Goal: Communication & Community: Answer question/provide support

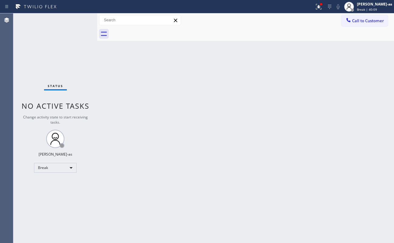
click at [147, 87] on div "Back to Dashboard Change Sender ID Customers Technicians Select a contact Outbo…" at bounding box center [245, 127] width 297 height 229
click at [174, 126] on div "Back to Dashboard Change Sender ID Customers Technicians Select a contact Outbo…" at bounding box center [245, 127] width 297 height 229
click at [51, 167] on div "Break" at bounding box center [55, 168] width 43 height 10
click at [59, 189] on li "Unavailable" at bounding box center [54, 191] width 41 height 7
click at [264, 103] on div "Back to Dashboard Change Sender ID Customers Technicians Select a contact Outbo…" at bounding box center [245, 127] width 297 height 229
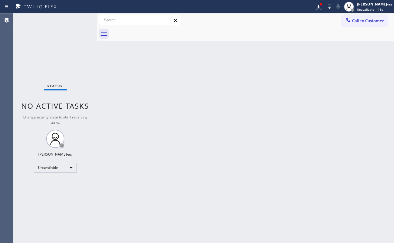
click at [88, 66] on div "Status No active tasks Change activity state to start receiving tasks. [PERSON_…" at bounding box center [55, 127] width 84 height 229
click at [355, 18] on span "Call to Customer" at bounding box center [368, 20] width 32 height 5
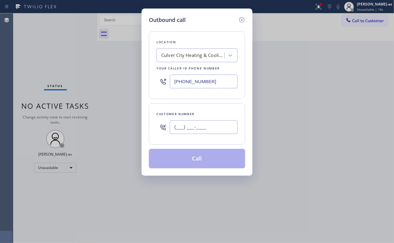
click at [198, 126] on input "(___) ___-____" at bounding box center [204, 127] width 68 height 14
paste input "508) 942-5778"
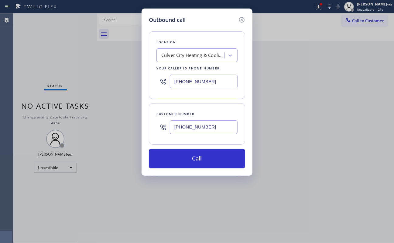
type input "[PHONE_NUMBER]"
drag, startPoint x: 98, startPoint y: 67, endPoint x: 166, endPoint y: 61, distance: 68.3
click at [98, 67] on div "Outbound call Location [GEOGRAPHIC_DATA] Heating & Cooling Climate Control Your…" at bounding box center [197, 121] width 394 height 243
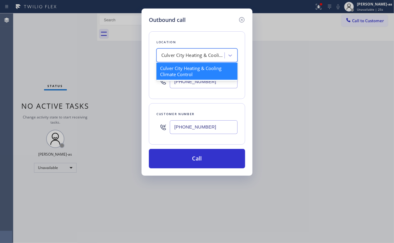
click at [210, 53] on div "Culver City Heating & Cooling Climate Control" at bounding box center [193, 55] width 64 height 7
paste input "Anytime Appliances Repair!"
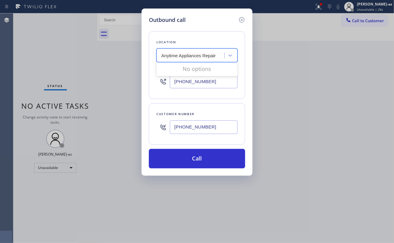
click at [161, 56] on input "Anytime Appliances Repair" at bounding box center [189, 55] width 56 height 5
click at [164, 57] on input "Anytime Appliances Repair" at bounding box center [189, 55] width 56 height 5
type input "Anytime Appliances Repair"
click at [188, 67] on div "Anytime Appliances Repair" at bounding box center [197, 68] width 81 height 11
type input "[PHONE_NUMBER]"
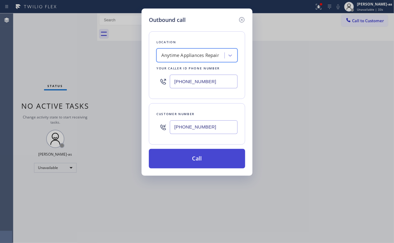
click at [203, 160] on button "Call" at bounding box center [197, 158] width 96 height 19
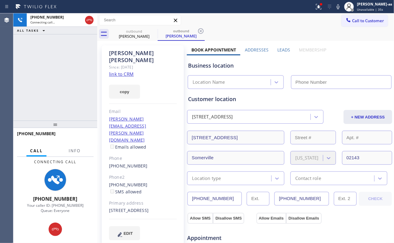
click at [130, 71] on link "link to CRM" at bounding box center [121, 74] width 25 height 6
type input "[PHONE_NUMBER]"
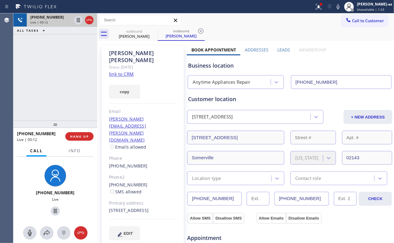
click at [92, 21] on icon at bounding box center [89, 19] width 7 height 7
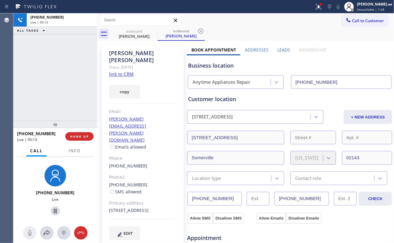
drag, startPoint x: 94, startPoint y: 20, endPoint x: 101, endPoint y: 51, distance: 32.1
click at [97, 38] on div "[PHONE_NUMBER] Live | 00:13 ALL TASKS ALL TASKS ACTIVE TASKS TASKS IN WRAP UP […" at bounding box center [203, 127] width 381 height 229
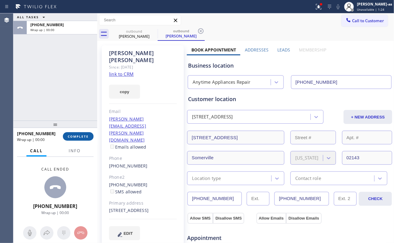
click at [72, 139] on button "COMPLETE" at bounding box center [78, 136] width 31 height 9
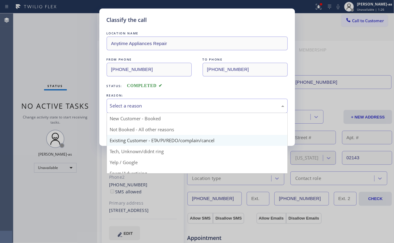
drag, startPoint x: 153, startPoint y: 102, endPoint x: 166, endPoint y: 143, distance: 42.3
click at [153, 109] on div "Select a reason" at bounding box center [197, 105] width 174 height 7
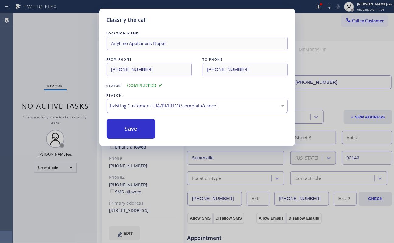
drag, startPoint x: 168, startPoint y: 142, endPoint x: 150, endPoint y: 132, distance: 21.1
click at [135, 129] on button "Save" at bounding box center [131, 128] width 49 height 19
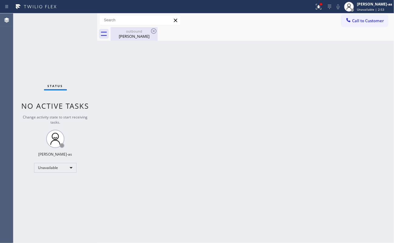
drag, startPoint x: 127, startPoint y: 33, endPoint x: 139, endPoint y: 39, distance: 12.8
click at [127, 34] on div "[PERSON_NAME]" at bounding box center [134, 35] width 46 height 5
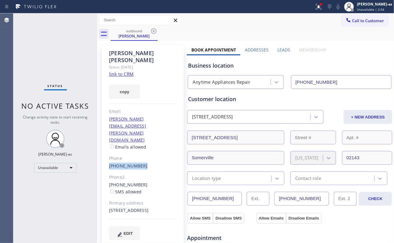
click at [147, 133] on div "[PERSON_NAME] Since: [DATE] link to CRM copy Email [PERSON_NAME][EMAIL_ADDRESS]…" at bounding box center [143, 146] width 82 height 202
click at [147, 155] on div "Phone" at bounding box center [143, 158] width 68 height 7
click at [147, 162] on div "[PHONE_NUMBER]" at bounding box center [143, 165] width 68 height 7
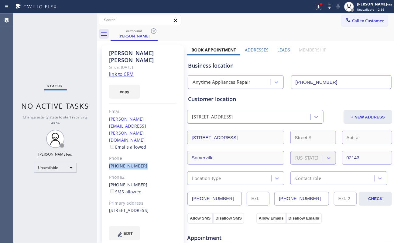
click at [147, 162] on div "[PHONE_NUMBER]" at bounding box center [143, 165] width 68 height 7
copy div "[PHONE_NUMBER]"
click at [352, 23] on span "Call to Customer" at bounding box center [368, 20] width 32 height 5
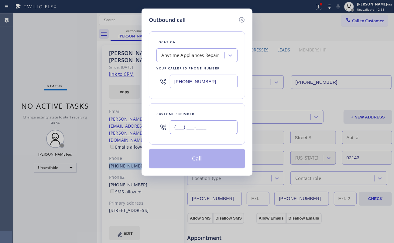
click at [222, 133] on input "(___) ___-____" at bounding box center [204, 127] width 68 height 14
paste input "508) 942-5778"
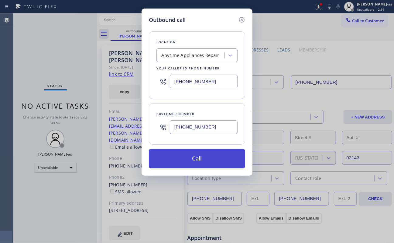
type input "[PHONE_NUMBER]"
drag, startPoint x: 199, startPoint y: 164, endPoint x: 205, endPoint y: 159, distance: 8.2
click at [199, 163] on button "Call" at bounding box center [197, 158] width 96 height 19
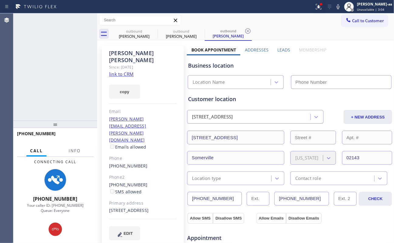
type input "[PHONE_NUMBER]"
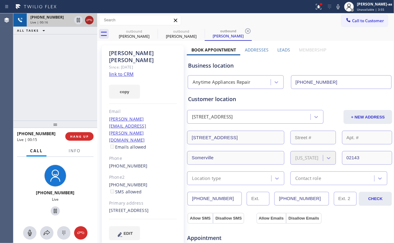
drag, startPoint x: 87, startPoint y: 22, endPoint x: 83, endPoint y: 67, distance: 45.2
click at [87, 23] on icon at bounding box center [89, 19] width 7 height 7
click at [74, 98] on div "[PHONE_NUMBER] Live | 00:16 ALL TASKS ALL TASKS ACTIVE TASKS TASKS IN WRAP UP" at bounding box center [55, 66] width 84 height 107
click at [72, 130] on div "[PHONE_NUMBER] Live | 00:16 HANG UP" at bounding box center [55, 136] width 77 height 16
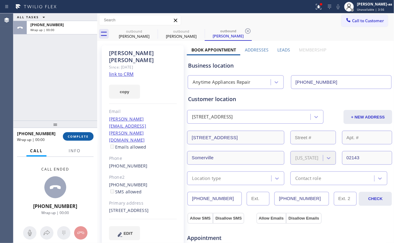
click at [74, 136] on span "COMPLETE" at bounding box center [78, 136] width 21 height 4
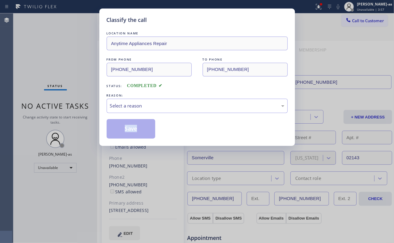
click at [74, 136] on div "Classify the call LOCATION NAME Anytime Appliances Repair FROM PHONE [PHONE_NUM…" at bounding box center [197, 121] width 394 height 243
click at [136, 106] on div "Select a reason" at bounding box center [197, 105] width 174 height 7
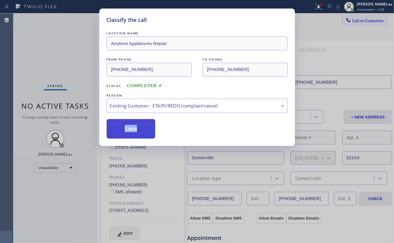
click at [138, 130] on button "Save" at bounding box center [131, 128] width 49 height 19
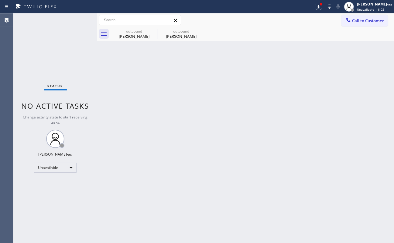
drag, startPoint x: 353, startPoint y: 21, endPoint x: 306, endPoint y: 55, distance: 58.1
click at [354, 21] on span "Call to Customer" at bounding box center [368, 20] width 32 height 5
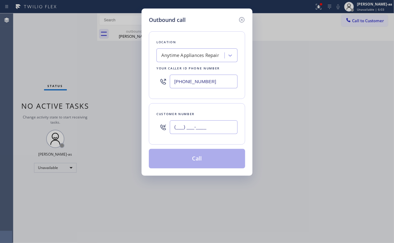
click at [202, 126] on input "(___) ___-____" at bounding box center [204, 127] width 68 height 14
paste input "201) 301-5761"
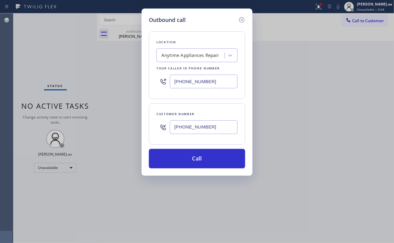
type input "[PHONE_NUMBER]"
click at [189, 56] on div "Anytime Appliances Repair" at bounding box center [190, 55] width 58 height 7
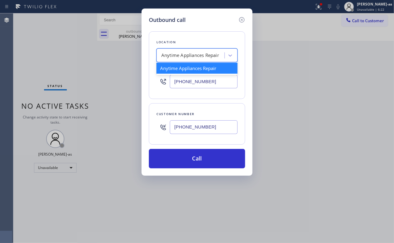
paste input "PRO Electrical Service [GEOGRAPHIC_DATA](Patriot Electric)"
type input "PRO Electrical Service [GEOGRAPHIC_DATA](Patriot Electric)"
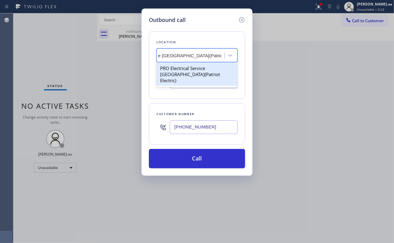
click at [190, 66] on div "PRO Electrical Service [GEOGRAPHIC_DATA](Patriot Electric)" at bounding box center [197, 74] width 81 height 23
type input "[PHONE_NUMBER]"
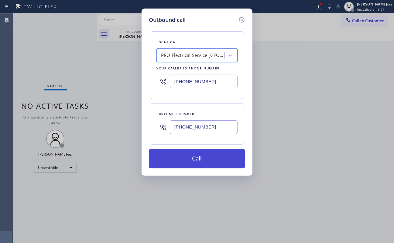
click at [204, 154] on button "Call" at bounding box center [197, 158] width 96 height 19
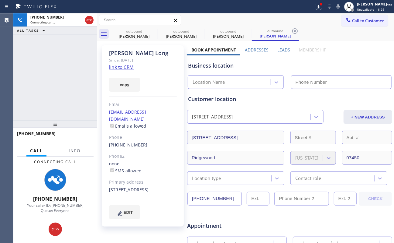
type input "[PHONE_NUMBER]"
drag, startPoint x: 55, startPoint y: 67, endPoint x: 175, endPoint y: 55, distance: 121.3
click at [55, 68] on div "[PHONE_NUMBER] Connecting call… ALL TASKS ALL TASKS ACTIVE TASKS TASKS IN WRAP …" at bounding box center [55, 66] width 84 height 107
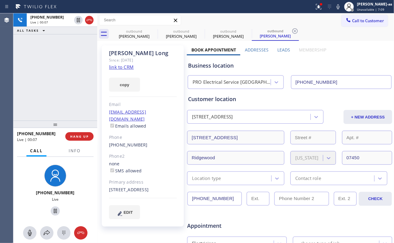
drag, startPoint x: 91, startPoint y: 17, endPoint x: 73, endPoint y: 60, distance: 46.3
click at [91, 18] on icon at bounding box center [89, 19] width 7 height 7
drag, startPoint x: 73, startPoint y: 60, endPoint x: 87, endPoint y: 111, distance: 52.5
click at [75, 71] on div "[PHONE_NUMBER] Live | 00:08 ALL TASKS ALL TASKS ACTIVE TASKS TASKS IN WRAP UP" at bounding box center [55, 66] width 84 height 107
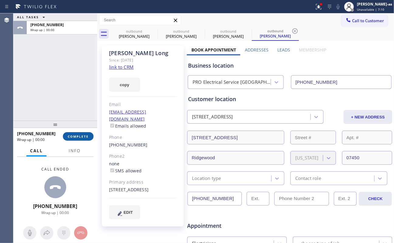
click at [74, 133] on button "COMPLETE" at bounding box center [78, 136] width 31 height 9
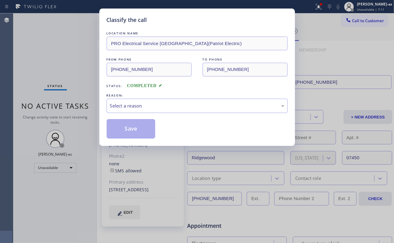
click at [74, 133] on div "Classify the call LOCATION NAME PRO Electrical Service [GEOGRAPHIC_DATA](Patrio…" at bounding box center [197, 121] width 394 height 243
click at [143, 105] on div "Select a reason" at bounding box center [197, 105] width 174 height 7
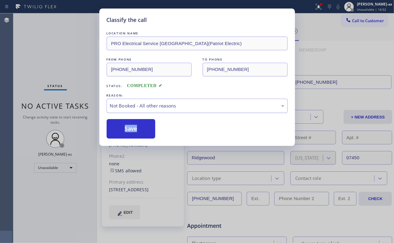
click at [178, 105] on div "Not Booked - All other reasons" at bounding box center [197, 105] width 174 height 7
click at [144, 129] on button "Save" at bounding box center [131, 128] width 49 height 19
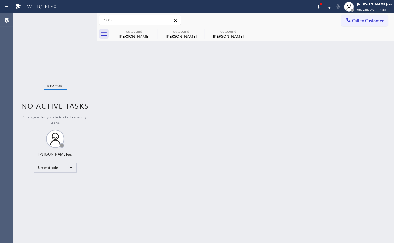
click at [374, 20] on span "Call to Customer" at bounding box center [368, 20] width 32 height 5
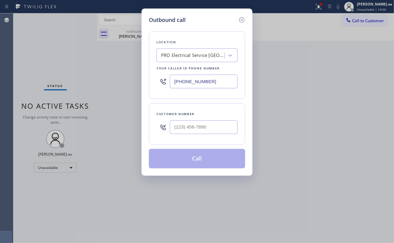
click at [207, 117] on div at bounding box center [204, 127] width 68 height 20
click at [212, 128] on input "(___) ___-____" at bounding box center [204, 127] width 68 height 14
paste input "310) 299-6010"
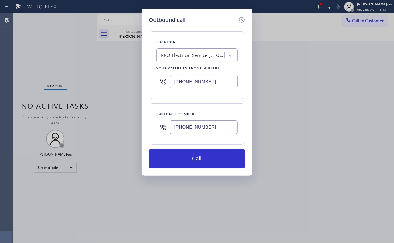
click at [219, 126] on input "[PHONE_NUMBER]" at bounding box center [204, 127] width 68 height 14
paste input "562) 508-6546"
type input "[PHONE_NUMBER]"
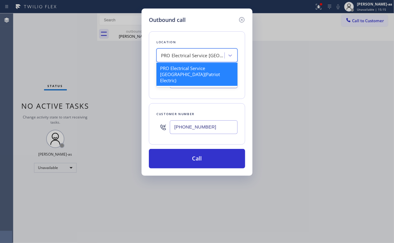
click at [194, 54] on div "PRO Electrical Service [GEOGRAPHIC_DATA](Patriot Electric)" at bounding box center [193, 55] width 64 height 7
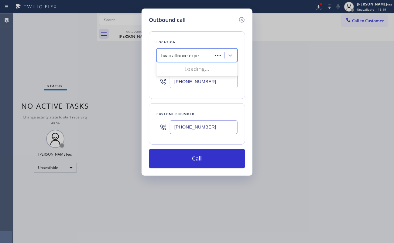
type input "hvac alliance expert"
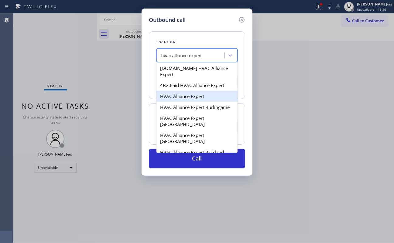
click at [182, 91] on div "HVAC Alliance Expert" at bounding box center [197, 96] width 81 height 11
type input "[PHONE_NUMBER]"
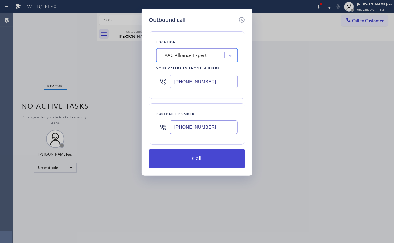
click at [214, 157] on button "Call" at bounding box center [197, 158] width 96 height 19
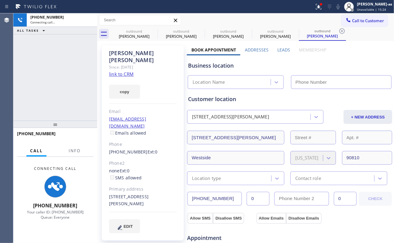
click at [124, 71] on link "link to CRM" at bounding box center [121, 74] width 25 height 6
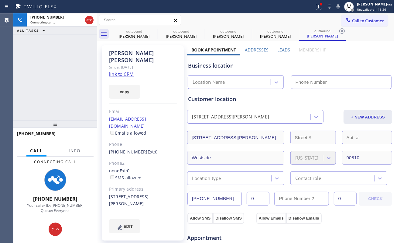
type input "[PHONE_NUMBER]"
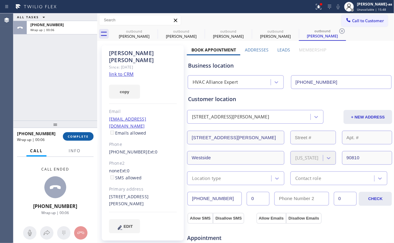
click at [78, 133] on button "COMPLETE" at bounding box center [78, 136] width 31 height 9
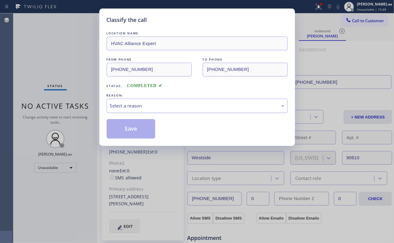
click at [164, 107] on div "Select a reason" at bounding box center [197, 105] width 174 height 7
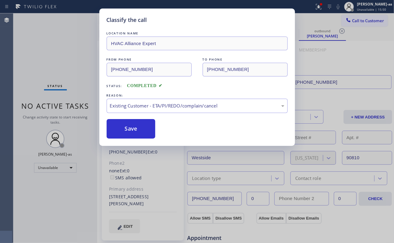
click at [134, 128] on button "Save" at bounding box center [131, 128] width 49 height 19
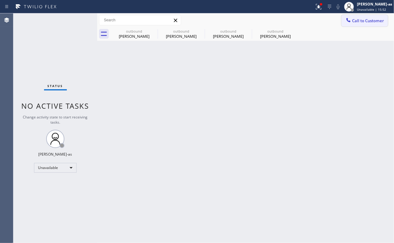
click at [355, 18] on span "Call to Customer" at bounding box center [368, 20] width 32 height 5
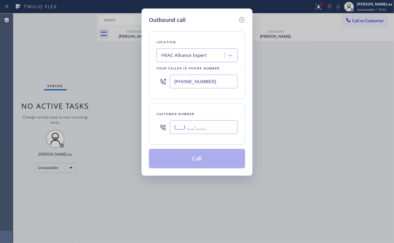
click at [212, 129] on input "(___) ___-____" at bounding box center [204, 127] width 68 height 14
paste input "text"
click at [201, 130] on input "(___) ___-____" at bounding box center [204, 127] width 68 height 14
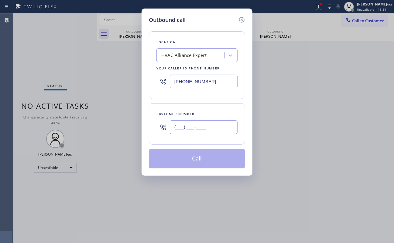
paste input "562) 508-6546"
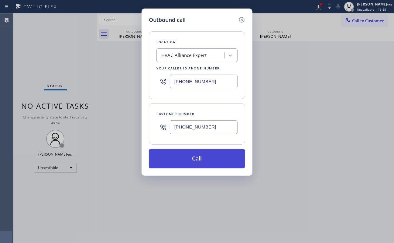
type input "[PHONE_NUMBER]"
click at [198, 156] on button "Call" at bounding box center [197, 158] width 96 height 19
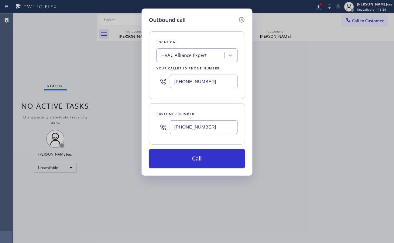
click at [329, 89] on div "Back to Dashboard Change Sender ID Customers Technicians Select a contact Outbo…" at bounding box center [245, 127] width 297 height 229
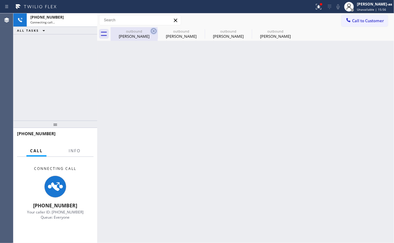
click at [144, 34] on div "[PERSON_NAME]" at bounding box center [134, 35] width 46 height 5
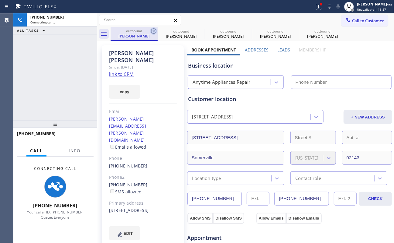
click at [155, 29] on icon at bounding box center [153, 30] width 7 height 7
click at [0, 0] on icon at bounding box center [0, 0] width 0 height 0
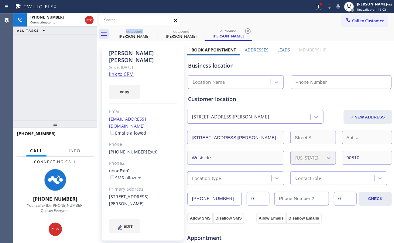
type input "[PHONE_NUMBER]"
click at [75, 70] on div "[PHONE_NUMBER] Connecting call… ALL TASKS ALL TASKS ACTIVE TASKS TASKS IN WRAP …" at bounding box center [55, 66] width 84 height 107
click at [139, 42] on div "[PERSON_NAME] Since: [DATE] link to CRM copy Email [EMAIL_ADDRESS][DOMAIN_NAME]…" at bounding box center [143, 245] width 88 height 406
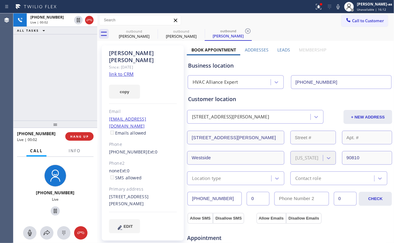
click at [51, 83] on div "[PHONE_NUMBER] Live | 00:02 ALL TASKS ALL TASKS ACTIVE TASKS TASKS IN WRAP UP" at bounding box center [55, 66] width 84 height 107
click at [77, 136] on span "HANG UP" at bounding box center [79, 136] width 19 height 4
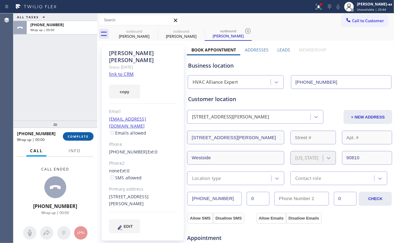
click at [77, 136] on span "COMPLETE" at bounding box center [78, 136] width 21 height 4
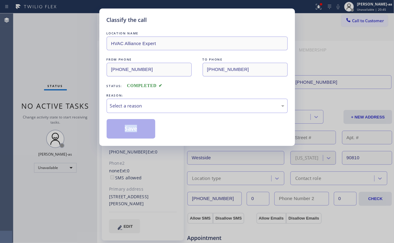
click at [77, 136] on div "Classify the call LOCATION NAME HVAC Alliance Expert FROM PHONE [PHONE_NUMBER] …" at bounding box center [197, 121] width 394 height 243
click at [183, 106] on div "Select a reason" at bounding box center [197, 105] width 174 height 7
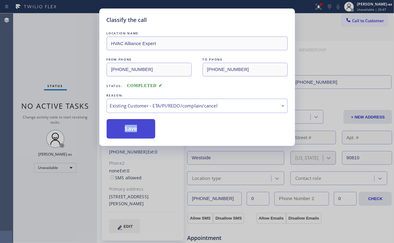
click at [129, 127] on button "Save" at bounding box center [131, 128] width 49 height 19
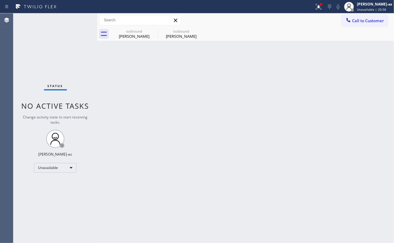
click at [139, 112] on div "Back to Dashboard Change Sender ID Customers Technicians Select a contact Outbo…" at bounding box center [245, 127] width 297 height 229
drag, startPoint x: 354, startPoint y: 26, endPoint x: 350, endPoint y: 22, distance: 4.7
click at [354, 25] on button "Call to Customer" at bounding box center [365, 21] width 46 height 12
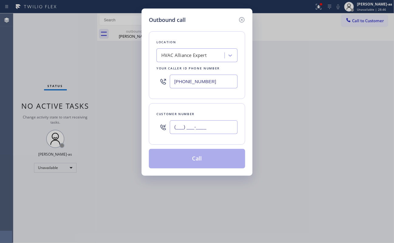
click at [200, 132] on input "(___) ___-____" at bounding box center [204, 127] width 68 height 14
paste input "201) 301-5761"
type input "[PHONE_NUMBER]"
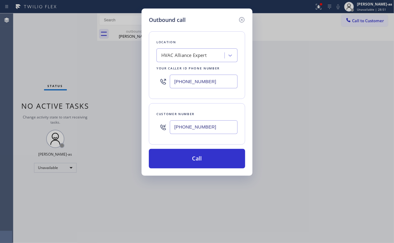
click at [205, 51] on div "HVAC Alliance Expert" at bounding box center [191, 55] width 66 height 11
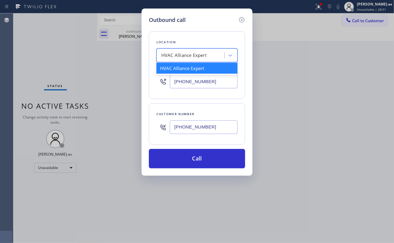
paste input "PRO Electrical Service [GEOGRAPHIC_DATA](Patriot Electric)"
type input "PRO Electrical Service [GEOGRAPHIC_DATA](Patriot Electric)"
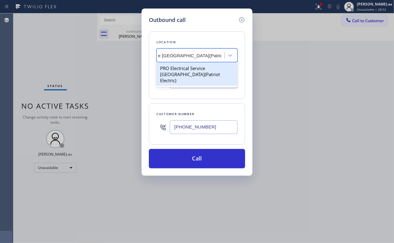
click at [176, 66] on div "PRO Electrical Service [GEOGRAPHIC_DATA](Patriot Electric)" at bounding box center [197, 74] width 81 height 23
type input "[PHONE_NUMBER]"
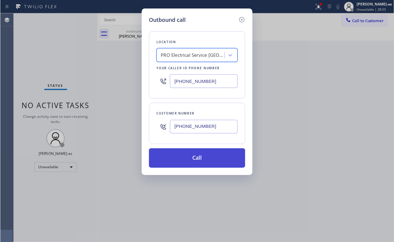
scroll to position [0, 0]
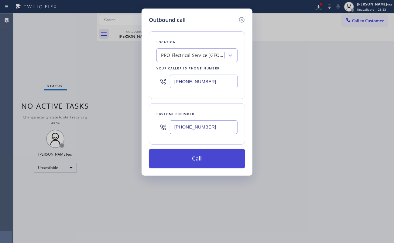
click at [204, 156] on button "Call" at bounding box center [197, 158] width 96 height 19
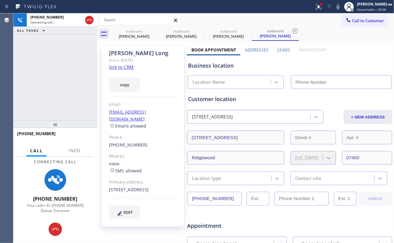
type input "[PHONE_NUMBER]"
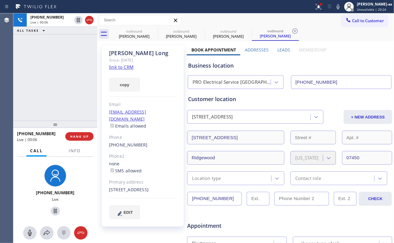
click at [68, 74] on div "[PHONE_NUMBER] Live | 00:06 ALL TASKS ALL TASKS ACTIVE TASKS TASKS IN WRAP UP" at bounding box center [55, 66] width 84 height 107
click at [75, 138] on span "HANG UP" at bounding box center [79, 136] width 19 height 4
click at [75, 138] on button "HANG UP" at bounding box center [79, 136] width 28 height 9
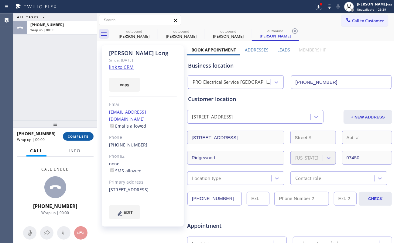
click at [75, 139] on button "COMPLETE" at bounding box center [78, 136] width 31 height 9
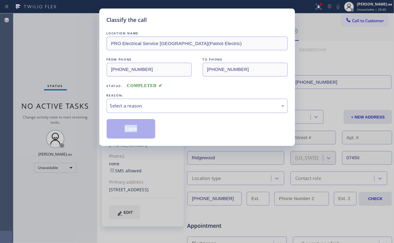
click at [75, 139] on div "Classify the call LOCATION NAME PRO Electrical Service [GEOGRAPHIC_DATA](Patrio…" at bounding box center [197, 121] width 394 height 243
click at [164, 113] on div "Select a reason" at bounding box center [197, 105] width 181 height 14
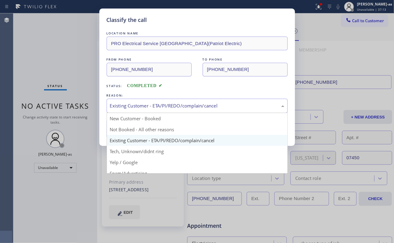
click at [163, 107] on div "Existing Customer - ETA/PI/REDO/complain/cancel" at bounding box center [197, 105] width 174 height 7
click at [259, 85] on div "Status: COMPLETED" at bounding box center [197, 84] width 181 height 10
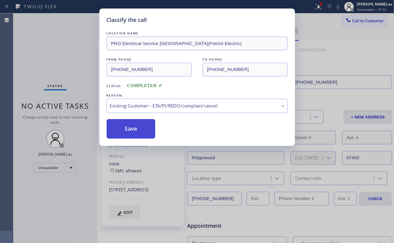
click at [128, 132] on button "Save" at bounding box center [131, 128] width 49 height 19
click at [48, 67] on div "Classify the call LOCATION NAME PRO Electrical Service [GEOGRAPHIC_DATA](Patrio…" at bounding box center [197, 121] width 394 height 243
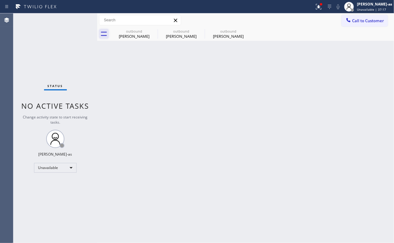
click at [87, 36] on div "Status No active tasks Change activity state to start receiving tasks. [PERSON_…" at bounding box center [55, 127] width 84 height 229
click at [136, 33] on div "outbound [PERSON_NAME]" at bounding box center [134, 34] width 46 height 14
type input "[PHONE_NUMBER]"
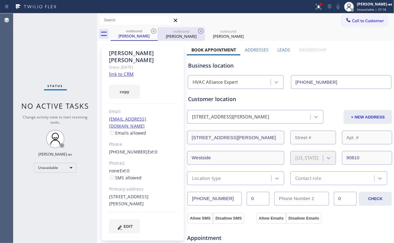
click at [158, 30] on div "outbound" at bounding box center [181, 31] width 46 height 5
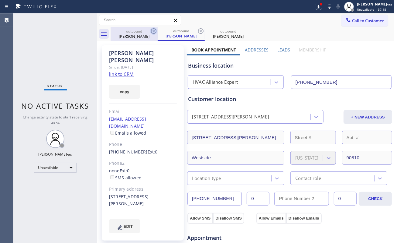
click at [153, 31] on icon at bounding box center [153, 30] width 7 height 7
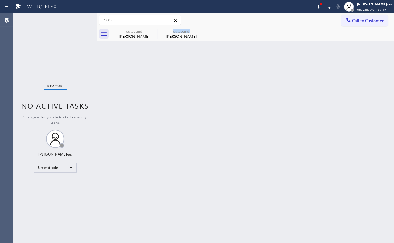
click at [0, 0] on icon at bounding box center [0, 0] width 0 height 0
type input "[PHONE_NUMBER]"
click at [0, 0] on icon at bounding box center [0, 0] width 0 height 0
click at [353, 22] on span "Call to Customer" at bounding box center [368, 20] width 32 height 5
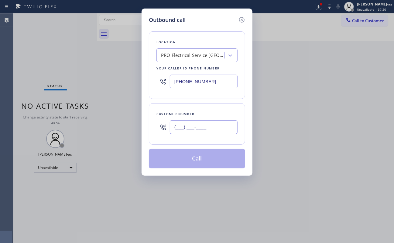
click at [212, 124] on input "(___) ___-____" at bounding box center [204, 127] width 68 height 14
paste input "310) 299-6010"
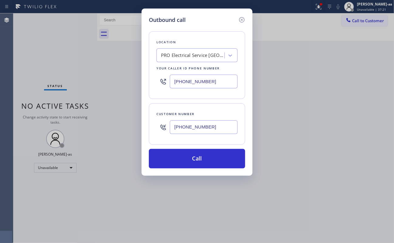
type input "[PHONE_NUMBER]"
click at [194, 58] on div "PRO Electrical Service [GEOGRAPHIC_DATA](Patriot Electric)" at bounding box center [193, 55] width 64 height 7
type input "hvac alliance expert"
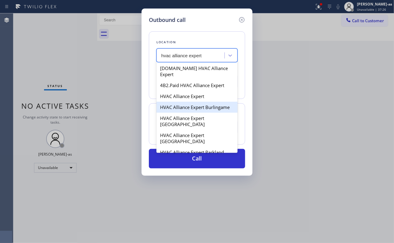
click at [191, 102] on div "HVAC Alliance Expert Burlingame" at bounding box center [197, 107] width 81 height 11
type input "[PHONE_NUMBER]"
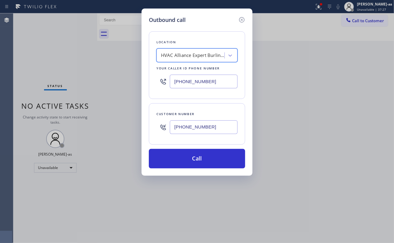
click at [193, 50] on div "HVAC Alliance Expert Burlingame" at bounding box center [191, 55] width 66 height 11
type input "hvac alliance expert"
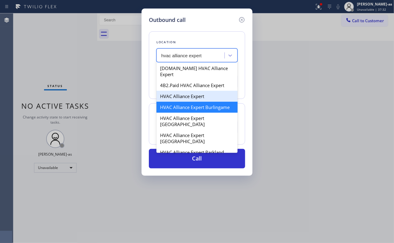
drag, startPoint x: 198, startPoint y: 87, endPoint x: 202, endPoint y: 90, distance: 4.7
click at [198, 91] on div "HVAC Alliance Expert" at bounding box center [197, 96] width 81 height 11
type input "[PHONE_NUMBER]"
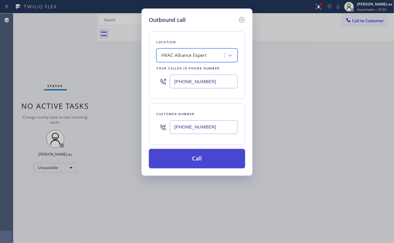
drag, startPoint x: 197, startPoint y: 161, endPoint x: 371, endPoint y: 153, distance: 174.0
click at [197, 161] on button "Call" at bounding box center [197, 158] width 96 height 19
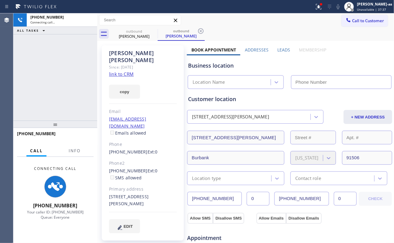
type input "[PHONE_NUMBER]"
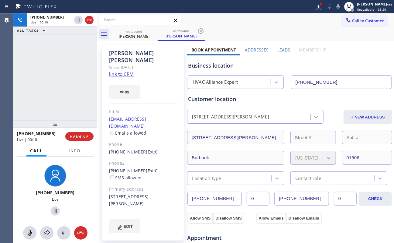
drag, startPoint x: 86, startPoint y: 18, endPoint x: 43, endPoint y: 138, distance: 127.0
click at [87, 19] on icon at bounding box center [89, 19] width 7 height 7
click at [43, 139] on div "Live | 00:10" at bounding box center [39, 139] width 44 height 5
click at [79, 136] on span "HANG UP" at bounding box center [79, 136] width 19 height 4
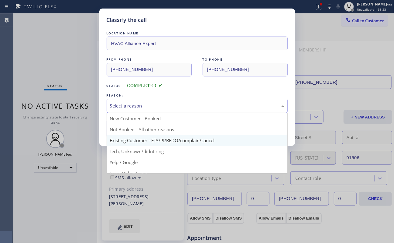
drag, startPoint x: 157, startPoint y: 106, endPoint x: 174, endPoint y: 139, distance: 37.4
click at [158, 106] on div "Select a reason" at bounding box center [197, 105] width 174 height 7
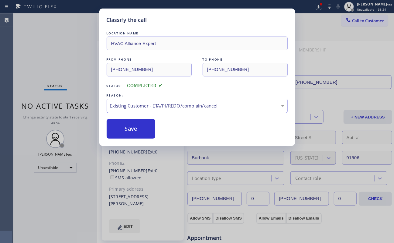
drag, startPoint x: 137, startPoint y: 125, endPoint x: 391, endPoint y: 105, distance: 255.4
click at [138, 125] on button "Save" at bounding box center [131, 128] width 49 height 19
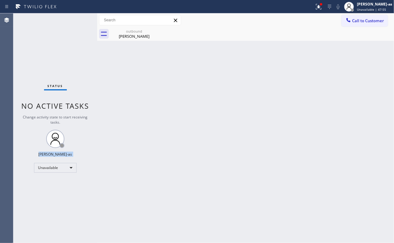
drag, startPoint x: 94, startPoint y: 148, endPoint x: 119, endPoint y: 117, distance: 40.6
click at [94, 147] on div "Status No active tasks Change activity state to start receiving tasks. [PERSON_…" at bounding box center [55, 127] width 84 height 229
drag, startPoint x: 125, startPoint y: 33, endPoint x: 140, endPoint y: 34, distance: 15.2
click at [125, 33] on div "[PERSON_NAME]" at bounding box center [134, 35] width 46 height 5
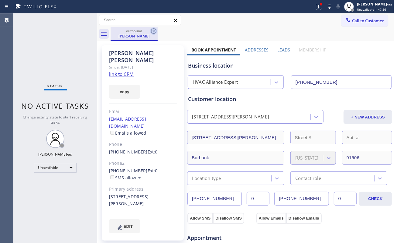
click at [155, 31] on icon at bounding box center [153, 30] width 7 height 7
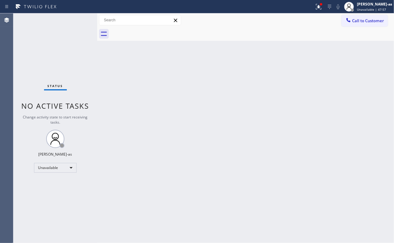
drag, startPoint x: 156, startPoint y: 132, endPoint x: 217, endPoint y: 110, distance: 65.0
click at [157, 130] on div "Back to Dashboard Change Sender ID Customers Technicians Select a contact Outbo…" at bounding box center [245, 127] width 297 height 229
click at [112, 132] on div "Back to Dashboard Change Sender ID Customers Technicians Select a contact Outbo…" at bounding box center [245, 127] width 297 height 229
drag, startPoint x: 351, startPoint y: 19, endPoint x: 227, endPoint y: 106, distance: 151.3
click at [351, 19] on icon at bounding box center [349, 20] width 6 height 6
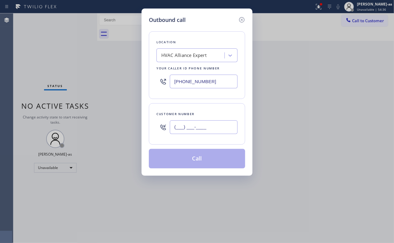
click at [217, 124] on input "(___) ___-____" at bounding box center [204, 127] width 68 height 14
paste input "310) 299-6010"
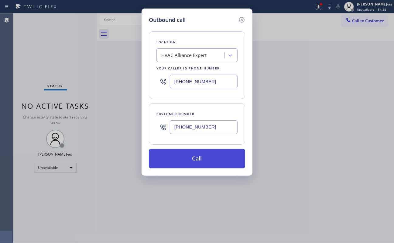
click at [204, 162] on button "Call" at bounding box center [197, 158] width 96 height 19
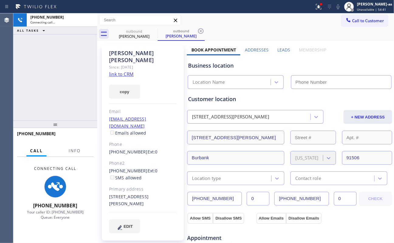
click at [88, 69] on div "[PHONE_NUMBER] Connecting call… ALL TASKS ALL TASKS ACTIVE TASKS TASKS IN WRAP …" at bounding box center [55, 66] width 84 height 107
click at [121, 71] on link "link to CRM" at bounding box center [121, 74] width 25 height 6
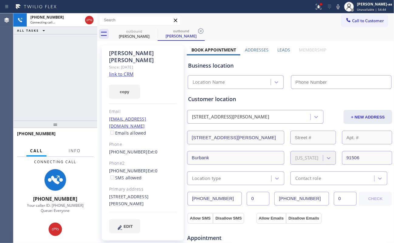
drag, startPoint x: 88, startPoint y: 21, endPoint x: 142, endPoint y: 46, distance: 60.5
click at [88, 21] on icon at bounding box center [89, 19] width 7 height 7
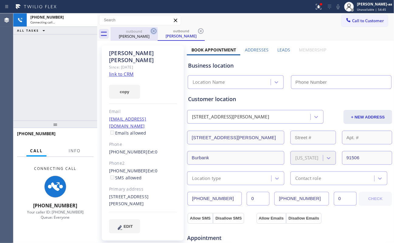
click at [139, 34] on div "[PERSON_NAME]" at bounding box center [134, 35] width 46 height 5
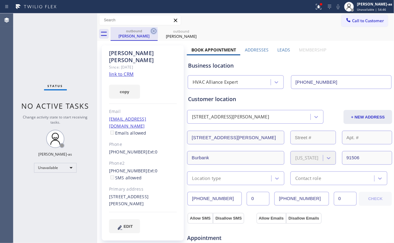
click at [152, 29] on icon at bounding box center [153, 30] width 7 height 7
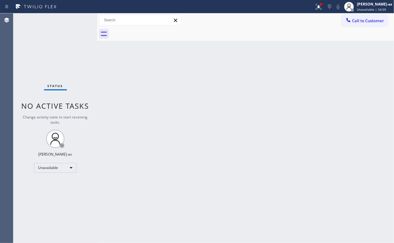
click at [306, 88] on div "Back to Dashboard Change Sender ID Customers Technicians Select a contact Outbo…" at bounding box center [245, 127] width 297 height 229
click at [357, 17] on button "Call to Customer" at bounding box center [365, 21] width 46 height 12
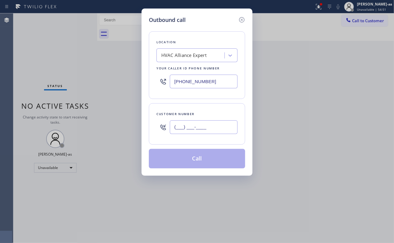
click at [199, 129] on input "(___) ___-____" at bounding box center [204, 127] width 68 height 14
paste input "661) 860-6770"
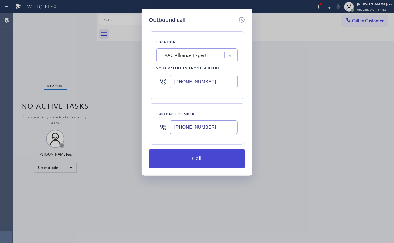
type input "[PHONE_NUMBER]"
click at [200, 162] on button "Call" at bounding box center [197, 158] width 96 height 19
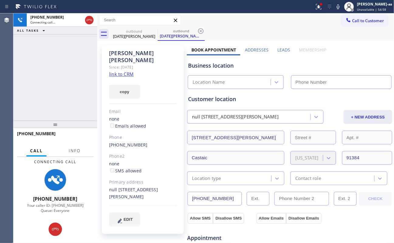
type input "[PHONE_NUMBER]"
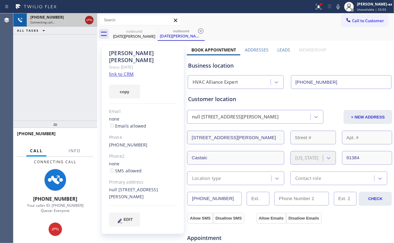
click at [89, 19] on icon at bounding box center [89, 20] width 5 height 2
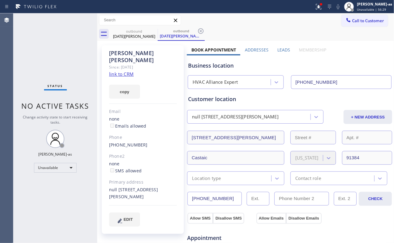
drag, startPoint x: 49, startPoint y: 43, endPoint x: 256, endPoint y: 44, distance: 207.0
click at [60, 46] on div "Status No active tasks Change activity state to start receiving tasks. [PERSON_…" at bounding box center [55, 127] width 84 height 229
click at [344, 26] on button "Call to Customer" at bounding box center [365, 21] width 46 height 12
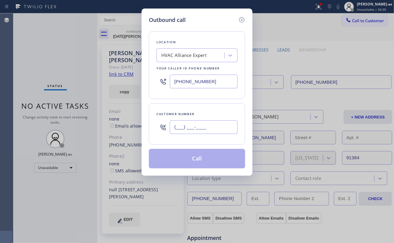
click at [202, 126] on input "(___) ___-____" at bounding box center [204, 127] width 68 height 14
paste input "661) 312-8449"
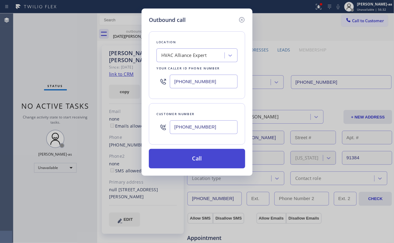
type input "[PHONE_NUMBER]"
click at [204, 161] on button "Call" at bounding box center [197, 158] width 96 height 19
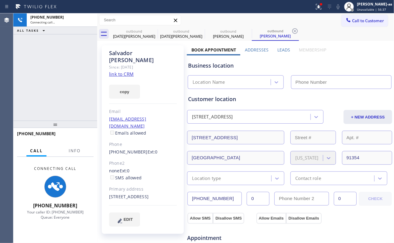
type input "[PHONE_NUMBER]"
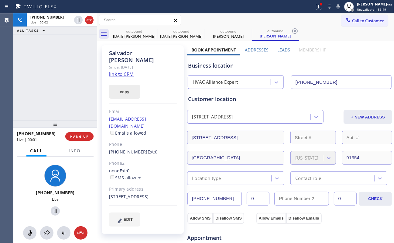
drag, startPoint x: 55, startPoint y: 69, endPoint x: 128, endPoint y: 78, distance: 73.1
click at [58, 71] on div "[PHONE_NUMBER] Live | 00:02 ALL TASKS ALL TASKS ACTIVE TASKS TASKS IN WRAP UP" at bounding box center [55, 66] width 84 height 107
click at [127, 71] on link "link to CRM" at bounding box center [121, 74] width 25 height 6
drag, startPoint x: 49, startPoint y: 58, endPoint x: 87, endPoint y: 46, distance: 39.7
click at [53, 60] on div "[PHONE_NUMBER] Live | 00:29 ALL TASKS ALL TASKS ACTIVE TASKS TASKS IN WRAP UP" at bounding box center [55, 66] width 84 height 107
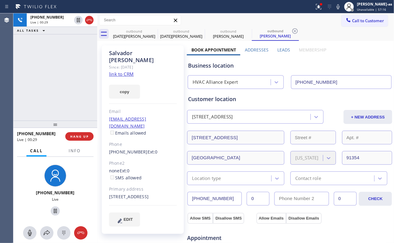
click at [87, 17] on icon at bounding box center [89, 19] width 7 height 7
drag, startPoint x: 51, startPoint y: 137, endPoint x: 62, endPoint y: 150, distance: 16.2
click at [62, 150] on div "[PHONE_NUMBER] Live | 00:30 HANG UP Call Info [PHONE_NUMBER] Live Context Queue…" at bounding box center [55, 185] width 84 height 115
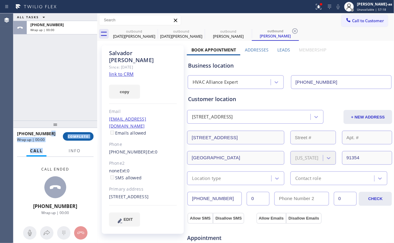
click at [75, 136] on span "COMPLETE" at bounding box center [78, 136] width 21 height 4
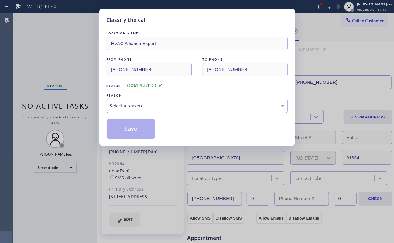
click at [76, 136] on div "Classify the call LOCATION NAME HVAC Alliance Expert FROM PHONE [PHONE_NUMBER] …" at bounding box center [197, 121] width 394 height 243
click at [75, 136] on div "Classify the call LOCATION NAME HVAC Alliance Expert FROM PHONE [PHONE_NUMBER] …" at bounding box center [197, 121] width 394 height 243
drag, startPoint x: 71, startPoint y: 89, endPoint x: 111, endPoint y: 111, distance: 45.8
click at [78, 97] on div "Classify the call LOCATION NAME HVAC Alliance Expert FROM PHONE [PHONE_NUMBER] …" at bounding box center [197, 121] width 394 height 243
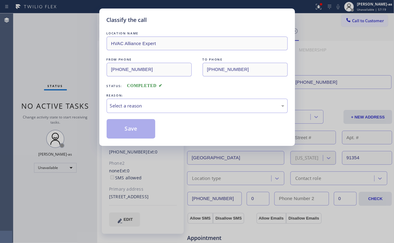
click at [135, 114] on div "LOCATION NAME HVAC Alliance Expert FROM PHONE [PHONE_NUMBER] TO PHONE [PHONE_NU…" at bounding box center [197, 84] width 181 height 108
click at [139, 106] on div "Select a reason" at bounding box center [197, 105] width 174 height 7
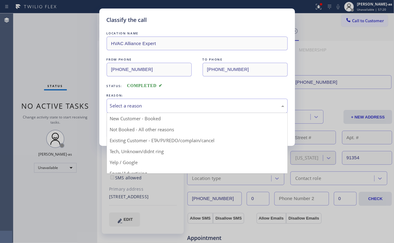
click at [141, 134] on button "Save" at bounding box center [131, 128] width 49 height 19
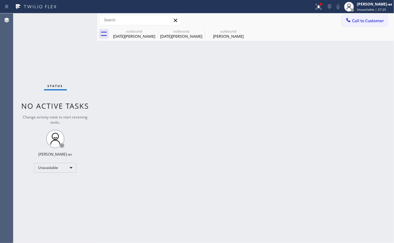
drag, startPoint x: 136, startPoint y: 78, endPoint x: 168, endPoint y: 76, distance: 31.7
click at [136, 78] on div "Back to Dashboard Change Sender ID Customers Technicians Select a contact Outbo…" at bounding box center [245, 127] width 297 height 229
click at [365, 19] on span "Call to Customer" at bounding box center [368, 20] width 32 height 5
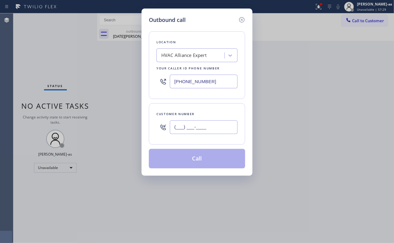
click at [192, 128] on input "(___) ___-____" at bounding box center [204, 127] width 68 height 14
paste input "310) 744-5073"
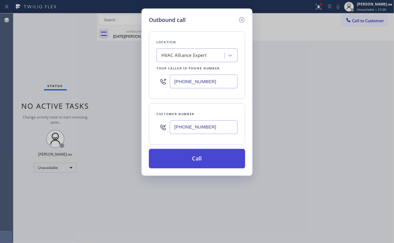
type input "[PHONE_NUMBER]"
click at [203, 157] on button "Call" at bounding box center [197, 158] width 96 height 19
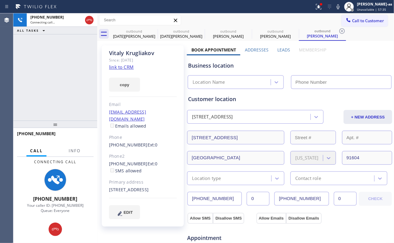
type input "[PHONE_NUMBER]"
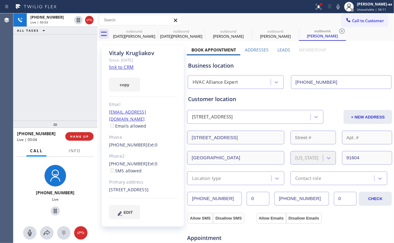
click at [80, 130] on div "[PHONE_NUMBER] Live | 00:04 HANG UP" at bounding box center [55, 136] width 77 height 16
click at [84, 142] on div "[PHONE_NUMBER] Live | 00:04 HANG UP" at bounding box center [55, 136] width 77 height 16
click at [85, 145] on div "Call Info" at bounding box center [55, 151] width 77 height 12
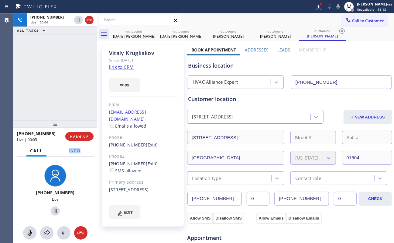
click at [85, 145] on div "Call Info" at bounding box center [55, 151] width 77 height 12
click at [81, 138] on span "HANG UP" at bounding box center [79, 136] width 19 height 4
click at [80, 138] on span "HANG UP" at bounding box center [79, 136] width 19 height 4
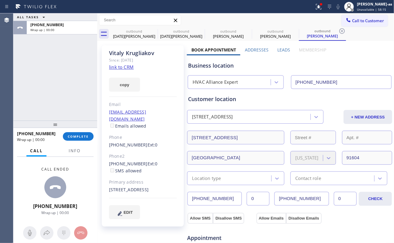
drag, startPoint x: 56, startPoint y: 107, endPoint x: 66, endPoint y: 114, distance: 11.8
click at [57, 109] on div "ALL TASKS ALL TASKS ACTIVE TASKS TASKS IN WRAP UP [PHONE_NUMBER] Wrap up | 00:00" at bounding box center [55, 66] width 84 height 107
drag, startPoint x: 76, startPoint y: 133, endPoint x: 121, endPoint y: 130, distance: 45.0
click at [76, 133] on button "COMPLETE" at bounding box center [78, 136] width 31 height 9
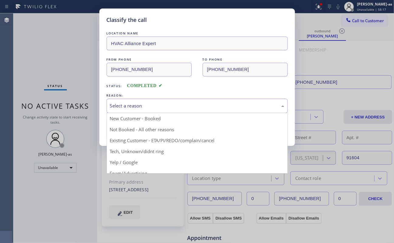
click at [136, 102] on div "Select a reason" at bounding box center [197, 105] width 174 height 7
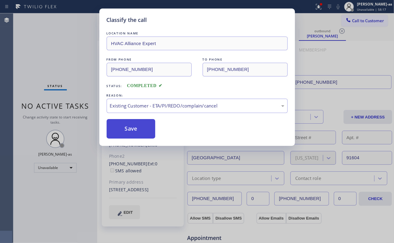
drag, startPoint x: 177, startPoint y: 136, endPoint x: 148, endPoint y: 133, distance: 30.0
click at [140, 133] on button "Save" at bounding box center [131, 128] width 49 height 19
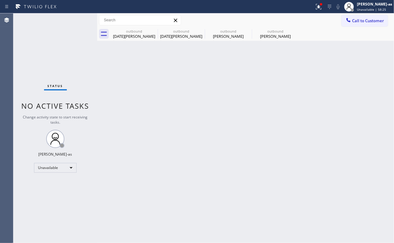
click at [108, 85] on div "Back to Dashboard Change Sender ID Customers Technicians Select a contact Outbo…" at bounding box center [245, 127] width 297 height 229
click at [362, 21] on span "Call to Customer" at bounding box center [368, 20] width 32 height 5
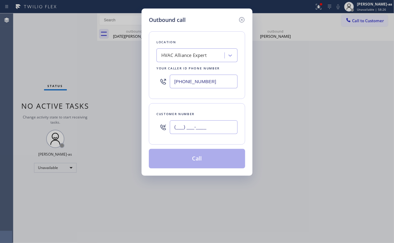
click at [206, 128] on input "(___) ___-____" at bounding box center [204, 127] width 68 height 14
paste input "413) 218-7897"
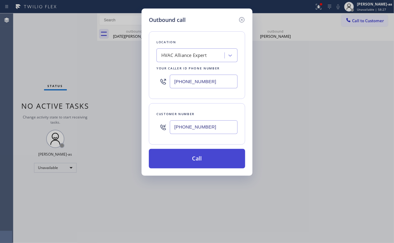
type input "[PHONE_NUMBER]"
click at [205, 160] on button "Call" at bounding box center [197, 158] width 96 height 19
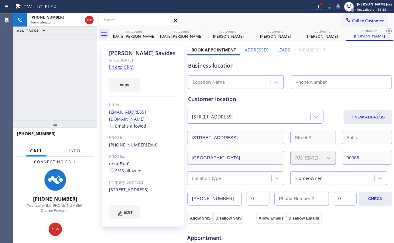
type input "[PHONE_NUMBER]"
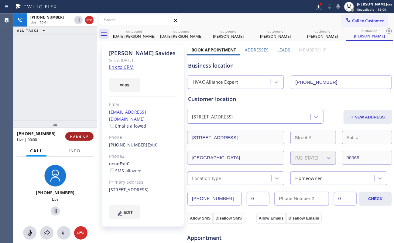
click at [80, 135] on span "HANG UP" at bounding box center [79, 136] width 19 height 4
click at [81, 133] on div "[PHONE_NUMBER] Live | 00:01 HANG UP" at bounding box center [55, 136] width 77 height 16
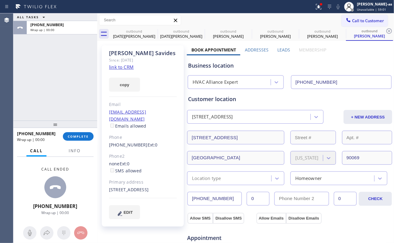
click at [72, 102] on div "ALL TASKS ALL TASKS ACTIVE TASKS TASKS IN WRAP UP [PHONE_NUMBER] Wrap up | 00:00" at bounding box center [55, 66] width 84 height 107
click at [71, 141] on div "[PHONE_NUMBER] Wrap up | 00:01 COMPLETE" at bounding box center [55, 136] width 77 height 16
click at [79, 139] on button "COMPLETE" at bounding box center [78, 136] width 31 height 9
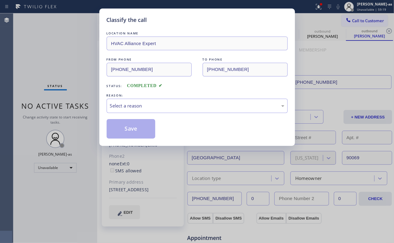
click at [81, 134] on div "Classify the call LOCATION NAME HVAC Alliance Expert FROM PHONE [PHONE_NUMBER] …" at bounding box center [197, 121] width 394 height 243
click at [148, 104] on div "Select a reason" at bounding box center [197, 105] width 174 height 7
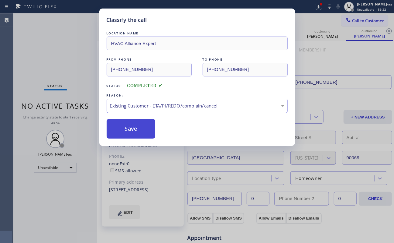
drag, startPoint x: 140, startPoint y: 126, endPoint x: 107, endPoint y: 134, distance: 34.5
click at [140, 126] on button "Save" at bounding box center [131, 128] width 49 height 19
drag, startPoint x: 50, startPoint y: 25, endPoint x: 76, endPoint y: 2, distance: 34.7
click at [50, 26] on div "Classify the call LOCATION NAME HVAC Alliance Expert FROM PHONE [PHONE_NUMBER] …" at bounding box center [197, 121] width 394 height 243
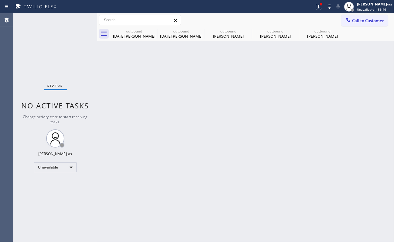
click at [323, 37] on div "[PERSON_NAME]" at bounding box center [323, 35] width 46 height 5
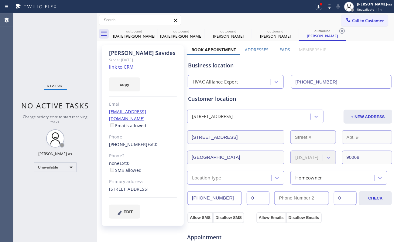
drag, startPoint x: 56, startPoint y: 72, endPoint x: 253, endPoint y: 17, distance: 204.5
click at [58, 71] on div "Status No active tasks Change activity state to start receiving tasks. [PERSON_…" at bounding box center [55, 127] width 84 height 229
click at [136, 25] on div at bounding box center [140, 20] width 82 height 10
click at [140, 30] on div "outbound" at bounding box center [134, 31] width 46 height 5
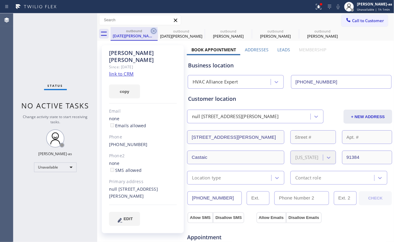
click at [153, 31] on icon at bounding box center [153, 30] width 7 height 7
click at [197, 31] on icon at bounding box center [200, 30] width 7 height 7
click at [0, 0] on icon at bounding box center [0, 0] width 0 height 0
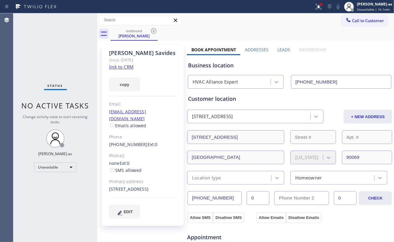
click at [153, 31] on icon at bounding box center [153, 30] width 7 height 7
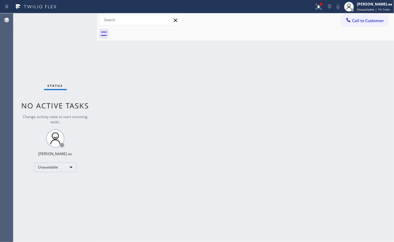
click at [151, 30] on div at bounding box center [253, 34] width 284 height 14
click at [175, 130] on div "Back to Dashboard Change Sender ID Customers Technicians Select a contact Outbo…" at bounding box center [245, 127] width 297 height 229
click at [74, 57] on div "Status No active tasks Change activity state to start receiving tasks. [PERSON_…" at bounding box center [55, 127] width 84 height 229
click at [123, 72] on div "Back to Dashboard Change Sender ID Customers Technicians Select a contact Outbo…" at bounding box center [245, 127] width 297 height 229
click at [351, 24] on button "Call to Customer" at bounding box center [365, 21] width 46 height 12
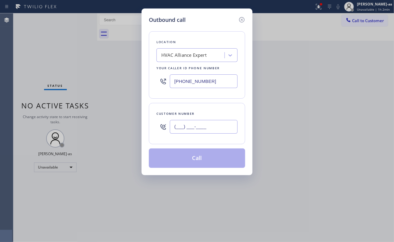
click at [219, 126] on input "(___) ___-____" at bounding box center [204, 127] width 68 height 14
paste input "424) 477-7875"
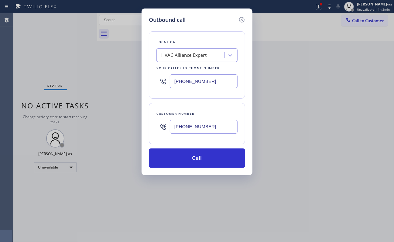
type input "[PHONE_NUMBER]"
click at [204, 78] on input "[PHONE_NUMBER]" at bounding box center [204, 81] width 68 height 14
paste input "238-8162"
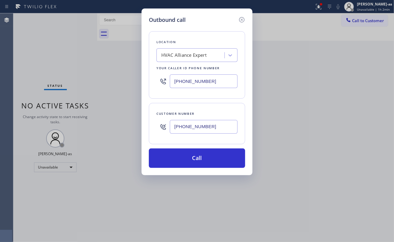
click at [219, 83] on input "[PHONE_NUMBER]" at bounding box center [204, 81] width 68 height 14
paste input "238-8162"
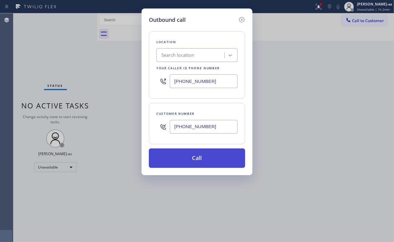
type input "[PHONE_NUMBER]"
click at [215, 163] on button "Call" at bounding box center [197, 158] width 96 height 19
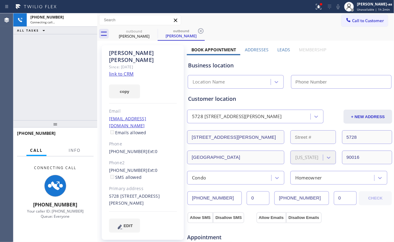
click at [123, 71] on link "link to CRM" at bounding box center [121, 74] width 25 height 6
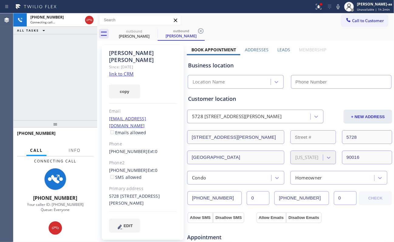
type input "[PHONE_NUMBER]"
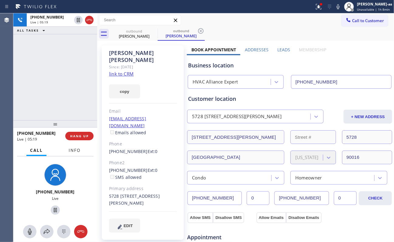
click at [72, 151] on span "Info" at bounding box center [75, 150] width 12 height 5
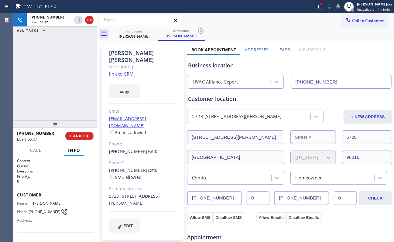
click at [71, 76] on div "[PHONE_NUMBER] Live | 05:47 ALL TASKS ALL TASKS ACTIVE TASKS TASKS IN WRAP UP" at bounding box center [55, 66] width 84 height 107
click at [71, 75] on div "[PHONE_NUMBER] Live | 05:50 ALL TASKS ALL TASKS ACTIVE TASKS TASKS IN WRAP UP" at bounding box center [55, 66] width 84 height 107
click at [71, 75] on div "[PHONE_NUMBER] Live | 05:52 ALL TASKS ALL TASKS ACTIVE TASKS TASKS IN WRAP UP" at bounding box center [55, 66] width 84 height 107
drag, startPoint x: 55, startPoint y: 106, endPoint x: 120, endPoint y: 129, distance: 69.5
click at [54, 108] on div "[PHONE_NUMBER] Live | 05:53 ALL TASKS ALL TASKS ACTIVE TASKS TASKS IN WRAP UP" at bounding box center [55, 66] width 84 height 107
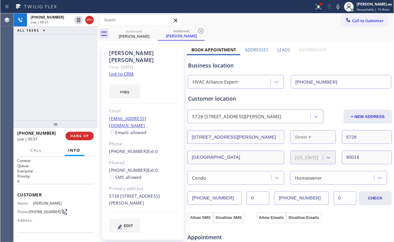
scroll to position [81, 0]
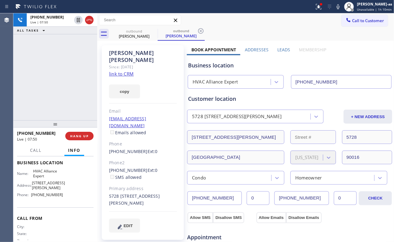
click at [39, 83] on div "[PHONE_NUMBER] Live | 07:50 ALL TASKS ALL TASKS ACTIVE TASKS TASKS IN WRAP UP" at bounding box center [55, 66] width 84 height 107
click at [46, 106] on div "[PHONE_NUMBER] Live | 07:51 ALL TASKS ALL TASKS ACTIVE TASKS TASKS IN WRAP UP" at bounding box center [55, 66] width 84 height 107
drag, startPoint x: 56, startPoint y: 71, endPoint x: 61, endPoint y: 69, distance: 5.0
click at [57, 71] on div "[PHONE_NUMBER] Live | 08:02 ALL TASKS ALL TASKS ACTIVE TASKS TASKS IN WRAP UP" at bounding box center [55, 66] width 84 height 107
drag, startPoint x: 33, startPoint y: 75, endPoint x: 74, endPoint y: 67, distance: 40.9
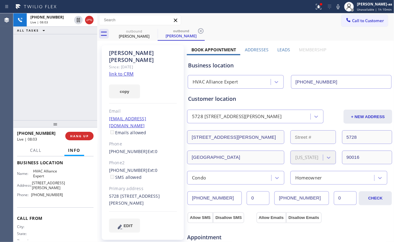
click at [38, 76] on div "[PHONE_NUMBER] Live | 08:03 ALL TASKS ALL TASKS ACTIVE TASKS TASKS IN WRAP UP" at bounding box center [55, 66] width 84 height 107
click at [83, 134] on span "HANG UP" at bounding box center [79, 136] width 19 height 4
click at [83, 136] on span "HANG UP" at bounding box center [79, 136] width 19 height 4
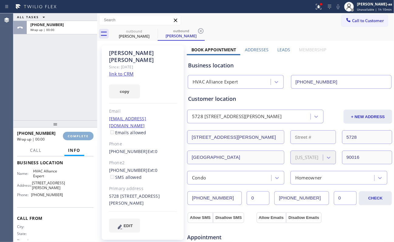
click at [83, 136] on span "COMPLETE" at bounding box center [78, 136] width 21 height 4
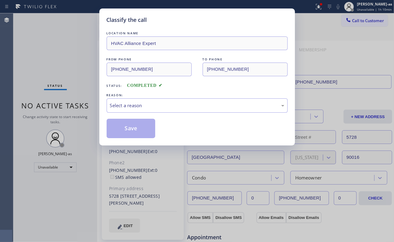
click at [75, 109] on div "Classify the call LOCATION NAME HVAC Alliance Expert FROM PHONE [PHONE_NUMBER] …" at bounding box center [197, 121] width 394 height 242
drag, startPoint x: 135, startPoint y: 103, endPoint x: 143, endPoint y: 107, distance: 8.7
click at [135, 103] on div "Select a reason" at bounding box center [197, 105] width 174 height 7
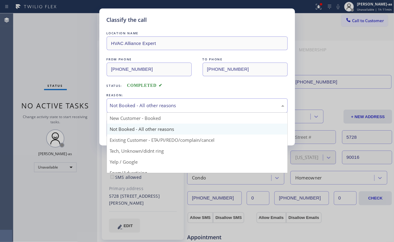
drag, startPoint x: 139, startPoint y: 105, endPoint x: 146, endPoint y: 112, distance: 9.9
click at [141, 107] on div "Not Booked - All other reasons" at bounding box center [197, 105] width 174 height 7
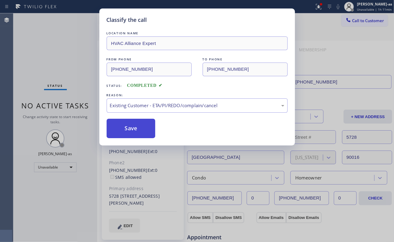
click at [132, 128] on button "Save" at bounding box center [131, 128] width 49 height 19
drag, startPoint x: 43, startPoint y: 41, endPoint x: 70, endPoint y: 5, distance: 45.2
click at [45, 42] on div "Classify the call LOCATION NAME HVAC Alliance Expert FROM PHONE [PHONE_NUMBER] …" at bounding box center [197, 121] width 394 height 242
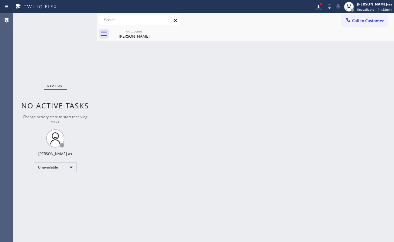
drag, startPoint x: 117, startPoint y: 97, endPoint x: 133, endPoint y: 69, distance: 32.3
click at [120, 94] on div "Back to Dashboard Change Sender ID Customers Technicians Select a contact Outbo…" at bounding box center [245, 127] width 297 height 229
click at [128, 30] on div "outbound" at bounding box center [134, 31] width 46 height 5
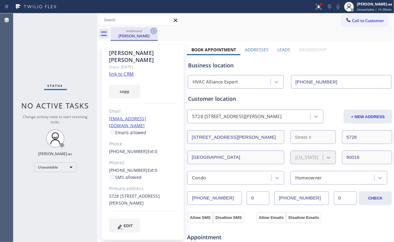
click at [157, 32] on icon at bounding box center [153, 30] width 7 height 7
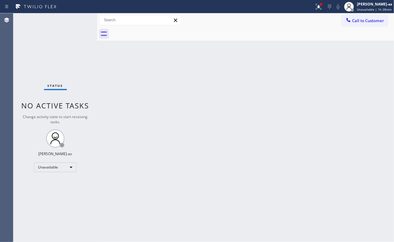
click at [252, 157] on div "Back to Dashboard Change Sender ID Customers Technicians Select a contact Outbo…" at bounding box center [245, 127] width 297 height 229
click at [292, 119] on div "Back to Dashboard Change Sender ID Customers Technicians Select a contact Outbo…" at bounding box center [245, 127] width 297 height 229
click at [226, 187] on div "Back to Dashboard Change Sender ID Customers Technicians Select a contact Outbo…" at bounding box center [245, 127] width 297 height 229
click at [232, 134] on div "Back to Dashboard Change Sender ID Customers Technicians Select a contact Outbo…" at bounding box center [245, 127] width 297 height 229
click at [85, 65] on div "Status No active tasks Change activity state to start receiving tasks. [PERSON_…" at bounding box center [55, 127] width 84 height 229
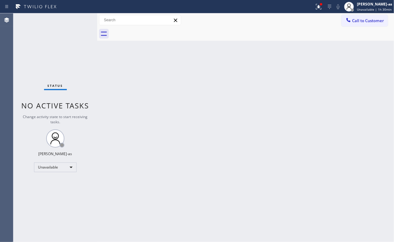
click at [207, 131] on div "Back to Dashboard Change Sender ID Customers Technicians Select a contact Outbo…" at bounding box center [245, 127] width 297 height 229
click at [365, 24] on button "Call to Customer" at bounding box center [365, 21] width 46 height 12
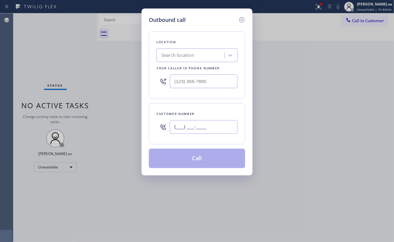
click at [202, 121] on input "(___) ___-____" at bounding box center [204, 127] width 68 height 14
paste input "508) 942-5778"
type input "[PHONE_NUMBER]"
click at [203, 56] on div "Search location" at bounding box center [191, 55] width 66 height 11
paste input "Anytime Appliances Repair"
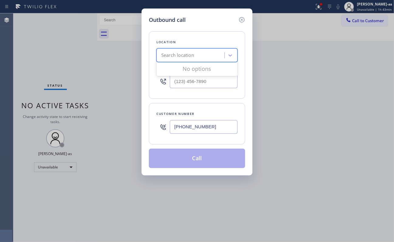
type input "Anytime Appliances Repair"
click at [184, 68] on div "Anytime Appliances Repair" at bounding box center [197, 68] width 81 height 11
type input "[PHONE_NUMBER]"
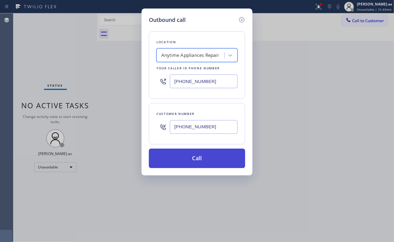
click at [205, 158] on button "Call" at bounding box center [197, 158] width 96 height 19
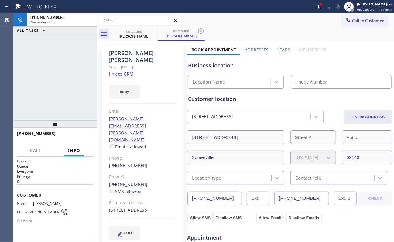
type input "[PHONE_NUMBER]"
click at [77, 80] on div "[PHONE_NUMBER] Connecting call… ALL TASKS ALL TASKS ACTIVE TASKS TASKS IN WRAP …" at bounding box center [55, 66] width 84 height 107
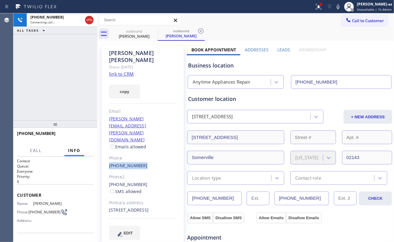
drag, startPoint x: 106, startPoint y: 136, endPoint x: 143, endPoint y: 135, distance: 37.7
click at [143, 135] on div "[PERSON_NAME] Since: [DATE] link to CRM copy Email [PERSON_NAME][EMAIL_ADDRESS]…" at bounding box center [143, 146] width 82 height 202
copy link "[PHONE_NUMBER]"
drag, startPoint x: 51, startPoint y: 77, endPoint x: 356, endPoint y: 45, distance: 307.1
click at [57, 75] on div "[PHONE_NUMBER] Live | 00:02 ALL TASKS ALL TASKS ACTIVE TASKS TASKS IN WRAP UP" at bounding box center [55, 66] width 84 height 107
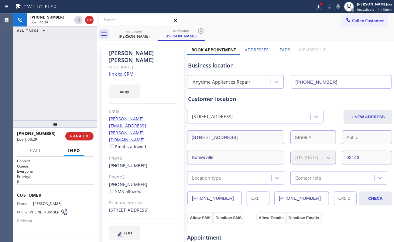
click at [66, 96] on div "[PHONE_NUMBER] Live | 00:29 ALL TASKS ALL TASKS ACTIVE TASKS TASKS IN WRAP UP" at bounding box center [55, 66] width 84 height 107
click at [42, 98] on div "[PHONE_NUMBER] Live | 03:46 ALL TASKS ALL TASKS ACTIVE TASKS TASKS IN WRAP UP" at bounding box center [55, 66] width 84 height 107
click at [54, 97] on div "[PHONE_NUMBER] Live | 03:47 ALL TASKS ALL TASKS ACTIVE TASKS TASKS IN WRAP UP" at bounding box center [55, 66] width 84 height 107
click at [54, 96] on div "[PHONE_NUMBER] Live | 03:47 ALL TASKS ALL TASKS ACTIVE TASKS TASKS IN WRAP UP" at bounding box center [55, 66] width 84 height 107
click at [40, 83] on div "[PHONE_NUMBER] Live | 03:49 ALL TASKS ALL TASKS ACTIVE TASKS TASKS IN WRAP UP" at bounding box center [55, 66] width 84 height 107
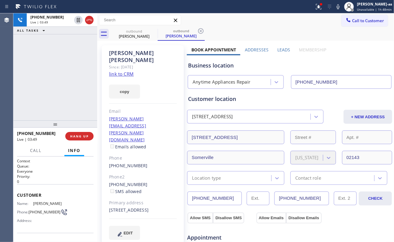
drag, startPoint x: 37, startPoint y: 84, endPoint x: 43, endPoint y: 83, distance: 5.5
click at [37, 84] on div "[PHONE_NUMBER] Live | 03:49 ALL TASKS ALL TASKS ACTIVE TASKS TASKS IN WRAP UP" at bounding box center [55, 66] width 84 height 107
click at [60, 135] on div "[PHONE_NUMBER] Live | 03:50 ALL TASKS ALL TASKS ACTIVE TASKS TASKS IN WRAP UP […" at bounding box center [55, 127] width 84 height 229
click at [73, 136] on span "HANG UP" at bounding box center [79, 136] width 19 height 4
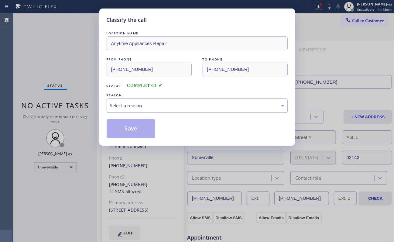
click at [127, 107] on div "Select a reason" at bounding box center [197, 105] width 174 height 7
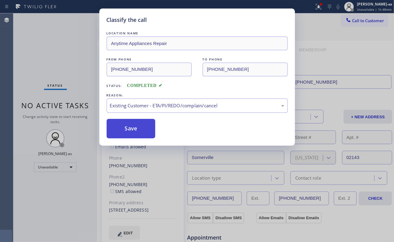
click at [135, 128] on button "Save" at bounding box center [131, 128] width 49 height 19
click at [57, 57] on div "Classify the call LOCATION NAME Anytime Appliances Repair FROM PHONE [PHONE_NUM…" at bounding box center [197, 121] width 394 height 242
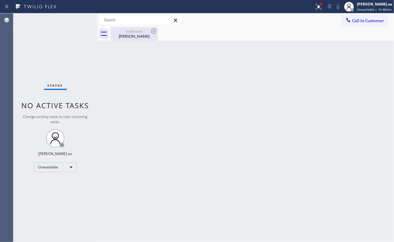
click at [134, 33] on div "[PERSON_NAME]" at bounding box center [134, 35] width 46 height 5
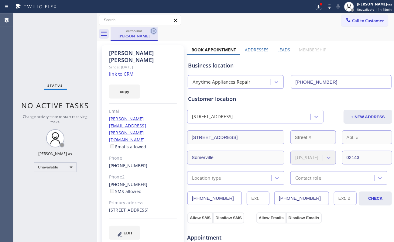
click at [156, 29] on icon at bounding box center [153, 30] width 5 height 5
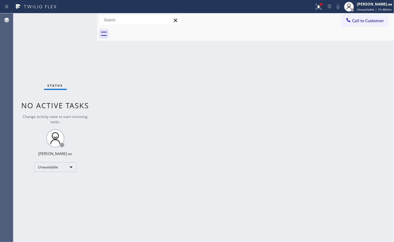
drag, startPoint x: 32, startPoint y: 60, endPoint x: 90, endPoint y: 7, distance: 79.2
click at [43, 55] on div "Status No active tasks Change activity state to start receiving tasks. [PERSON_…" at bounding box center [55, 127] width 84 height 229
drag, startPoint x: 359, startPoint y: 24, endPoint x: 260, endPoint y: 93, distance: 120.4
click at [359, 25] on button "Call to Customer" at bounding box center [365, 21] width 46 height 12
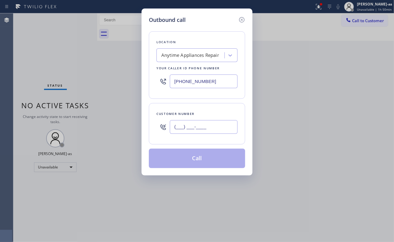
click at [222, 130] on input "(___) ___-____" at bounding box center [204, 127] width 68 height 14
paste input "408) 930-7948"
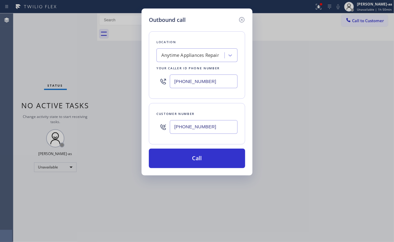
type input "[PHONE_NUMBER]"
click at [185, 57] on div "Anytime Appliances Repair" at bounding box center [190, 55] width 58 height 7
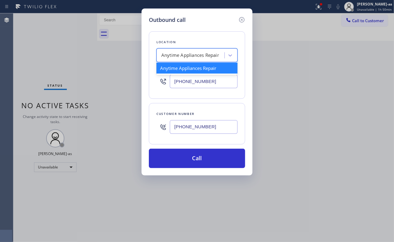
paste input "Heating Masters [GEOGRAPHIC_DATA][PERSON_NAME]"
type input "Heating Masters [GEOGRAPHIC_DATA][PERSON_NAME]"
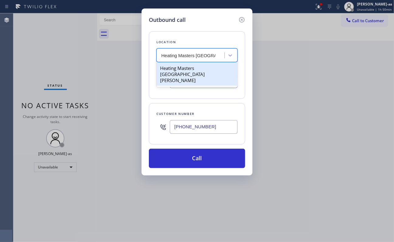
click at [184, 67] on div "Heating Masters [GEOGRAPHIC_DATA][PERSON_NAME]" at bounding box center [197, 74] width 81 height 23
type input "[PHONE_NUMBER]"
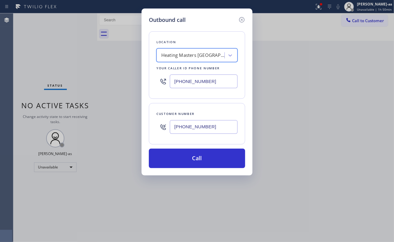
click at [211, 100] on div "Location option Heating Masters [GEOGRAPHIC_DATA][PERSON_NAME], selected. 1 res…" at bounding box center [197, 96] width 96 height 144
click at [60, 53] on div "Outbound call Location Heating Masters [GEOGRAPHIC_DATA][PERSON_NAME] Your call…" at bounding box center [197, 121] width 394 height 242
drag, startPoint x: 69, startPoint y: 49, endPoint x: 76, endPoint y: 48, distance: 7.1
click at [71, 49] on div "Outbound call Location Heating Masters [GEOGRAPHIC_DATA][PERSON_NAME] Your call…" at bounding box center [197, 121] width 394 height 242
click at [207, 128] on input "[PHONE_NUMBER]" at bounding box center [204, 127] width 68 height 14
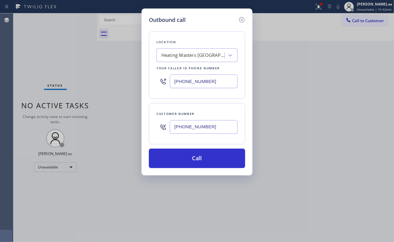
click at [207, 128] on input "[PHONE_NUMBER]" at bounding box center [204, 127] width 68 height 14
paste input "80) 766-1124"
type input "[PHONE_NUMBER]"
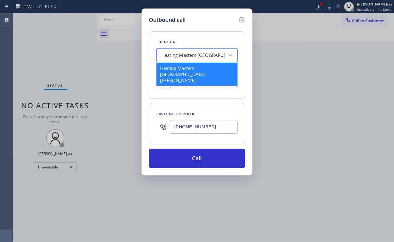
click at [172, 55] on div "Heating Masters [GEOGRAPHIC_DATA][PERSON_NAME]" at bounding box center [193, 55] width 64 height 7
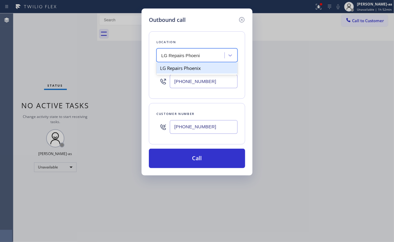
type input "LG Repairs Phoenix"
click at [185, 66] on div "LG Repairs Phoenix" at bounding box center [197, 68] width 81 height 11
type input "[PHONE_NUMBER]"
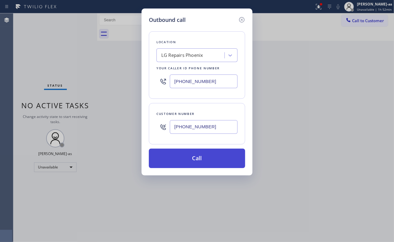
click at [212, 158] on button "Call" at bounding box center [197, 158] width 96 height 19
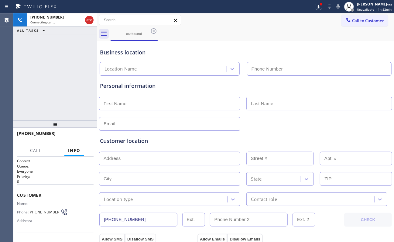
type input "[PHONE_NUMBER]"
click at [51, 82] on div "[PHONE_NUMBER] Connecting call… ALL TASKS ALL TASKS ACTIVE TASKS TASKS IN WRAP …" at bounding box center [55, 66] width 84 height 107
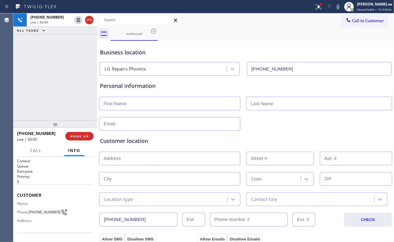
click at [59, 69] on div "[PHONE_NUMBER] Live | 00:00 ALL TASKS ALL TASKS ACTIVE TASKS TASKS IN WRAP UP" at bounding box center [55, 66] width 84 height 107
click at [81, 138] on button "HANG UP" at bounding box center [79, 136] width 28 height 9
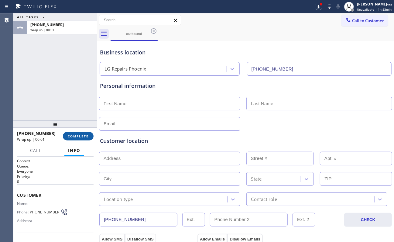
click at [76, 133] on button "COMPLETE" at bounding box center [78, 136] width 31 height 9
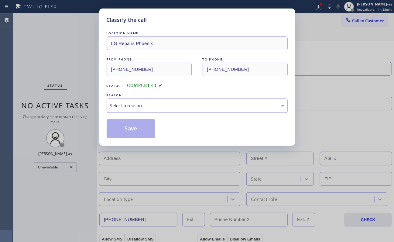
click at [140, 102] on div "Select a reason" at bounding box center [197, 105] width 181 height 14
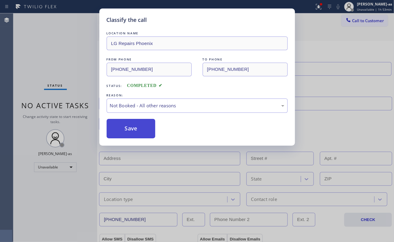
click at [134, 130] on button "Save" at bounding box center [131, 128] width 49 height 19
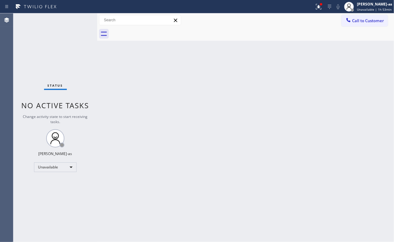
click at [83, 54] on div "Status No active tasks Change activity state to start receiving tasks. [PERSON_…" at bounding box center [55, 127] width 84 height 229
click at [350, 21] on icon at bounding box center [349, 20] width 6 height 6
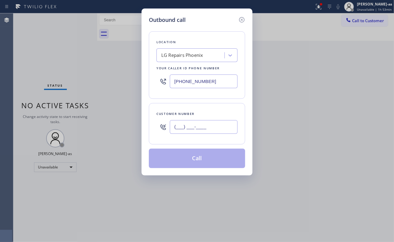
click at [173, 125] on input "(___) ___-____" at bounding box center [204, 127] width 68 height 14
paste input "480) 766-1124"
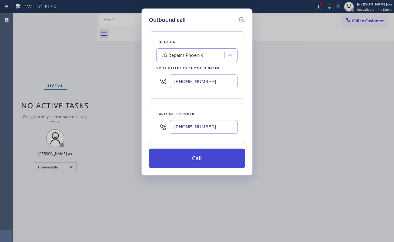
type input "[PHONE_NUMBER]"
click at [205, 156] on button "Call" at bounding box center [197, 158] width 96 height 19
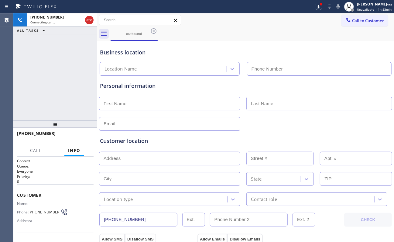
type input "[PHONE_NUMBER]"
drag, startPoint x: 58, startPoint y: 69, endPoint x: 113, endPoint y: 44, distance: 60.1
click at [58, 69] on div "[PHONE_NUMBER] Connecting call… ALL TASKS ALL TASKS ACTIVE TASKS TASKS IN WRAP …" at bounding box center [55, 66] width 84 height 107
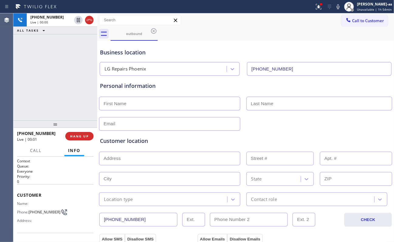
drag, startPoint x: 53, startPoint y: 80, endPoint x: 56, endPoint y: 79, distance: 3.4
click at [53, 81] on div "[PHONE_NUMBER] Live | 00:00 ALL TASKS ALL TASKS ACTIVE TASKS TASKS IN WRAP UP" at bounding box center [55, 66] width 84 height 107
click at [92, 22] on icon at bounding box center [89, 19] width 7 height 7
drag, startPoint x: 86, startPoint y: 84, endPoint x: 84, endPoint y: 123, distance: 39.5
click at [85, 85] on div "[PHONE_NUMBER] Live | 00:02 ALL TASKS ALL TASKS ACTIVE TASKS TASKS IN WRAP UP" at bounding box center [55, 66] width 84 height 107
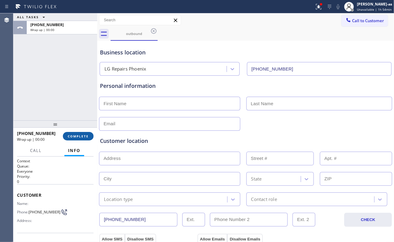
click at [83, 138] on button "COMPLETE" at bounding box center [78, 136] width 31 height 9
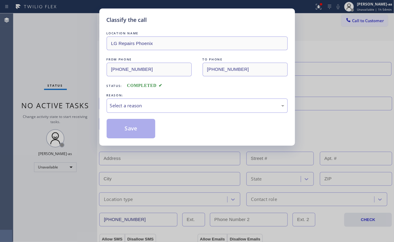
click at [82, 138] on div "Classify the call LOCATION NAME LG Repairs Phoenix FROM PHONE [PHONE_NUMBER] TO…" at bounding box center [197, 121] width 394 height 242
click at [81, 138] on div "Classify the call LOCATION NAME LG Repairs Phoenix FROM PHONE [PHONE_NUMBER] TO…" at bounding box center [197, 121] width 394 height 242
click at [123, 105] on div "Select a reason" at bounding box center [197, 105] width 174 height 7
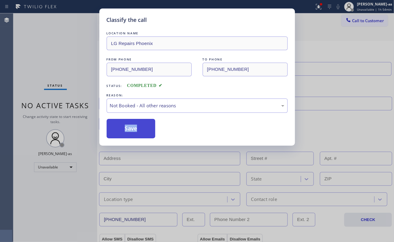
drag, startPoint x: 131, startPoint y: 129, endPoint x: 152, endPoint y: 129, distance: 20.7
click at [131, 129] on button "Save" at bounding box center [131, 128] width 49 height 19
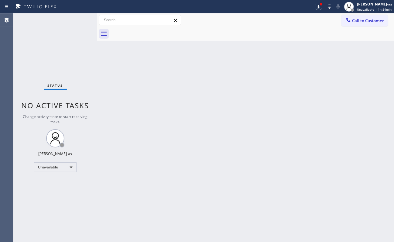
click at [257, 149] on div "Back to Dashboard Change Sender ID Customers Technicians Select a contact Outbo…" at bounding box center [245, 127] width 297 height 229
click at [71, 55] on div "Status No active tasks Change activity state to start receiving tasks. [PERSON_…" at bounding box center [55, 127] width 84 height 229
click at [363, 19] on span "Call to Customer" at bounding box center [368, 20] width 32 height 5
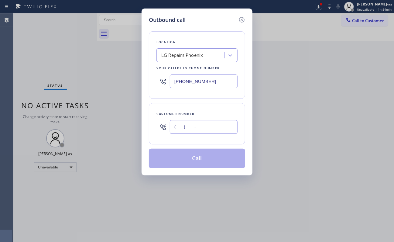
click at [217, 128] on input "(___) ___-____" at bounding box center [204, 127] width 68 height 14
paste input "408) 930-7948"
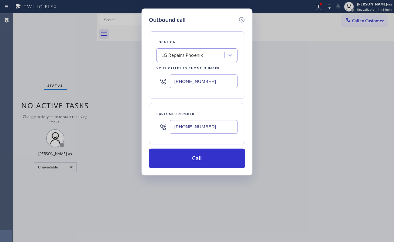
type input "[PHONE_NUMBER]"
click at [185, 55] on div "LG Repairs Phoenix" at bounding box center [182, 55] width 42 height 7
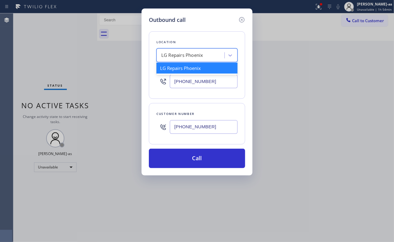
paste input "Heating Masters [GEOGRAPHIC_DATA][PERSON_NAME]"
type input "Heating Masters [GEOGRAPHIC_DATA][PERSON_NAME]"
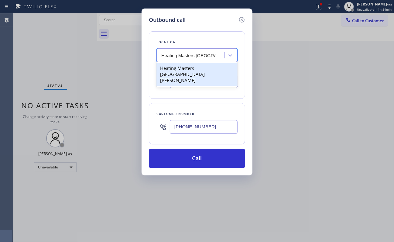
click at [185, 67] on div "Heating Masters [GEOGRAPHIC_DATA][PERSON_NAME]" at bounding box center [197, 74] width 81 height 23
type input "[PHONE_NUMBER]"
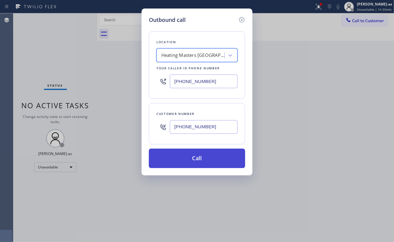
click at [211, 160] on button "Call" at bounding box center [197, 158] width 96 height 19
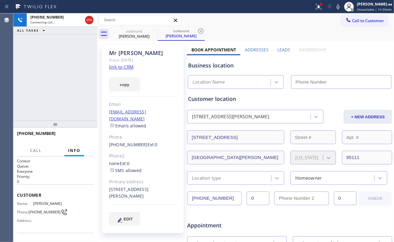
type input "[PHONE_NUMBER]"
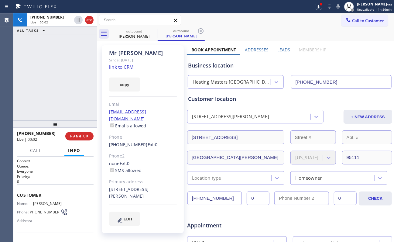
click at [68, 95] on div "[PHONE_NUMBER] Live | 00:02 ALL TASKS ALL TASKS ACTIVE TASKS TASKS IN WRAP UP" at bounding box center [55, 66] width 84 height 107
click at [53, 98] on div "[PHONE_NUMBER] Live | 00:05 ALL TASKS ALL TASKS ACTIVE TASKS TASKS IN WRAP UP" at bounding box center [55, 66] width 84 height 107
click at [69, 107] on div "[PHONE_NUMBER] Live | 00:06 ALL TASKS ALL TASKS ACTIVE TASKS TASKS IN WRAP UP" at bounding box center [55, 66] width 84 height 107
click at [48, 84] on div "[PHONE_NUMBER] Live | 00:08 ALL TASKS ALL TASKS ACTIVE TASKS TASKS IN WRAP UP" at bounding box center [55, 66] width 84 height 107
click at [124, 38] on div "[PERSON_NAME]" at bounding box center [134, 35] width 46 height 5
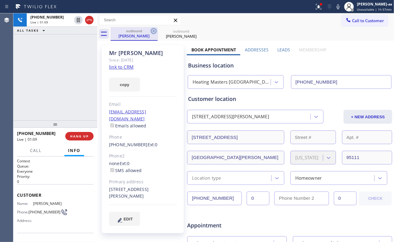
click at [155, 32] on icon at bounding box center [153, 30] width 7 height 7
click at [86, 64] on div "[PHONE_NUMBER] Live | 01:10 ALL TASKS ALL TASKS ACTIVE TASKS TASKS IN WRAP UP" at bounding box center [55, 66] width 84 height 107
click at [89, 77] on div "[PHONE_NUMBER] Live | 01:22 ALL TASKS ALL TASKS ACTIVE TASKS TASKS IN WRAP UP" at bounding box center [55, 66] width 84 height 107
click at [235, 25] on div "Call to Customer Outbound call Location Heating Masters [GEOGRAPHIC_DATA][PERSO…" at bounding box center [245, 20] width 297 height 11
click at [72, 67] on div "[PHONE_NUMBER] Live | 01:25 ALL TASKS ALL TASKS ACTIVE TASKS TASKS IN WRAP UP" at bounding box center [55, 66] width 84 height 107
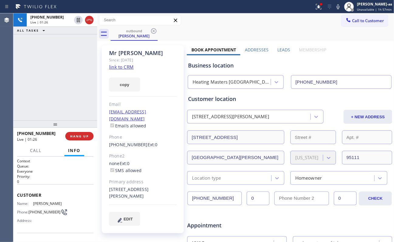
click at [72, 67] on div "[PHONE_NUMBER] Live | 01:26 ALL TASKS ALL TASKS ACTIVE TASKS TASKS IN WRAP UP" at bounding box center [55, 66] width 84 height 107
click at [72, 67] on div "[PHONE_NUMBER] Live | 01:28 ALL TASKS ALL TASKS ACTIVE TASKS TASKS IN WRAP UP" at bounding box center [55, 66] width 84 height 107
click at [73, 72] on div "[PHONE_NUMBER] Live | 01:28 ALL TASKS ALL TASKS ACTIVE TASKS TASKS IN WRAP UP" at bounding box center [55, 66] width 84 height 107
click at [72, 89] on div "[PHONE_NUMBER] Live | 01:29 ALL TASKS ALL TASKS ACTIVE TASKS TASKS IN WRAP UP" at bounding box center [55, 66] width 84 height 107
click at [63, 113] on div "[PHONE_NUMBER] Live | 01:30 ALL TASKS ALL TASKS ACTIVE TASKS TASKS IN WRAP UP" at bounding box center [55, 66] width 84 height 107
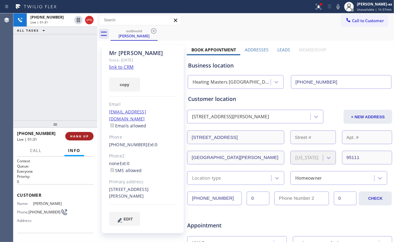
click at [76, 135] on span "HANG UP" at bounding box center [79, 136] width 19 height 4
drag, startPoint x: 73, startPoint y: 134, endPoint x: 80, endPoint y: 135, distance: 7.0
click at [76, 134] on span "HANG UP" at bounding box center [79, 136] width 19 height 4
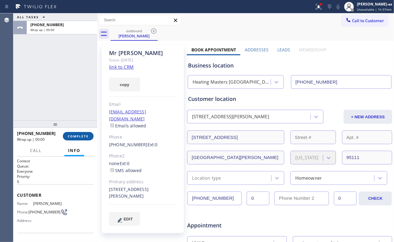
click at [78, 135] on span "COMPLETE" at bounding box center [78, 136] width 21 height 4
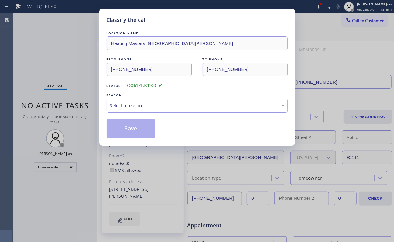
click at [62, 91] on div "Classify the call LOCATION NAME Heating Masters San [PERSON_NAME] FROM PHONE [P…" at bounding box center [197, 121] width 394 height 242
click at [143, 108] on div "Select a reason" at bounding box center [197, 105] width 174 height 7
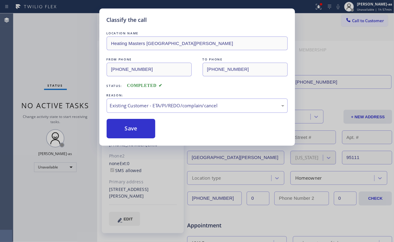
drag, startPoint x: 163, startPoint y: 143, endPoint x: 139, endPoint y: 130, distance: 27.3
drag, startPoint x: 132, startPoint y: 126, endPoint x: 301, endPoint y: 11, distance: 204.6
click at [132, 126] on button "Save" at bounding box center [131, 128] width 49 height 19
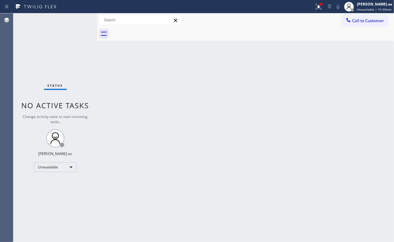
drag, startPoint x: 109, startPoint y: 110, endPoint x: 183, endPoint y: 120, distance: 74.3
click at [111, 111] on div "Back to Dashboard Change Sender ID Customers Technicians Select a contact Outbo…" at bounding box center [245, 127] width 297 height 229
click at [234, 144] on div "Back to Dashboard Change Sender ID Customers Technicians Select a contact Outbo…" at bounding box center [245, 127] width 297 height 229
click at [371, 22] on span "Call to Customer" at bounding box center [368, 20] width 32 height 5
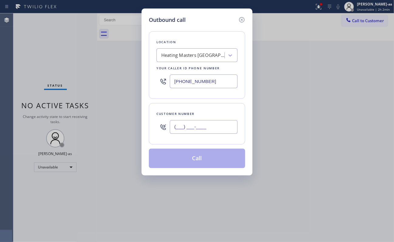
click at [227, 122] on input "(___) ___-____" at bounding box center [204, 127] width 68 height 14
paste input "310) 721-0558"
drag, startPoint x: 228, startPoint y: 121, endPoint x: 218, endPoint y: 101, distance: 22.3
click at [224, 118] on div "[PHONE_NUMBER]" at bounding box center [204, 127] width 68 height 20
type input "[PHONE_NUMBER]"
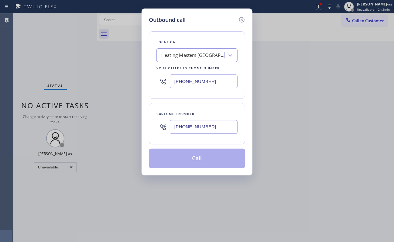
click at [189, 56] on div "Heating Masters [GEOGRAPHIC_DATA][PERSON_NAME]" at bounding box center [193, 55] width 64 height 7
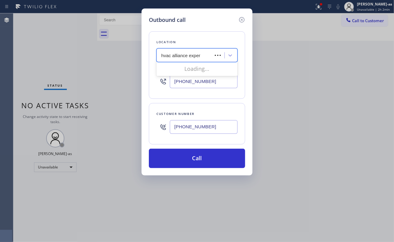
type input "hvac alliance expert"
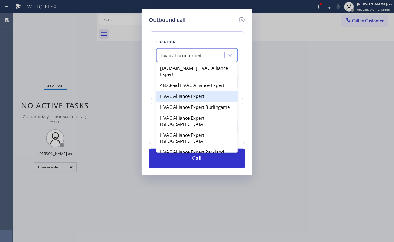
click at [183, 91] on div "HVAC Alliance Expert" at bounding box center [197, 96] width 81 height 11
type input "[PHONE_NUMBER]"
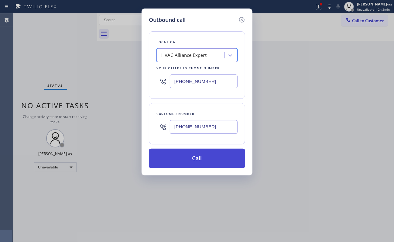
click at [196, 161] on button "Call" at bounding box center [197, 158] width 96 height 19
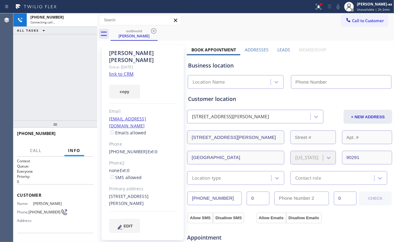
click at [149, 64] on div "Since: [DATE]" at bounding box center [143, 67] width 68 height 7
click at [119, 77] on div "copy" at bounding box center [143, 87] width 68 height 21
click at [123, 71] on link "link to CRM" at bounding box center [121, 74] width 25 height 6
type input "[PHONE_NUMBER]"
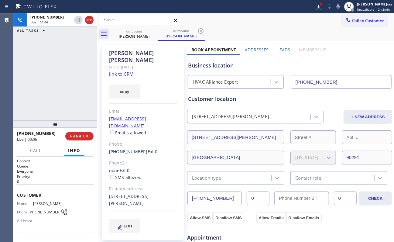
drag, startPoint x: 91, startPoint y: 89, endPoint x: 103, endPoint y: 22, distance: 67.8
click at [93, 89] on div "[PHONE_NUMBER] Live | 00:06 ALL TASKS ALL TASKS ACTIVE TASKS TASKS IN WRAP UP" at bounding box center [55, 66] width 84 height 107
drag, startPoint x: 91, startPoint y: 19, endPoint x: 141, endPoint y: 38, distance: 53.9
click at [91, 22] on icon at bounding box center [89, 19] width 7 height 7
click at [144, 30] on div "outbound" at bounding box center [134, 31] width 46 height 5
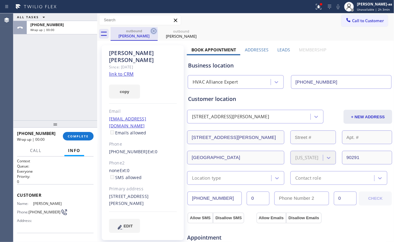
click at [154, 29] on icon at bounding box center [153, 30] width 7 height 7
click at [0, 0] on icon at bounding box center [0, 0] width 0 height 0
click at [154, 29] on div "outbound [PERSON_NAME] outbound [PERSON_NAME]" at bounding box center [253, 34] width 284 height 14
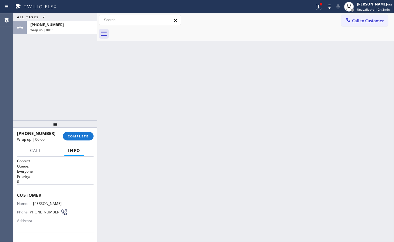
click at [69, 111] on div "ALL TASKS ALL TASKS ACTIVE TASKS TASKS IN WRAP UP [PHONE_NUMBER] Wrap up | 00:00" at bounding box center [55, 66] width 84 height 107
click at [72, 137] on span "COMPLETE" at bounding box center [78, 136] width 21 height 4
click at [75, 125] on div at bounding box center [55, 123] width 84 height 7
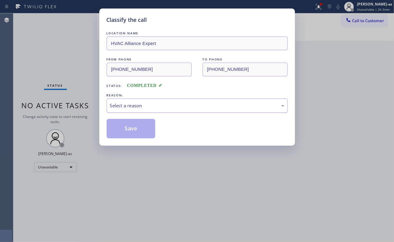
click at [146, 106] on div "Select a reason" at bounding box center [197, 105] width 174 height 7
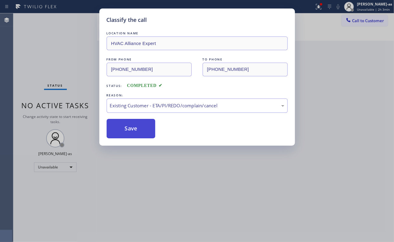
drag, startPoint x: 137, startPoint y: 129, endPoint x: 177, endPoint y: 17, distance: 118.9
click at [137, 128] on button "Save" at bounding box center [131, 128] width 49 height 19
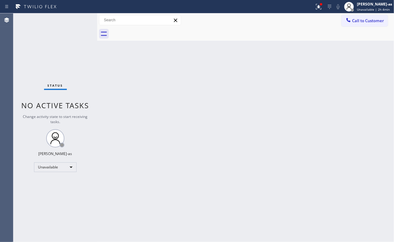
drag, startPoint x: 81, startPoint y: 86, endPoint x: 87, endPoint y: 83, distance: 7.1
click at [81, 86] on div "Status No active tasks Change activity state to start receiving tasks. [PERSON_…" at bounding box center [55, 127] width 84 height 229
drag, startPoint x: 358, startPoint y: 21, endPoint x: 305, endPoint y: 65, distance: 69.5
click at [359, 21] on span "Call to Customer" at bounding box center [368, 20] width 32 height 5
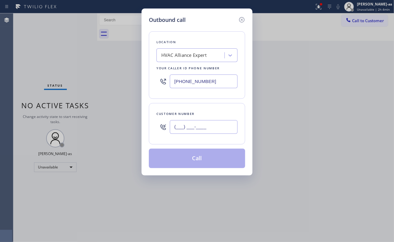
click at [206, 134] on input "(___) ___-____" at bounding box center [204, 127] width 68 height 14
paste input "415) 517-4898"
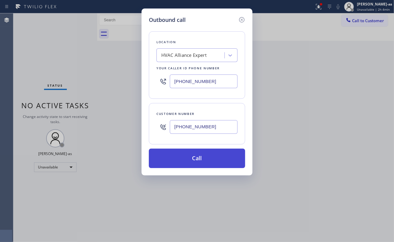
type input "[PHONE_NUMBER]"
click at [199, 156] on button "Call" at bounding box center [197, 158] width 96 height 19
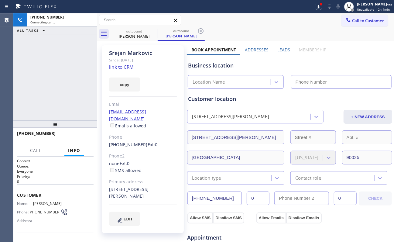
type input "[PHONE_NUMBER]"
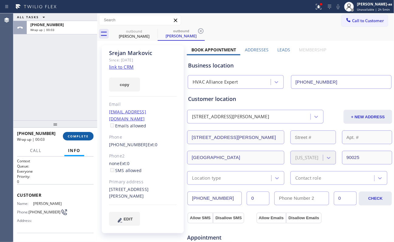
click at [78, 138] on button "COMPLETE" at bounding box center [78, 136] width 31 height 9
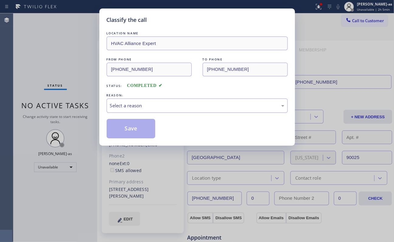
click at [75, 135] on div "Classify the call LOCATION NAME HVAC Alliance Expert FROM PHONE [PHONE_NUMBER] …" at bounding box center [197, 121] width 394 height 242
drag, startPoint x: 126, startPoint y: 105, endPoint x: 130, endPoint y: 110, distance: 5.8
click at [128, 108] on div "Select a reason" at bounding box center [197, 105] width 174 height 7
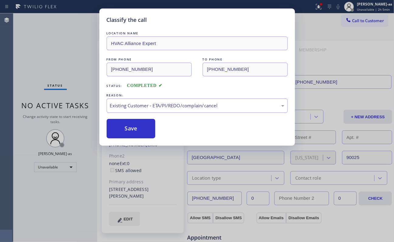
drag, startPoint x: 145, startPoint y: 128, endPoint x: 314, endPoint y: 115, distance: 169.5
click at [145, 128] on button "Save" at bounding box center [131, 128] width 49 height 19
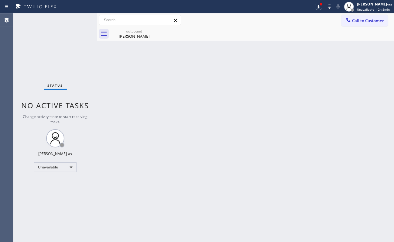
drag, startPoint x: 365, startPoint y: 98, endPoint x: 372, endPoint y: 71, distance: 28.3
click at [365, 98] on div "Back to Dashboard Change Sender ID Customers Technicians Select a contact Outbo…" at bounding box center [245, 127] width 297 height 229
drag, startPoint x: 365, startPoint y: 27, endPoint x: 362, endPoint y: 24, distance: 4.1
click at [363, 26] on div "Call to Customer Outbound call Location HVAC Alliance Expert Your caller id pho…" at bounding box center [245, 26] width 297 height 27
click at [322, 37] on div "outbound [PERSON_NAME]" at bounding box center [253, 34] width 284 height 14
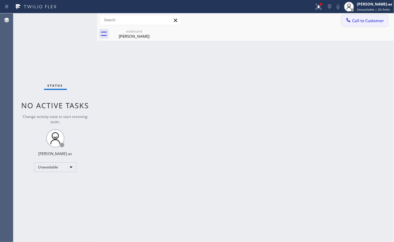
click at [359, 19] on span "Call to Customer" at bounding box center [368, 20] width 32 height 5
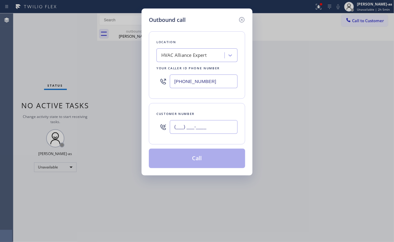
click at [216, 127] on input "(___) ___-____" at bounding box center [204, 127] width 68 height 14
paste input "909) 714-5277"
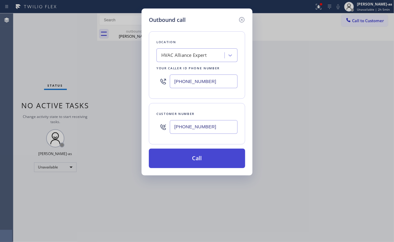
type input "[PHONE_NUMBER]"
click at [205, 160] on button "Call" at bounding box center [197, 158] width 96 height 19
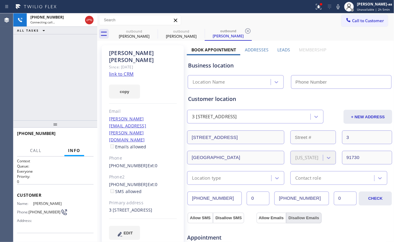
type input "[PHONE_NUMBER]"
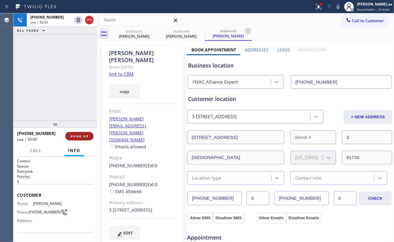
click at [83, 134] on span "HANG UP" at bounding box center [79, 136] width 19 height 4
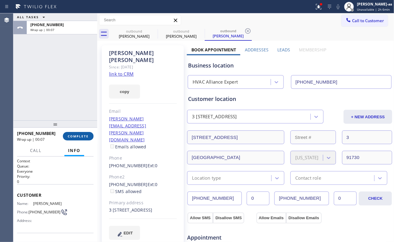
click at [78, 133] on button "COMPLETE" at bounding box center [78, 136] width 31 height 9
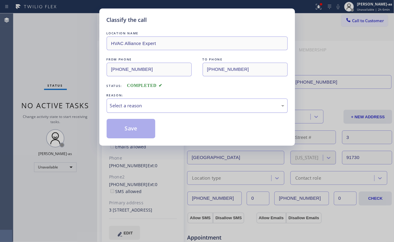
click at [164, 113] on div "Select a reason" at bounding box center [197, 105] width 181 height 14
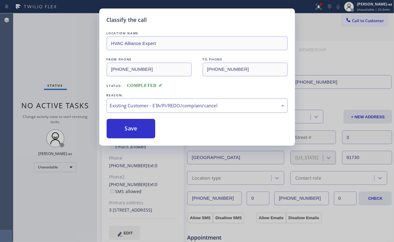
drag, startPoint x: 140, startPoint y: 126, endPoint x: 202, endPoint y: 102, distance: 66.3
click at [141, 126] on button "Save" at bounding box center [131, 128] width 49 height 19
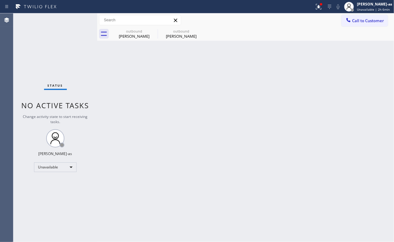
drag, startPoint x: 362, startPoint y: 21, endPoint x: 244, endPoint y: 104, distance: 144.2
click at [362, 21] on span "Call to Customer" at bounding box center [368, 20] width 32 height 5
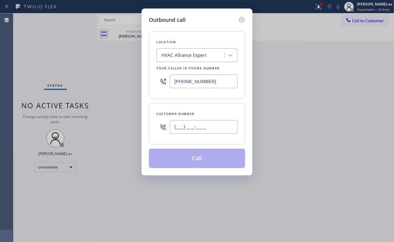
click at [224, 122] on input "(___) ___-____" at bounding box center [204, 127] width 68 height 14
paste input "818) 582-3189"
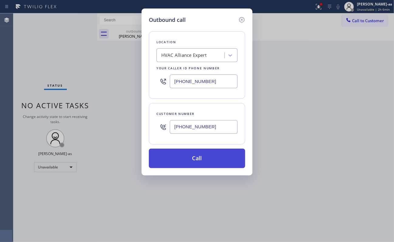
type input "[PHONE_NUMBER]"
click at [208, 157] on button "Call" at bounding box center [197, 158] width 96 height 19
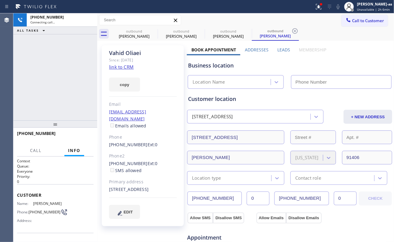
type input "[PHONE_NUMBER]"
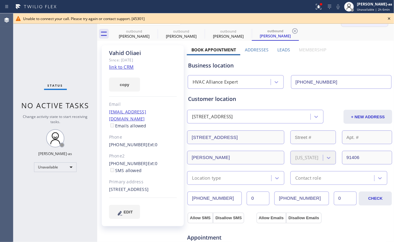
click at [343, 26] on button "Call to Customer" at bounding box center [365, 21] width 46 height 12
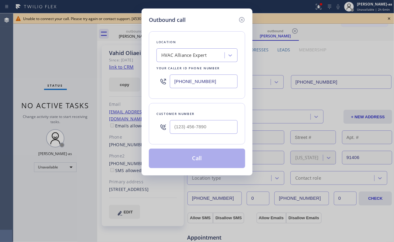
click at [392, 12] on div "Outbound call Location HVAC Alliance Expert Your caller id phone number [PHONE_…" at bounding box center [197, 121] width 394 height 242
click at [241, 20] on icon at bounding box center [241, 19] width 5 height 5
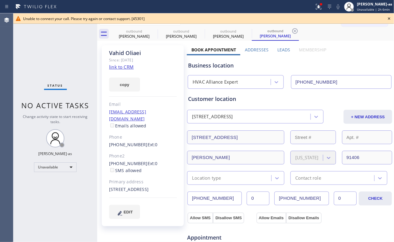
type input "[PHONE_NUMBER]"
click at [391, 17] on icon at bounding box center [389, 18] width 7 height 7
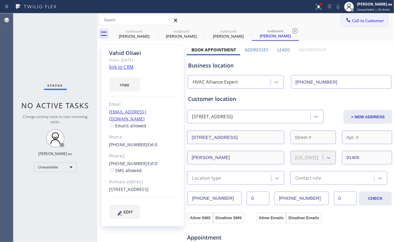
click at [377, 19] on span "Call to Customer" at bounding box center [368, 20] width 32 height 5
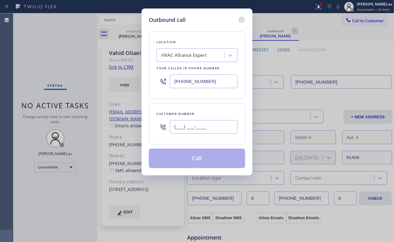
click at [213, 128] on input "(___) ___-____" at bounding box center [204, 127] width 68 height 14
paste input "210) 620-9495"
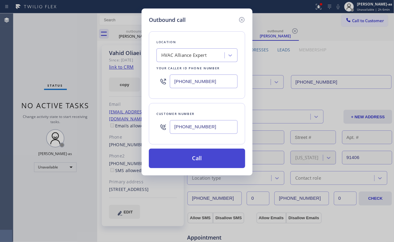
type input "[PHONE_NUMBER]"
click at [195, 160] on button "Call" at bounding box center [197, 158] width 96 height 19
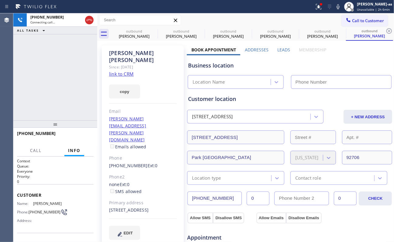
type input "[PHONE_NUMBER]"
click at [123, 77] on div "copy" at bounding box center [143, 87] width 68 height 21
click at [122, 71] on link "link to CRM" at bounding box center [121, 74] width 25 height 6
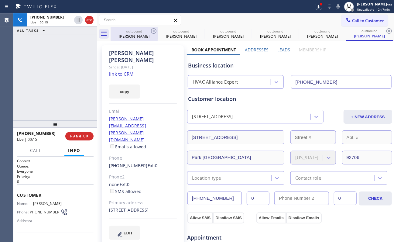
click at [138, 35] on div "[PERSON_NAME]" at bounding box center [134, 35] width 46 height 5
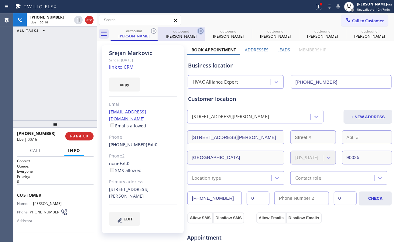
click at [152, 32] on icon at bounding box center [153, 30] width 7 height 7
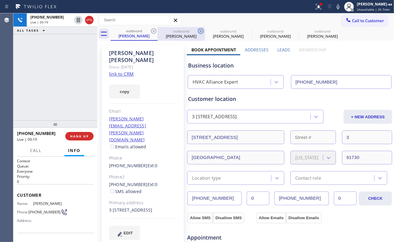
click at [152, 31] on icon at bounding box center [153, 30] width 7 height 7
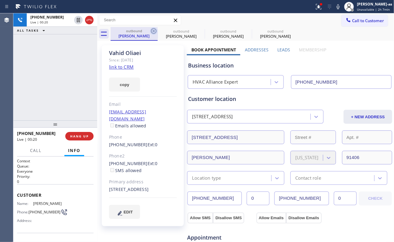
click at [152, 32] on icon at bounding box center [153, 30] width 7 height 7
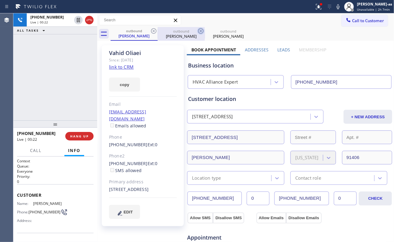
click at [152, 32] on icon at bounding box center [153, 30] width 7 height 7
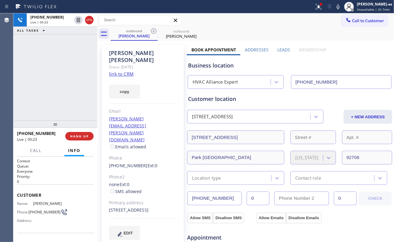
click at [45, 83] on div "[PHONE_NUMBER] Live | 00:23 ALL TASKS ALL TASKS ACTIVE TASKS TASKS IN WRAP UP" at bounding box center [55, 66] width 84 height 107
click at [64, 106] on div "[PHONE_NUMBER] Live | 00:46 ALL TASKS ALL TASKS ACTIVE TASKS TASKS IN WRAP UP" at bounding box center [55, 66] width 84 height 107
click at [60, 102] on div "[PHONE_NUMBER] Live | 00:46 ALL TASKS ALL TASKS ACTIVE TASKS TASKS IN WRAP UP" at bounding box center [55, 66] width 84 height 107
click at [80, 134] on span "HANG UP" at bounding box center [79, 136] width 19 height 4
click at [83, 135] on span "HANG UP" at bounding box center [79, 136] width 19 height 4
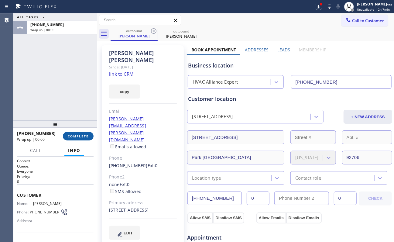
click at [83, 134] on span "COMPLETE" at bounding box center [78, 136] width 21 height 4
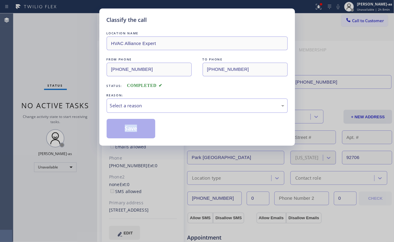
click at [83, 134] on div "Classify the call LOCATION NAME HVAC Alliance Expert FROM PHONE [PHONE_NUMBER] …" at bounding box center [197, 121] width 394 height 242
click at [83, 135] on div "Classify the call LOCATION NAME HVAC Alliance Expert FROM PHONE [PHONE_NUMBER] …" at bounding box center [197, 121] width 394 height 242
click at [145, 105] on div "Select a reason" at bounding box center [197, 105] width 174 height 7
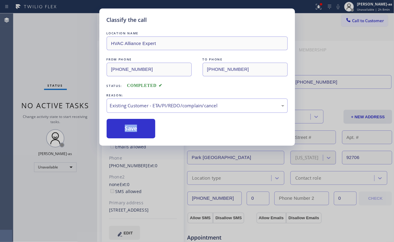
click at [143, 128] on button "Save" at bounding box center [131, 128] width 49 height 19
click at [40, 59] on div "Classify the call LOCATION NAME HVAC Alliance Expert FROM PHONE [PHONE_NUMBER] …" at bounding box center [197, 121] width 394 height 242
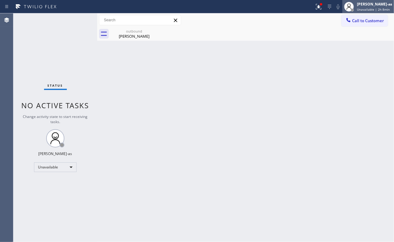
click at [365, 9] on span "Unavailable | 2h 8min" at bounding box center [373, 9] width 33 height 4
drag, startPoint x: 279, startPoint y: 24, endPoint x: 356, endPoint y: 19, distance: 77.3
click at [283, 25] on div "Call to Customer Outbound call Location HVAC Alliance Expert Your caller id pho…" at bounding box center [245, 20] width 297 height 11
drag, startPoint x: 363, startPoint y: 17, endPoint x: 349, endPoint y: 34, distance: 22.0
click at [363, 17] on button "Call to Customer" at bounding box center [365, 21] width 46 height 12
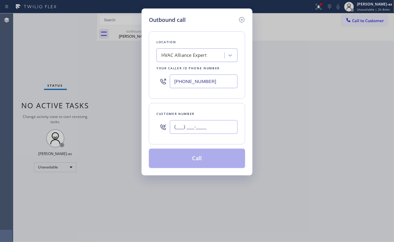
click at [213, 132] on input "(___) ___-____" at bounding box center [204, 127] width 68 height 14
paste input "562) 967-1102"
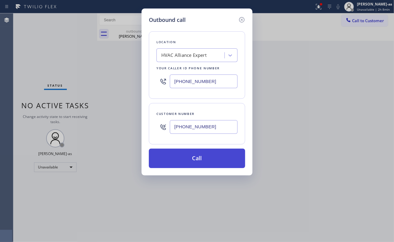
type input "[PHONE_NUMBER]"
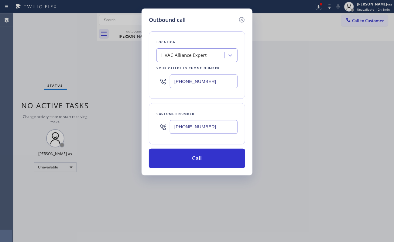
drag, startPoint x: 204, startPoint y: 162, endPoint x: 285, endPoint y: 238, distance: 110.7
click at [205, 162] on button "Call" at bounding box center [197, 158] width 96 height 19
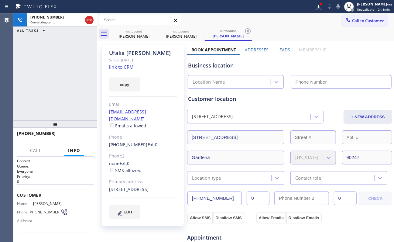
type input "[PHONE_NUMBER]"
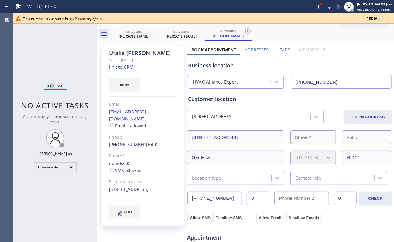
drag, startPoint x: 51, startPoint y: 57, endPoint x: 97, endPoint y: 45, distance: 47.2
click at [52, 57] on div "Status No active tasks Change activity state to start receiving tasks. [PERSON_…" at bounding box center [55, 127] width 84 height 229
click at [391, 19] on icon at bounding box center [389, 18] width 7 height 7
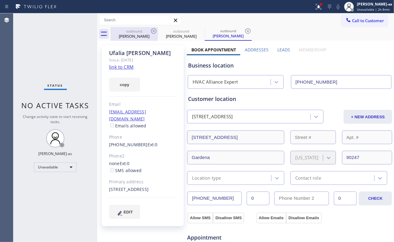
click at [133, 36] on div "[PERSON_NAME]" at bounding box center [134, 35] width 46 height 5
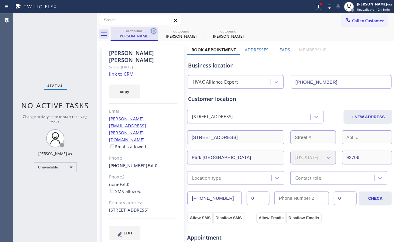
click at [151, 28] on icon at bounding box center [153, 30] width 7 height 7
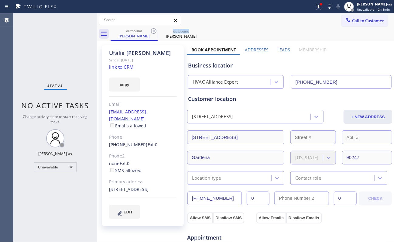
click at [151, 28] on icon at bounding box center [153, 30] width 7 height 7
drag, startPoint x: 31, startPoint y: 78, endPoint x: 107, endPoint y: 57, distance: 79.4
click at [34, 78] on div "Status No active tasks Change activity state to start receiving tasks. [PERSON_…" at bounding box center [55, 127] width 84 height 229
click at [134, 38] on div "[PERSON_NAME]" at bounding box center [134, 35] width 46 height 5
drag, startPoint x: 50, startPoint y: 43, endPoint x: 140, endPoint y: 46, distance: 89.7
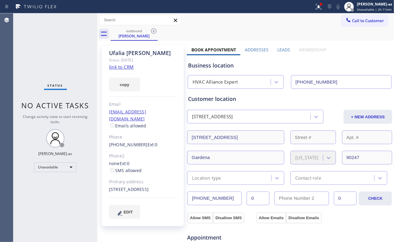
click at [60, 46] on div "Status No active tasks Change activity state to start receiving tasks. [PERSON_…" at bounding box center [55, 127] width 84 height 229
drag, startPoint x: 136, startPoint y: 40, endPoint x: 154, endPoint y: 37, distance: 18.6
click at [142, 41] on div "[PERSON_NAME] Since: [DATE] link to CRM copy Email [EMAIL_ADDRESS][DOMAIN_NAME]…" at bounding box center [245, 245] width 297 height 409
click at [154, 34] on icon at bounding box center [153, 30] width 7 height 7
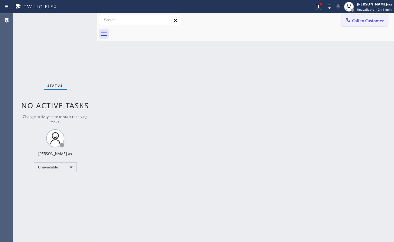
click at [364, 21] on span "Call to Customer" at bounding box center [368, 20] width 32 height 5
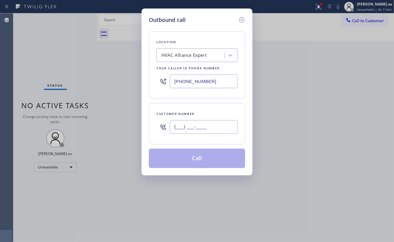
click at [174, 131] on input "(___) ___-____" at bounding box center [204, 127] width 68 height 14
paste input "917) 561-3288"
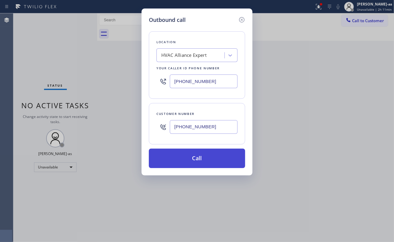
type input "[PHONE_NUMBER]"
click at [210, 158] on button "Call" at bounding box center [197, 158] width 96 height 19
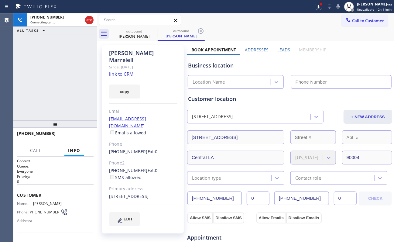
type input "[PHONE_NUMBER]"
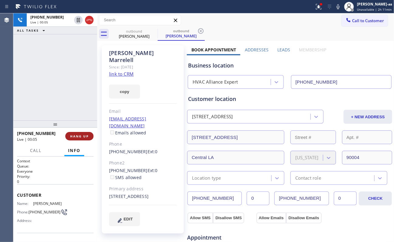
click at [77, 135] on span "HANG UP" at bounding box center [79, 136] width 19 height 4
click at [77, 134] on span "HANG UP" at bounding box center [79, 136] width 19 height 4
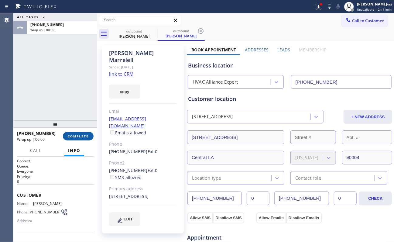
click at [77, 134] on span "COMPLETE" at bounding box center [78, 136] width 21 height 4
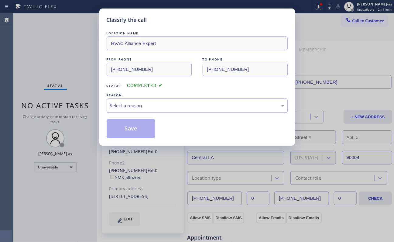
click at [144, 108] on div "Select a reason" at bounding box center [197, 105] width 174 height 7
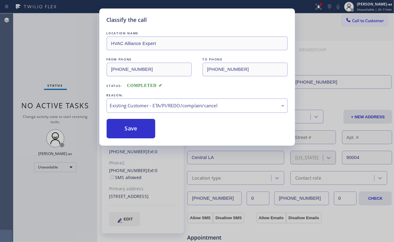
drag, startPoint x: 129, startPoint y: 124, endPoint x: 370, endPoint y: 69, distance: 246.4
click at [131, 124] on button "Save" at bounding box center [131, 128] width 49 height 19
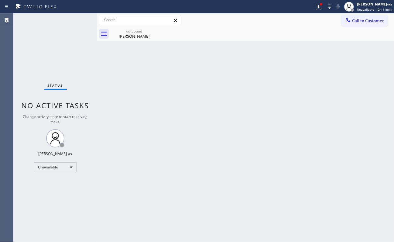
drag, startPoint x: 274, startPoint y: 77, endPoint x: 332, endPoint y: 43, distance: 67.6
click at [287, 70] on div "Back to Dashboard Change Sender ID Customers Technicians Select a contact Outbo…" at bounding box center [245, 127] width 297 height 229
click at [363, 17] on button "Call to Customer" at bounding box center [365, 21] width 46 height 12
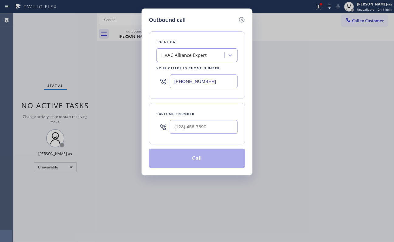
click at [210, 139] on div "Customer number" at bounding box center [197, 123] width 96 height 41
click at [207, 130] on input "(___) ___-____" at bounding box center [204, 127] width 68 height 14
paste input "310) 922-3981"
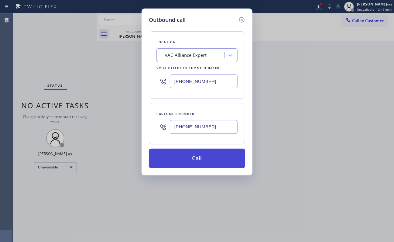
type input "[PHONE_NUMBER]"
click at [208, 160] on button "Call" at bounding box center [197, 158] width 96 height 19
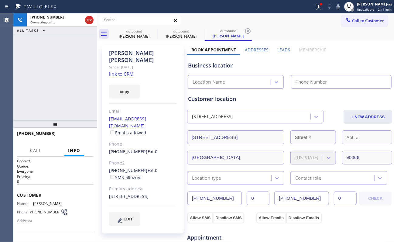
type input "[PHONE_NUMBER]"
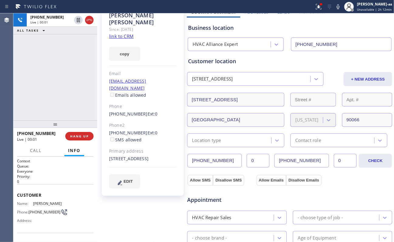
scroll to position [81, 0]
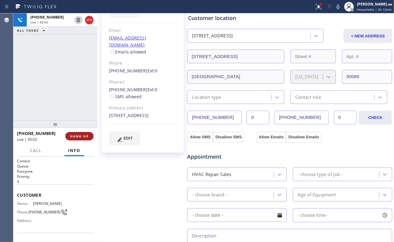
click at [87, 135] on span "HANG UP" at bounding box center [79, 136] width 19 height 4
click at [87, 134] on span "HANG UP" at bounding box center [79, 136] width 19 height 4
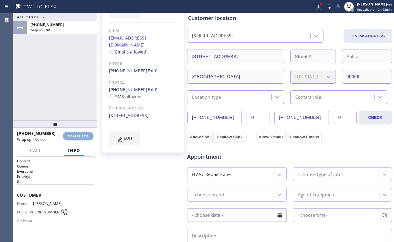
click at [80, 133] on button "COMPLETE" at bounding box center [78, 136] width 31 height 9
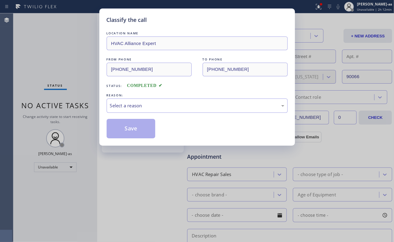
drag, startPoint x: 156, startPoint y: 98, endPoint x: 160, endPoint y: 116, distance: 18.5
click at [158, 108] on div "REASON: Select a reason" at bounding box center [197, 102] width 181 height 21
click at [162, 107] on div "Select a reason" at bounding box center [197, 105] width 174 height 7
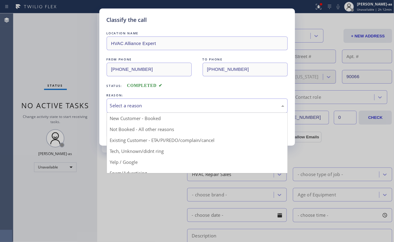
drag, startPoint x: 173, startPoint y: 141, endPoint x: 134, endPoint y: 131, distance: 40.6
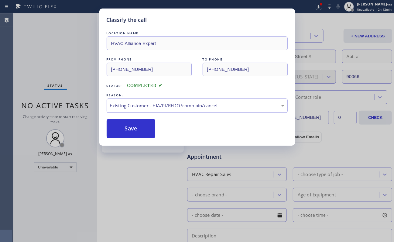
drag, startPoint x: 132, startPoint y: 129, endPoint x: 238, endPoint y: 122, distance: 106.4
click at [137, 130] on button "Save" at bounding box center [131, 128] width 49 height 19
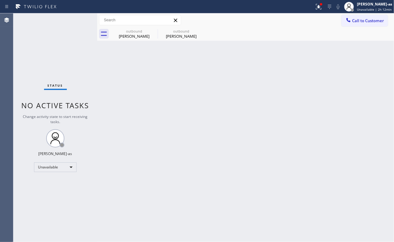
click at [311, 58] on div "Back to Dashboard Change Sender ID Customers Technicians Select a contact Outbo…" at bounding box center [245, 127] width 297 height 229
drag, startPoint x: 359, startPoint y: 19, endPoint x: 304, endPoint y: 66, distance: 72.4
click at [359, 19] on span "Call to Customer" at bounding box center [368, 20] width 32 height 5
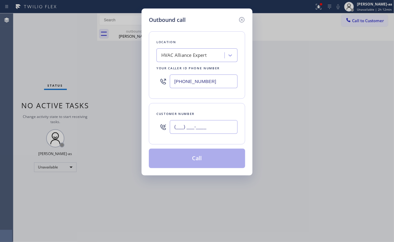
click at [215, 129] on input "(___) ___-____" at bounding box center [204, 127] width 68 height 14
paste input "626) 355-4280"
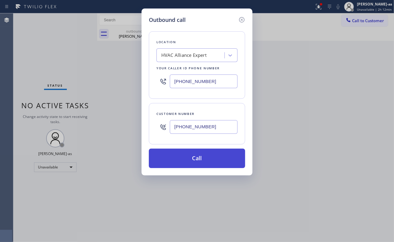
type input "[PHONE_NUMBER]"
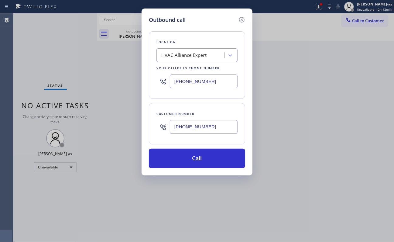
drag, startPoint x: 198, startPoint y: 160, endPoint x: 376, endPoint y: 123, distance: 182.1
click at [199, 160] on button "Call" at bounding box center [197, 158] width 96 height 19
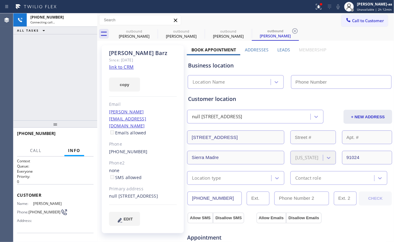
type input "[PHONE_NUMBER]"
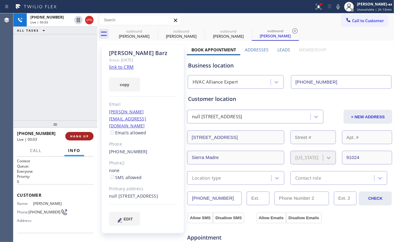
click at [83, 137] on span "HANG UP" at bounding box center [79, 136] width 19 height 4
click at [83, 138] on button "HANG UP" at bounding box center [79, 136] width 28 height 9
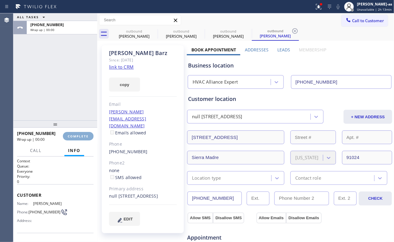
click at [83, 139] on button "COMPLETE" at bounding box center [78, 136] width 31 height 9
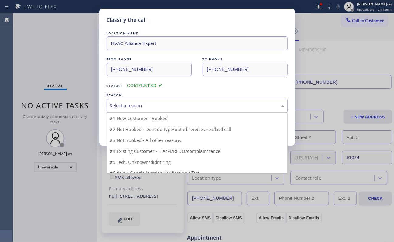
click at [208, 105] on div "Select a reason" at bounding box center [197, 105] width 174 height 7
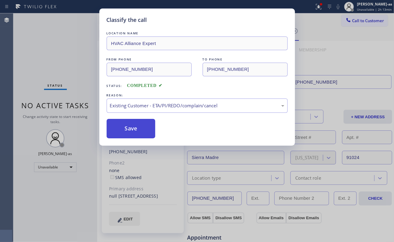
click at [138, 128] on button "Save" at bounding box center [131, 128] width 49 height 19
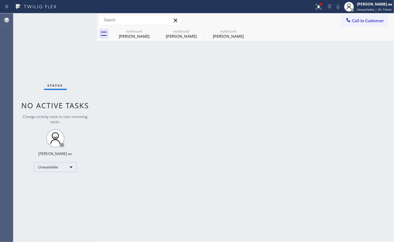
drag, startPoint x: 250, startPoint y: 84, endPoint x: 272, endPoint y: 68, distance: 27.0
click at [253, 83] on div "Back to Dashboard Change Sender ID Customers Technicians Select a contact Outbo…" at bounding box center [245, 127] width 297 height 229
click at [363, 18] on span "Call to Customer" at bounding box center [368, 20] width 32 height 5
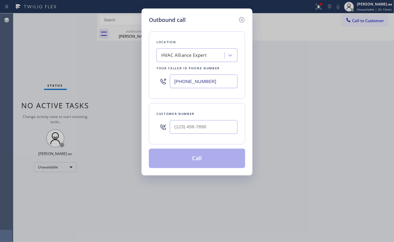
drag, startPoint x: 208, startPoint y: 136, endPoint x: 208, endPoint y: 133, distance: 3.7
click at [208, 136] on div at bounding box center [204, 127] width 68 height 20
click at [209, 128] on input "(___) ___-____" at bounding box center [204, 127] width 68 height 14
paste input "626) 890-7071"
type input "[PHONE_NUMBER]"
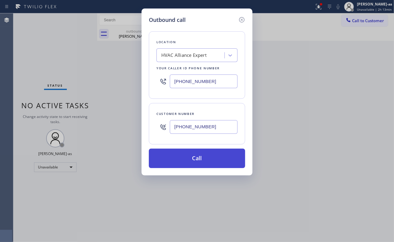
click at [205, 154] on button "Call" at bounding box center [197, 158] width 96 height 19
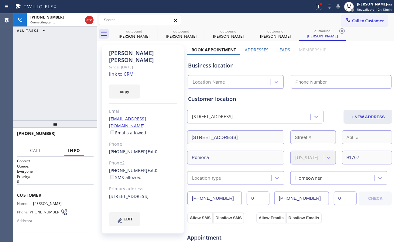
type input "[PHONE_NUMBER]"
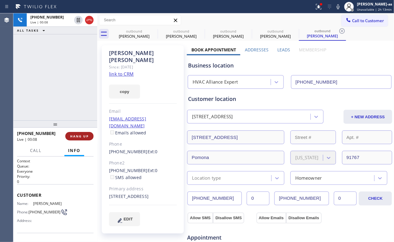
click at [83, 139] on button "HANG UP" at bounding box center [79, 136] width 28 height 9
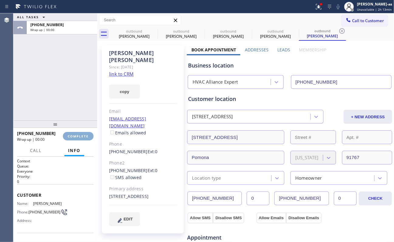
click at [83, 140] on button "COMPLETE" at bounding box center [78, 136] width 31 height 9
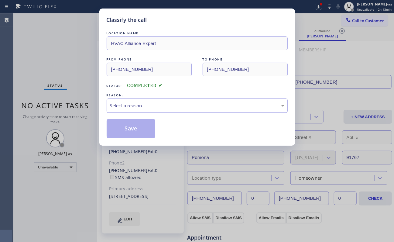
click at [151, 104] on div "Select a reason" at bounding box center [197, 105] width 174 height 7
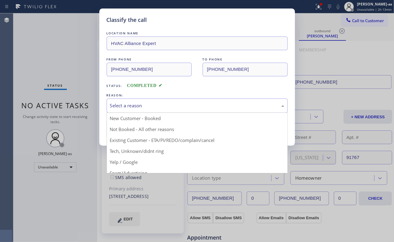
drag, startPoint x: 168, startPoint y: 136, endPoint x: 162, endPoint y: 136, distance: 5.8
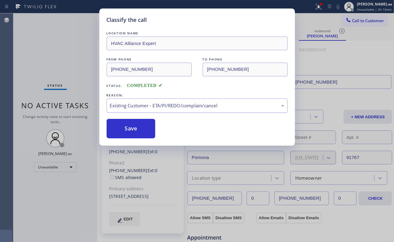
click at [139, 129] on button "Save" at bounding box center [131, 128] width 49 height 19
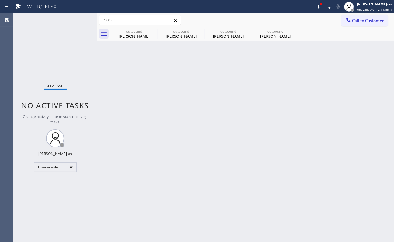
drag, startPoint x: 264, startPoint y: 84, endPoint x: 330, endPoint y: 43, distance: 77.4
click at [270, 80] on div "Back to Dashboard Change Sender ID Customers Technicians Select a contact Outbo…" at bounding box center [245, 127] width 297 height 229
click at [356, 19] on span "Call to Customer" at bounding box center [368, 20] width 32 height 5
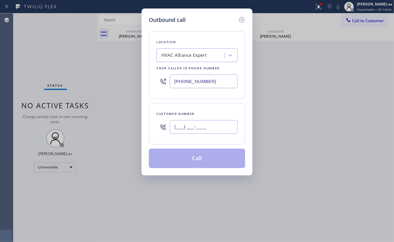
drag, startPoint x: 223, startPoint y: 121, endPoint x: 214, endPoint y: 129, distance: 12.3
click at [215, 129] on input "(___) ___-____" at bounding box center [204, 127] width 68 height 14
paste input "text"
click at [200, 128] on input "(___) ___-____" at bounding box center [204, 127] width 68 height 14
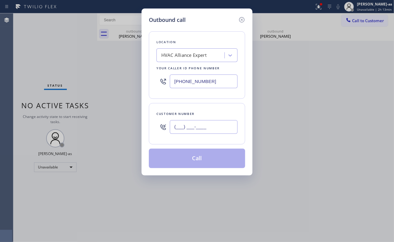
click at [200, 128] on input "(___) ___-____" at bounding box center [204, 127] width 68 height 14
paste input "818) 339-3981"
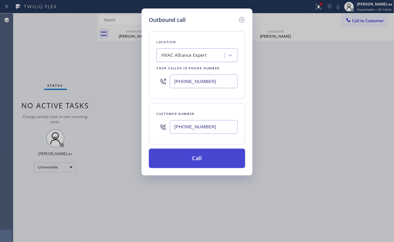
type input "[PHONE_NUMBER]"
drag, startPoint x: 201, startPoint y: 162, endPoint x: 200, endPoint y: 157, distance: 5.3
click at [201, 162] on button "Call" at bounding box center [197, 158] width 96 height 19
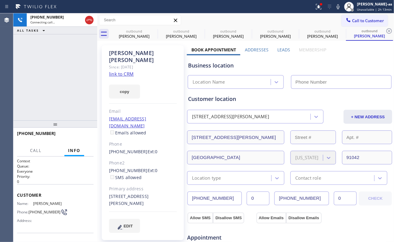
type input "[PHONE_NUMBER]"
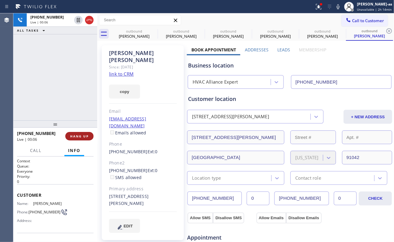
click at [83, 137] on span "HANG UP" at bounding box center [79, 136] width 19 height 4
click at [84, 136] on span "HANG UP" at bounding box center [79, 136] width 19 height 4
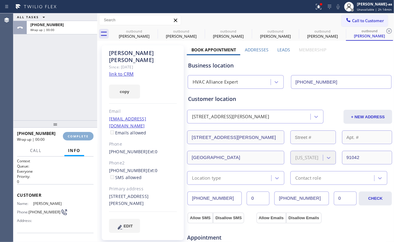
click at [83, 138] on span "COMPLETE" at bounding box center [78, 136] width 21 height 4
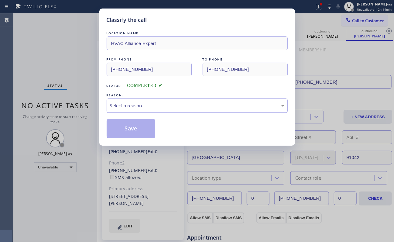
click at [155, 112] on div "Select a reason" at bounding box center [197, 105] width 181 height 14
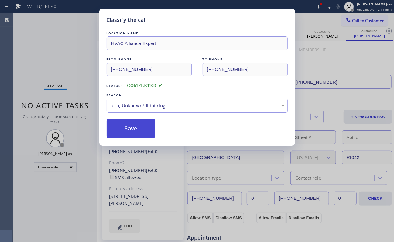
click at [132, 133] on button "Save" at bounding box center [131, 128] width 49 height 19
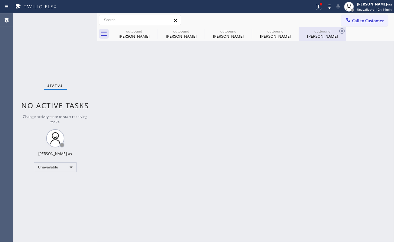
click at [321, 28] on div "outbound [PERSON_NAME]" at bounding box center [323, 34] width 46 height 14
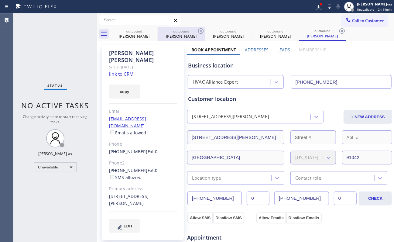
drag, startPoint x: 134, startPoint y: 30, endPoint x: 157, endPoint y: 27, distance: 23.4
click at [134, 30] on div "outbound" at bounding box center [134, 31] width 46 height 5
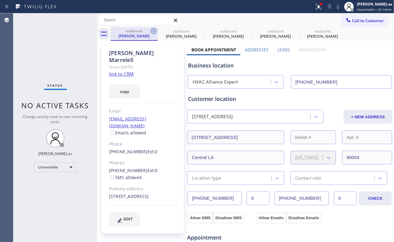
click at [153, 29] on icon at bounding box center [153, 30] width 5 height 5
click at [0, 0] on icon at bounding box center [0, 0] width 0 height 0
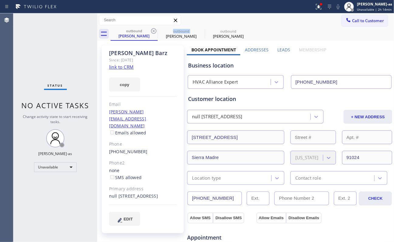
click at [153, 29] on icon at bounding box center [153, 30] width 5 height 5
click at [0, 0] on icon at bounding box center [0, 0] width 0 height 0
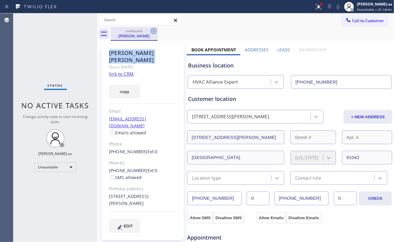
click at [153, 29] on icon at bounding box center [153, 30] width 7 height 7
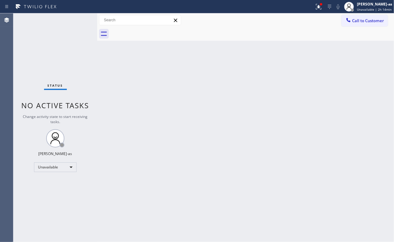
click at [153, 29] on div at bounding box center [253, 34] width 284 height 14
drag, startPoint x: 360, startPoint y: 24, endPoint x: 341, endPoint y: 32, distance: 20.5
click at [360, 24] on button "Call to Customer" at bounding box center [365, 21] width 46 height 12
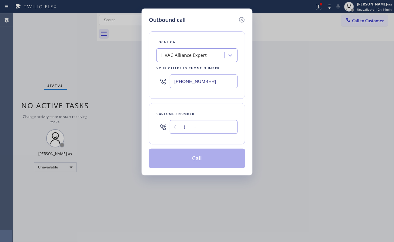
click at [194, 122] on input "(___) ___-____" at bounding box center [204, 127] width 68 height 14
paste input "562) 544-2388"
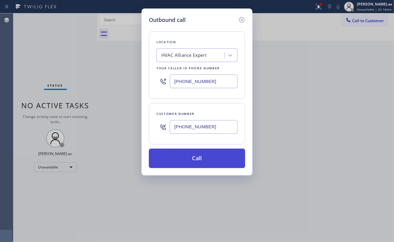
type input "[PHONE_NUMBER]"
click at [202, 162] on button "Call" at bounding box center [197, 158] width 96 height 19
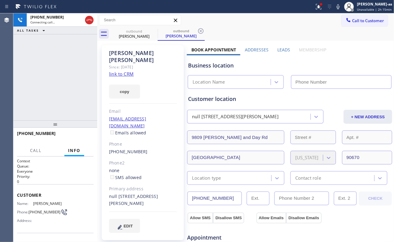
type input "[PHONE_NUMBER]"
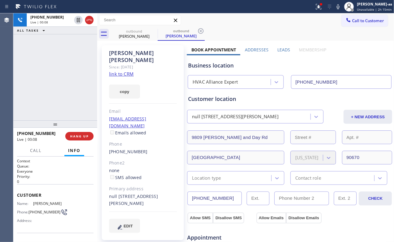
click at [124, 71] on link "link to CRM" at bounding box center [121, 74] width 25 height 6
click at [55, 83] on div "[PHONE_NUMBER] Live | 04:18 ALL TASKS ALL TASKS ACTIVE TASKS TASKS IN WRAP UP" at bounding box center [55, 66] width 84 height 107
click at [68, 103] on div "[PHONE_NUMBER] Live | 04:43 ALL TASKS ALL TASKS ACTIVE TASKS TASKS IN WRAP UP" at bounding box center [55, 66] width 84 height 107
click at [72, 101] on div "[PHONE_NUMBER] Live | 04:44 ALL TASKS ALL TASKS ACTIVE TASKS TASKS IN WRAP UP" at bounding box center [55, 66] width 84 height 107
click at [83, 134] on span "HANG UP" at bounding box center [79, 136] width 19 height 4
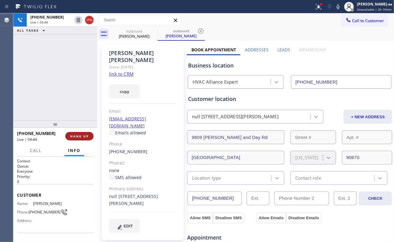
click at [83, 134] on span "HANG UP" at bounding box center [79, 136] width 19 height 4
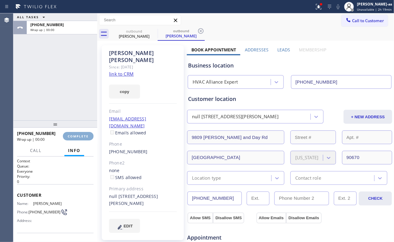
click at [83, 134] on span "COMPLETE" at bounding box center [78, 136] width 21 height 4
click at [72, 106] on div "ALL TASKS ALL TASKS ACTIVE TASKS TASKS IN WRAP UP [PHONE_NUMBER] Wrap up | 00:00" at bounding box center [55, 66] width 84 height 107
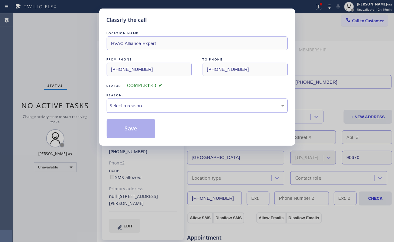
drag, startPoint x: 128, startPoint y: 100, endPoint x: 146, endPoint y: 102, distance: 18.7
click at [128, 100] on div "Select a reason" at bounding box center [197, 105] width 181 height 14
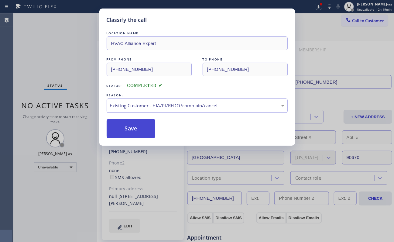
click at [129, 135] on button "Save" at bounding box center [131, 128] width 49 height 19
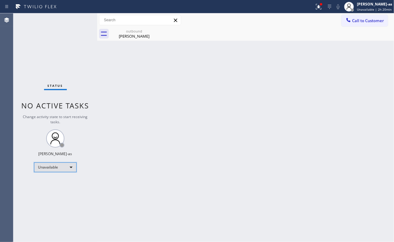
click at [49, 167] on div "Unavailable" at bounding box center [55, 168] width 43 height 10
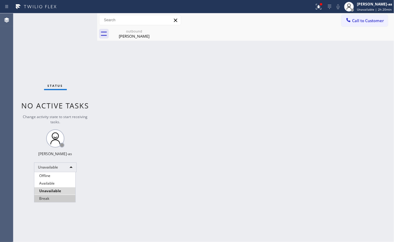
click at [59, 201] on li "Break" at bounding box center [54, 198] width 41 height 7
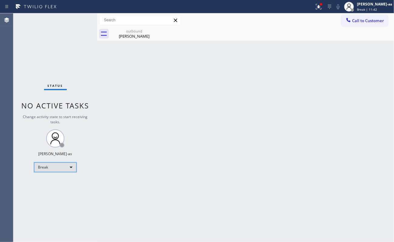
click at [41, 169] on div "Break" at bounding box center [55, 168] width 43 height 10
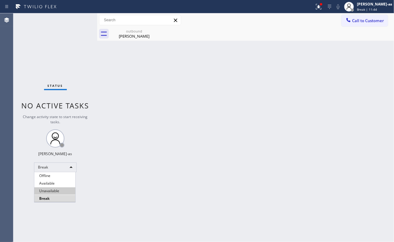
click at [43, 191] on li "Unavailable" at bounding box center [54, 191] width 41 height 7
drag, startPoint x: 170, startPoint y: 89, endPoint x: 173, endPoint y: 94, distance: 5.8
click at [172, 93] on div "Back to Dashboard Change Sender ID Customers Technicians Select a contact Outbo…" at bounding box center [245, 127] width 297 height 229
click at [79, 50] on div "Status No active tasks Change activity state to start receiving tasks. [PERSON_…" at bounding box center [55, 127] width 84 height 229
click at [124, 71] on div "Back to Dashboard Change Sender ID Customers Technicians Select a contact Outbo…" at bounding box center [245, 127] width 297 height 229
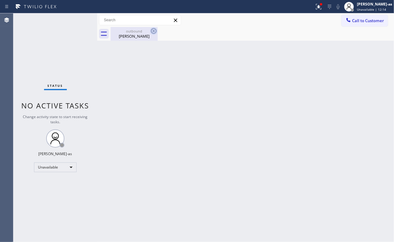
drag, startPoint x: 140, startPoint y: 37, endPoint x: 153, endPoint y: 31, distance: 14.4
click at [143, 35] on div "[PERSON_NAME]" at bounding box center [134, 35] width 46 height 5
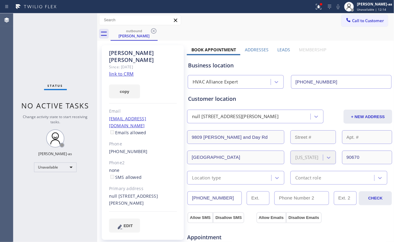
click at [156, 29] on icon at bounding box center [153, 30] width 7 height 7
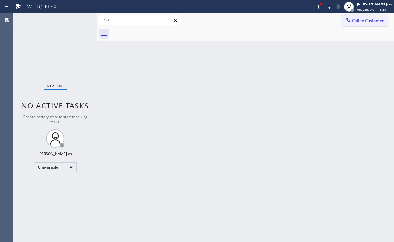
click at [364, 20] on span "Call to Customer" at bounding box center [368, 20] width 32 height 5
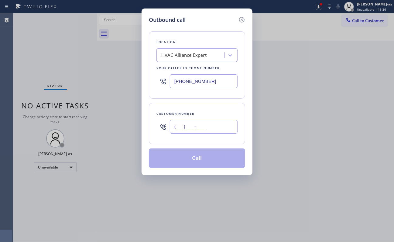
click at [191, 127] on input "(___) ___-____" at bounding box center [204, 127] width 68 height 14
paste input "916) 225-5700"
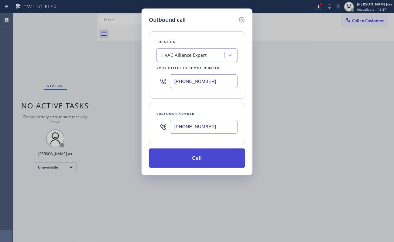
type input "[PHONE_NUMBER]"
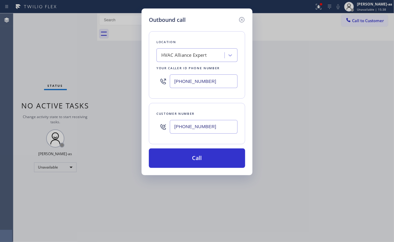
drag, startPoint x: 208, startPoint y: 162, endPoint x: 299, endPoint y: 68, distance: 130.2
click at [209, 156] on button "Call" at bounding box center [197, 158] width 96 height 19
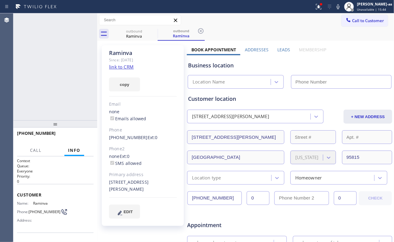
type input "[PHONE_NUMBER]"
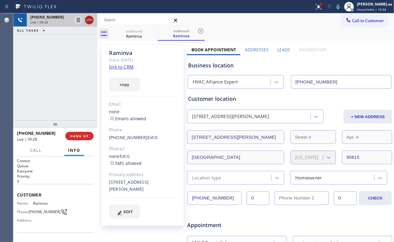
click at [87, 21] on icon at bounding box center [89, 19] width 7 height 7
drag, startPoint x: 45, startPoint y: 122, endPoint x: 66, endPoint y: 144, distance: 30.7
click at [49, 126] on div at bounding box center [55, 123] width 84 height 7
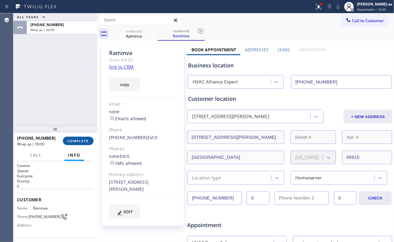
click at [82, 140] on span "COMPLETE" at bounding box center [78, 141] width 21 height 4
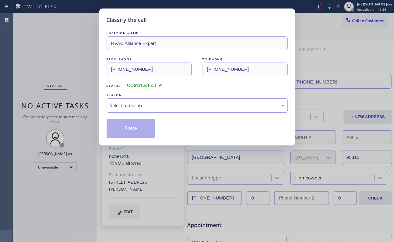
click at [80, 140] on div "Classify the call LOCATION NAME HVAC Alliance Expert FROM PHONE [PHONE_NUMBER] …" at bounding box center [197, 121] width 394 height 242
click at [137, 113] on div "Select a reason" at bounding box center [197, 105] width 181 height 14
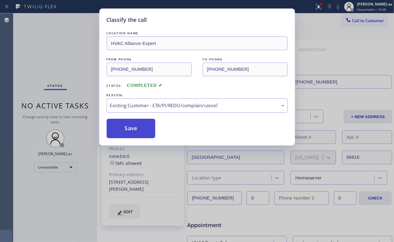
click at [138, 131] on button "Save" at bounding box center [131, 128] width 49 height 19
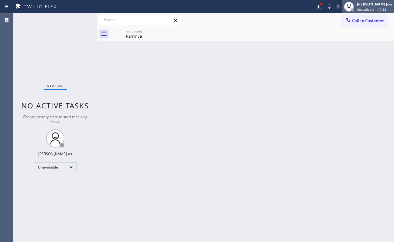
click at [380, 12] on div "[PERSON_NAME]-as Unavailable | 17:58" at bounding box center [368, 6] width 52 height 13
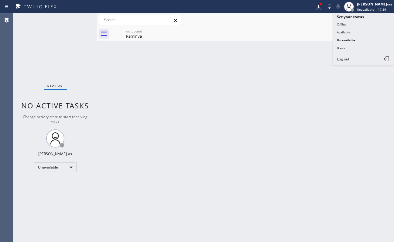
drag, startPoint x: 283, startPoint y: 32, endPoint x: 353, endPoint y: 24, distance: 70.9
click at [283, 32] on div "outbound Raminva" at bounding box center [253, 34] width 284 height 14
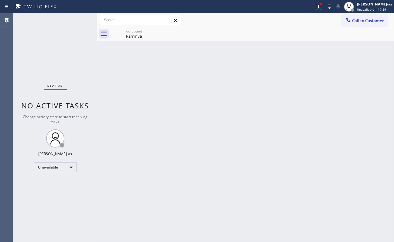
click at [365, 19] on span "Call to Customer" at bounding box center [368, 20] width 32 height 5
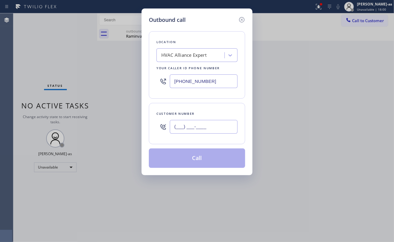
click at [198, 128] on input "(___) ___-____" at bounding box center [204, 127] width 68 height 14
paste input "916) 225-5700"
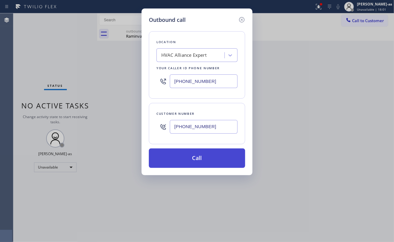
type input "[PHONE_NUMBER]"
click at [205, 167] on button "Call" at bounding box center [197, 158] width 96 height 19
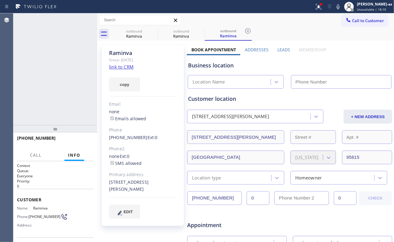
type input "[PHONE_NUMBER]"
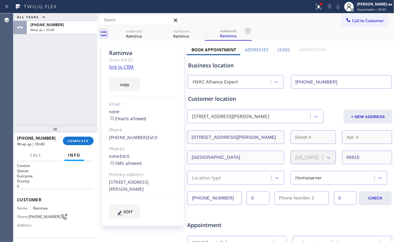
click at [196, 108] on div "Customer location [STREET_ADDRESS][PERSON_NAME] + NEW ADDRESS [STREET_ADDRESS][…" at bounding box center [289, 140] width 203 height 90
click at [76, 139] on span "COMPLETE" at bounding box center [78, 141] width 21 height 4
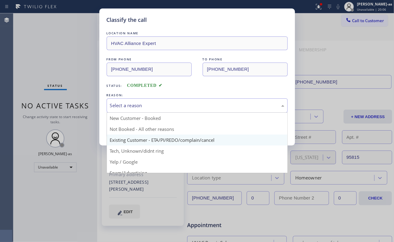
drag, startPoint x: 182, startPoint y: 105, endPoint x: 194, endPoint y: 141, distance: 38.4
click at [182, 106] on div "Select a reason" at bounding box center [197, 105] width 174 height 7
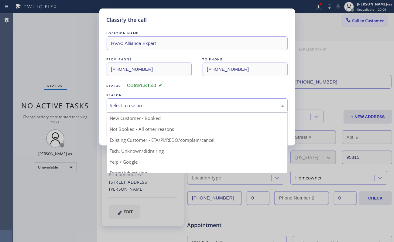
drag, startPoint x: 181, startPoint y: 143, endPoint x: 161, endPoint y: 132, distance: 22.7
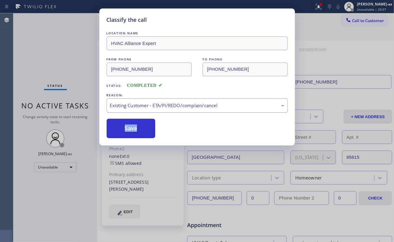
click at [140, 108] on div "Existing Customer - ETA/PI/REDO/complain/cancel" at bounding box center [197, 105] width 174 height 7
click at [137, 128] on button "Save" at bounding box center [131, 128] width 49 height 19
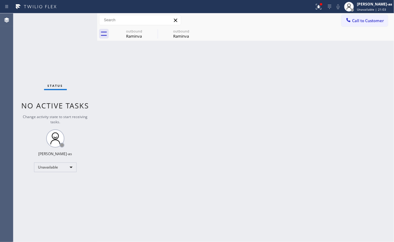
click at [56, 58] on div "Status No active tasks Change activity state to start receiving tasks. [PERSON_…" at bounding box center [55, 127] width 84 height 229
drag, startPoint x: 170, startPoint y: 119, endPoint x: 313, endPoint y: 40, distance: 162.7
click at [174, 117] on div "Back to Dashboard Change Sender ID Customers Technicians Select a contact Outbo…" at bounding box center [245, 127] width 297 height 229
click at [369, 21] on span "Call to Customer" at bounding box center [368, 20] width 32 height 5
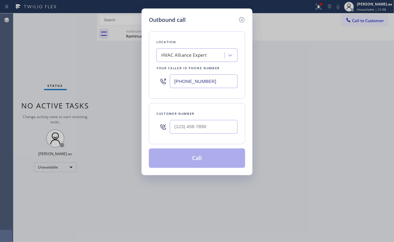
click at [204, 120] on div at bounding box center [204, 127] width 68 height 20
click at [206, 126] on input "(___) ___-____" at bounding box center [204, 127] width 68 height 14
click at [208, 129] on input "(___) ___-____" at bounding box center [204, 127] width 68 height 14
paste input "text"
click at [205, 129] on input "(___) ___-____" at bounding box center [204, 127] width 68 height 14
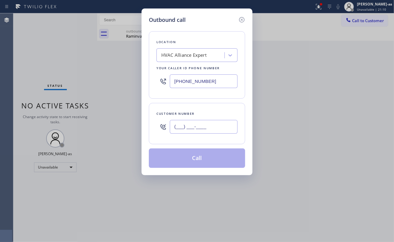
click at [205, 129] on input "(___) ___-____" at bounding box center [204, 127] width 68 height 14
paste input "214) 734-9331"
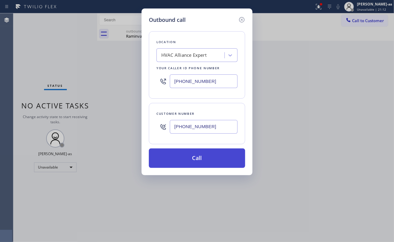
type input "[PHONE_NUMBER]"
click at [207, 162] on button "Call" at bounding box center [197, 158] width 96 height 19
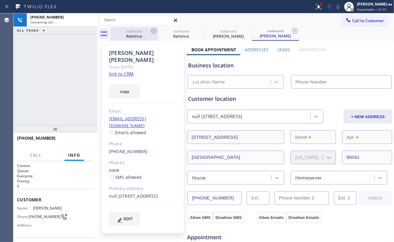
click at [131, 36] on div "Raminva" at bounding box center [134, 35] width 46 height 5
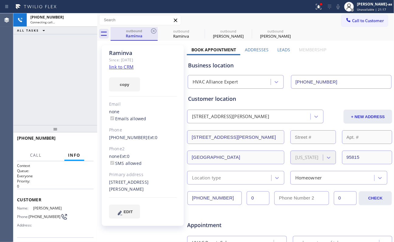
type input "[PHONE_NUMBER]"
click at [136, 36] on div "Raminva" at bounding box center [134, 35] width 46 height 5
click at [151, 32] on icon at bounding box center [153, 30] width 7 height 7
click at [151, 29] on icon at bounding box center [153, 30] width 5 height 5
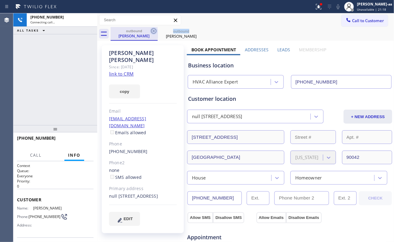
click at [151, 29] on icon at bounding box center [153, 30] width 5 height 5
click at [117, 71] on link "link to CRM" at bounding box center [121, 74] width 25 height 6
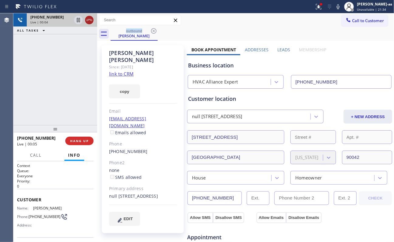
drag, startPoint x: 91, startPoint y: 21, endPoint x: 88, endPoint y: 21, distance: 3.7
click at [91, 23] on icon at bounding box center [89, 19] width 7 height 7
click at [84, 15] on div "[PHONE_NUMBER] Live | 00:05" at bounding box center [61, 19] width 68 height 13
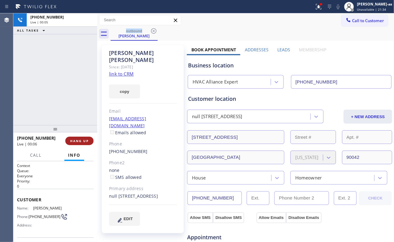
click at [78, 133] on div at bounding box center [55, 128] width 84 height 7
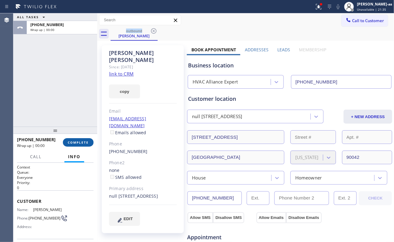
click at [81, 143] on span "COMPLETE" at bounding box center [78, 142] width 21 height 4
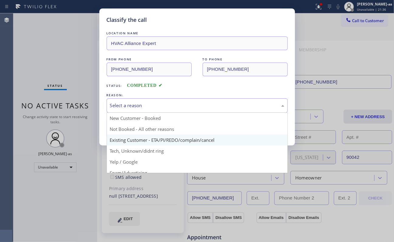
drag, startPoint x: 139, startPoint y: 107, endPoint x: 159, endPoint y: 136, distance: 35.8
click at [139, 107] on div "Select a reason" at bounding box center [197, 105] width 174 height 7
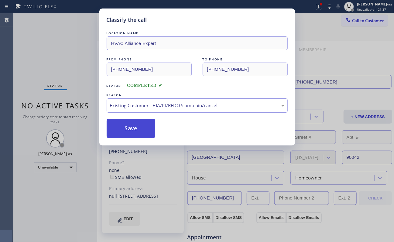
drag, startPoint x: 129, startPoint y: 128, endPoint x: 232, endPoint y: 103, distance: 106.3
click at [130, 128] on button "Save" at bounding box center [131, 128] width 49 height 19
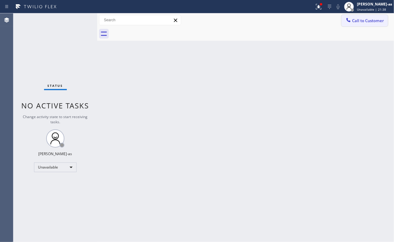
click at [349, 20] on icon at bounding box center [349, 20] width 6 height 6
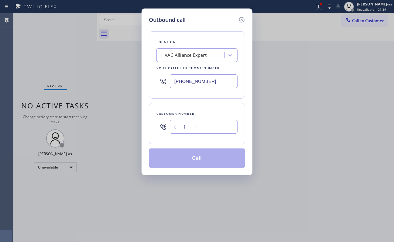
click at [214, 123] on input "(___) ___-____" at bounding box center [204, 127] width 68 height 14
paste input "213) 595-2969"
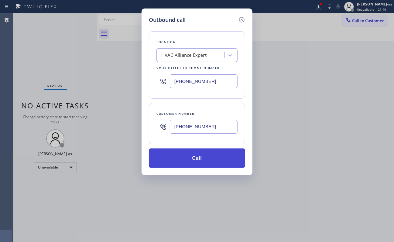
type input "[PHONE_NUMBER]"
click at [194, 159] on button "Call" at bounding box center [197, 158] width 96 height 19
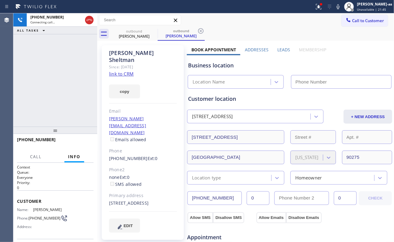
type input "[PHONE_NUMBER]"
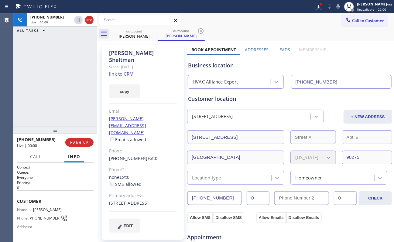
click at [77, 140] on button "HANG UP" at bounding box center [79, 142] width 28 height 9
click at [78, 136] on div "[PHONE_NUMBER] Live | 00:00 HANG UP" at bounding box center [55, 143] width 77 height 16
click at [77, 136] on div "[PHONE_NUMBER] Live | 00:00 HANG UP" at bounding box center [55, 143] width 77 height 16
click at [77, 134] on div at bounding box center [55, 130] width 84 height 7
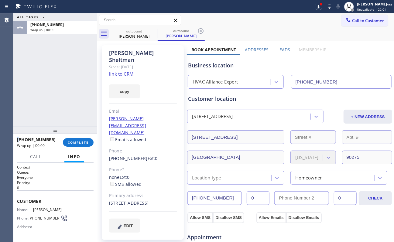
click at [77, 134] on div at bounding box center [55, 130] width 84 height 7
click at [76, 140] on button "COMPLETE" at bounding box center [78, 143] width 31 height 9
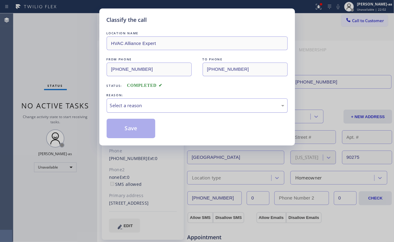
click at [188, 103] on div "Select a reason" at bounding box center [197, 105] width 181 height 14
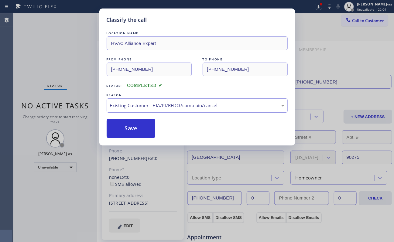
drag, startPoint x: 129, startPoint y: 131, endPoint x: 391, endPoint y: 109, distance: 262.3
click at [170, 124] on div "Save" at bounding box center [197, 128] width 181 height 19
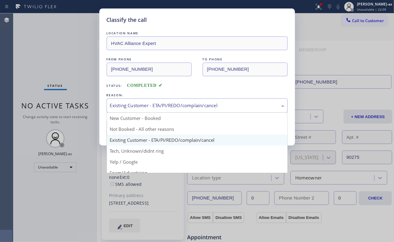
click at [150, 112] on div "Existing Customer - ETA/PI/REDO/complain/cancel" at bounding box center [197, 105] width 181 height 14
click at [135, 110] on div "Existing Customer - ETA/PI/REDO/complain/cancel" at bounding box center [197, 105] width 181 height 14
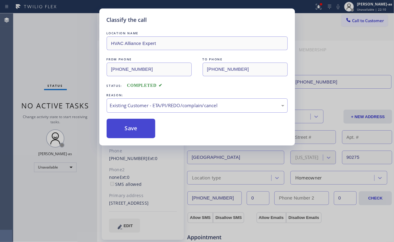
drag, startPoint x: 146, startPoint y: 135, endPoint x: 111, endPoint y: 122, distance: 37.7
click at [146, 135] on button "Save" at bounding box center [131, 128] width 49 height 19
click at [54, 69] on div "Classify the call LOCATION NAME HVAC Alliance Expert FROM PHONE [PHONE_NUMBER] …" at bounding box center [197, 121] width 394 height 242
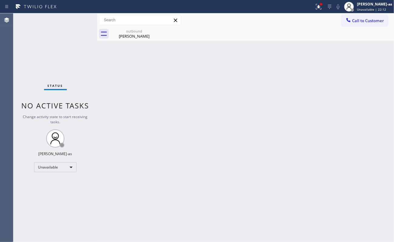
click at [127, 126] on div "Back to Dashboard Change Sender ID Customers Technicians Select a contact Outbo…" at bounding box center [245, 127] width 297 height 229
drag, startPoint x: 131, startPoint y: 35, endPoint x: 146, endPoint y: 35, distance: 15.2
click at [132, 36] on div "[PERSON_NAME]" at bounding box center [134, 35] width 46 height 5
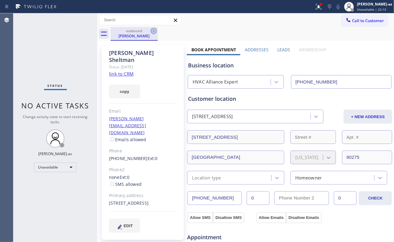
click at [153, 30] on icon at bounding box center [153, 30] width 7 height 7
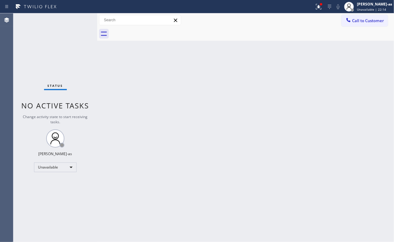
drag, startPoint x: 367, startPoint y: 21, endPoint x: 302, endPoint y: 65, distance: 78.5
click at [366, 21] on span "Call to Customer" at bounding box center [368, 20] width 32 height 5
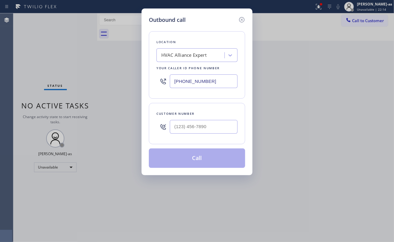
click at [205, 92] on div "Location HVAC Alliance Expert Your caller id phone number [PHONE_NUMBER]" at bounding box center [197, 64] width 96 height 67
click at [213, 132] on input "(___) ___-____" at bounding box center [204, 127] width 68 height 14
paste input "310) 528-5106"
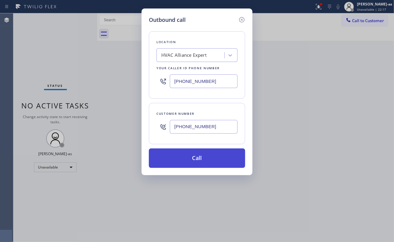
type input "[PHONE_NUMBER]"
click at [196, 159] on button "Call" at bounding box center [197, 158] width 96 height 19
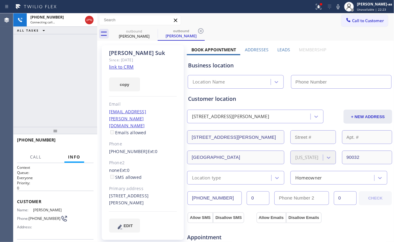
type input "[PHONE_NUMBER]"
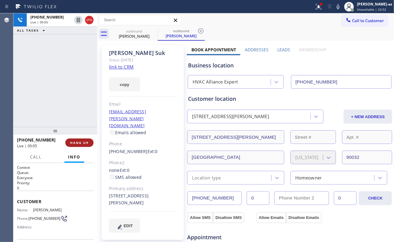
click at [85, 144] on span "HANG UP" at bounding box center [79, 143] width 19 height 4
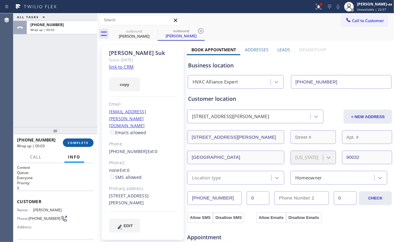
click at [84, 139] on button "COMPLETE" at bounding box center [78, 143] width 31 height 9
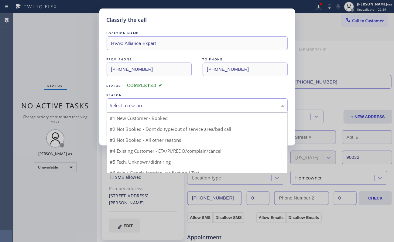
click at [160, 103] on div "Select a reason" at bounding box center [197, 105] width 174 height 7
drag, startPoint x: 185, startPoint y: 141, endPoint x: 162, endPoint y: 132, distance: 25.5
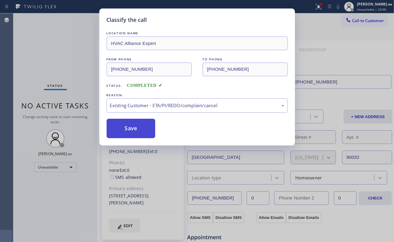
click at [122, 130] on button "Save" at bounding box center [131, 128] width 49 height 19
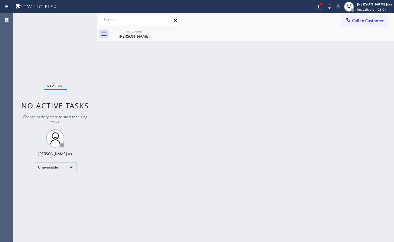
drag, startPoint x: 367, startPoint y: 19, endPoint x: 218, endPoint y: 94, distance: 167.4
click at [367, 20] on span "Call to Customer" at bounding box center [368, 20] width 32 height 5
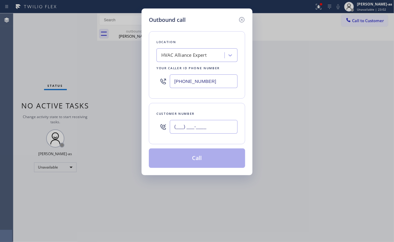
click at [200, 133] on input "(___) ___-____" at bounding box center [204, 127] width 68 height 14
paste input "310) 990-5179"
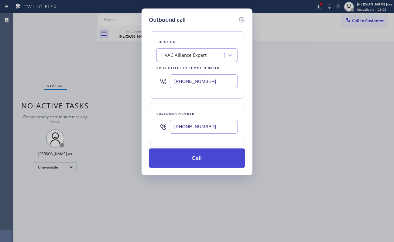
type input "[PHONE_NUMBER]"
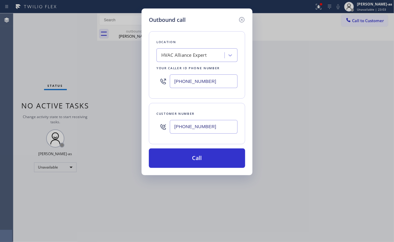
drag, startPoint x: 208, startPoint y: 158, endPoint x: 219, endPoint y: 90, distance: 69.3
click at [208, 158] on button "Call" at bounding box center [197, 158] width 96 height 19
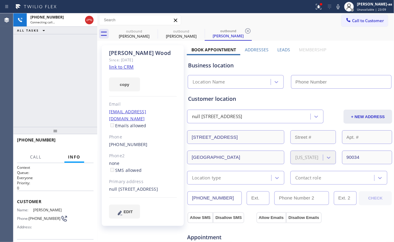
type input "[PHONE_NUMBER]"
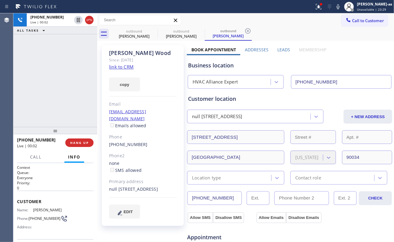
drag, startPoint x: 33, startPoint y: 117, endPoint x: 44, endPoint y: 114, distance: 11.4
click at [38, 116] on div "[PHONE_NUMBER] Live | 00:02 ALL TASKS ALL TASKS ACTIVE TASKS TASKS IN WRAP UP" at bounding box center [55, 70] width 84 height 114
click at [84, 146] on button "HANG UP" at bounding box center [79, 143] width 28 height 9
click at [83, 146] on button "HANG UP" at bounding box center [79, 143] width 28 height 9
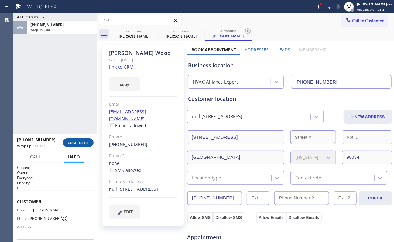
click at [83, 146] on button "COMPLETE" at bounding box center [78, 143] width 31 height 9
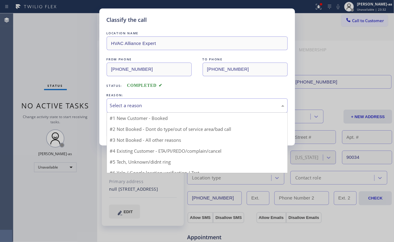
drag, startPoint x: 169, startPoint y: 106, endPoint x: 168, endPoint y: 154, distance: 47.7
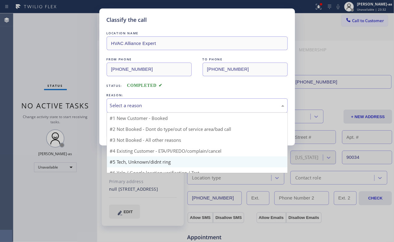
click at [168, 106] on div "Select a reason" at bounding box center [197, 105] width 174 height 7
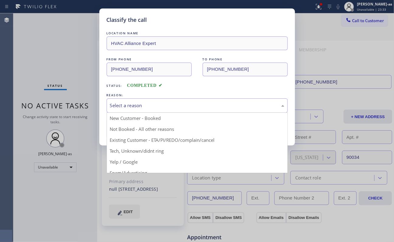
drag, startPoint x: 170, startPoint y: 138, endPoint x: 164, endPoint y: 135, distance: 6.4
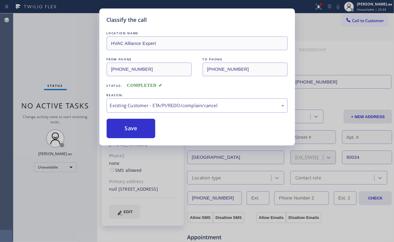
drag, startPoint x: 141, startPoint y: 125, endPoint x: 393, endPoint y: 115, distance: 251.5
click at [142, 125] on button "Save" at bounding box center [131, 128] width 49 height 19
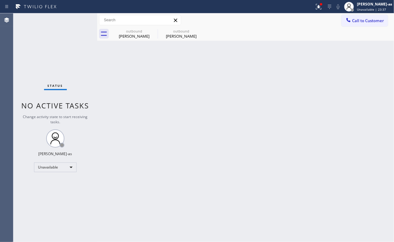
drag, startPoint x: 313, startPoint y: 126, endPoint x: 376, endPoint y: 56, distance: 94.2
click at [316, 122] on div "Back to Dashboard Change Sender ID Customers Technicians Select a contact Outbo…" at bounding box center [245, 127] width 297 height 229
drag, startPoint x: 376, startPoint y: 5, endPoint x: 370, endPoint y: 13, distance: 10.0
click at [375, 5] on div "[PERSON_NAME]-as" at bounding box center [374, 4] width 35 height 5
drag, startPoint x: 281, startPoint y: 37, endPoint x: 323, endPoint y: 26, distance: 43.0
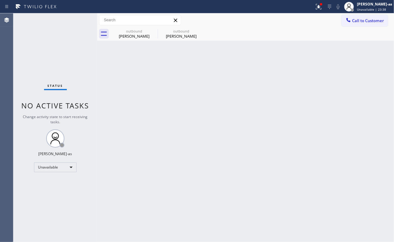
click at [286, 36] on div "outbound [PERSON_NAME] outbound [PERSON_NAME]" at bounding box center [253, 34] width 284 height 14
click at [359, 15] on button "Call to Customer" at bounding box center [365, 21] width 46 height 12
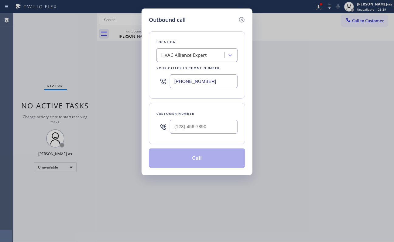
click at [205, 139] on div "Customer number" at bounding box center [197, 123] width 96 height 41
click at [205, 133] on input "(___) ___-____" at bounding box center [204, 127] width 68 height 14
paste input "626) 353-2021"
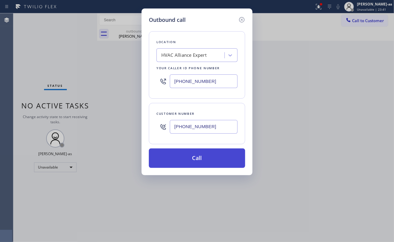
type input "[PHONE_NUMBER]"
click at [206, 159] on button "Call" at bounding box center [197, 158] width 96 height 19
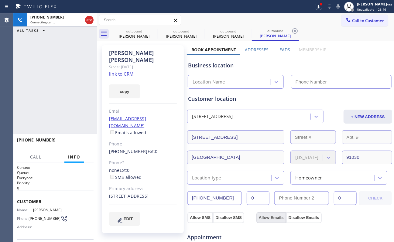
type input "[PHONE_NUMBER]"
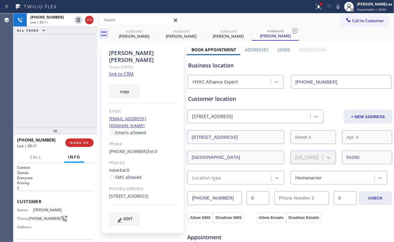
click at [71, 89] on div "[PHONE_NUMBER] Live | 00:11 ALL TASKS ALL TASKS ACTIVE TASKS TASKS IN WRAP UP" at bounding box center [55, 70] width 84 height 114
drag, startPoint x: 90, startPoint y: 19, endPoint x: 89, endPoint y: 26, distance: 7.0
click at [89, 20] on icon at bounding box center [89, 19] width 7 height 7
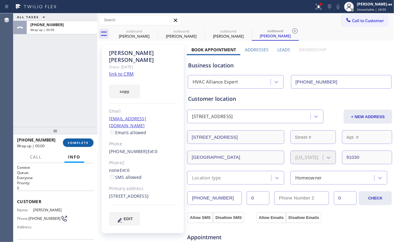
click at [77, 142] on span "COMPLETE" at bounding box center [78, 143] width 21 height 4
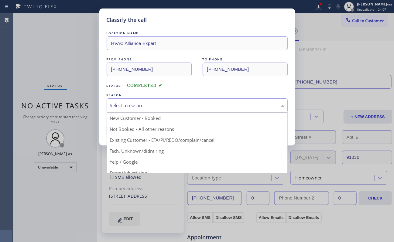
click at [146, 101] on div "Select a reason" at bounding box center [197, 105] width 181 height 14
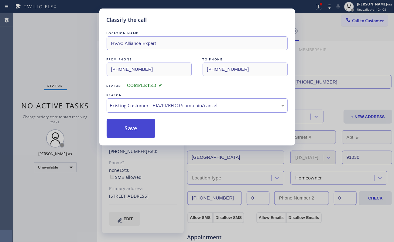
click at [134, 133] on button "Save" at bounding box center [131, 128] width 49 height 19
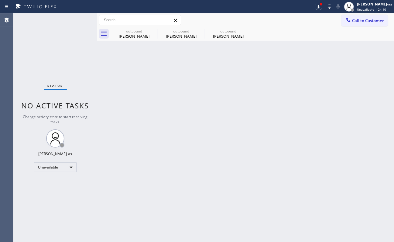
drag, startPoint x: 225, startPoint y: 34, endPoint x: 218, endPoint y: 55, distance: 22.2
click at [224, 35] on div "[PERSON_NAME]" at bounding box center [228, 35] width 46 height 5
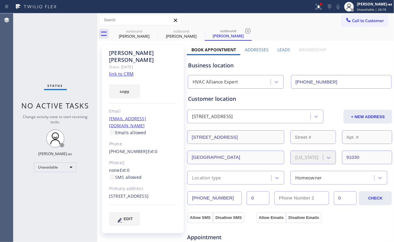
drag, startPoint x: 50, startPoint y: 39, endPoint x: 55, endPoint y: 40, distance: 4.4
click at [51, 40] on div "Status No active tasks Change activity state to start receiving tasks. [PERSON_…" at bounding box center [55, 127] width 84 height 229
drag, startPoint x: 357, startPoint y: 21, endPoint x: 310, endPoint y: 60, distance: 60.5
click at [356, 20] on span "Call to Customer" at bounding box center [368, 20] width 32 height 5
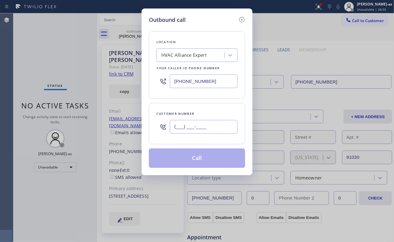
click at [217, 129] on input "(___) ___-____" at bounding box center [204, 127] width 68 height 14
paste input "310) 617-9512"
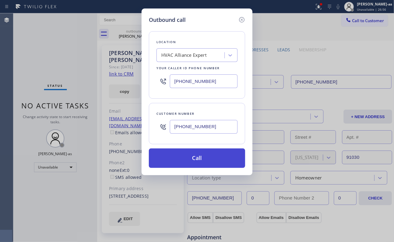
type input "[PHONE_NUMBER]"
click at [211, 154] on button "Call" at bounding box center [197, 158] width 96 height 19
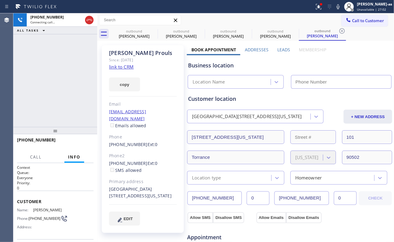
type input "[PHONE_NUMBER]"
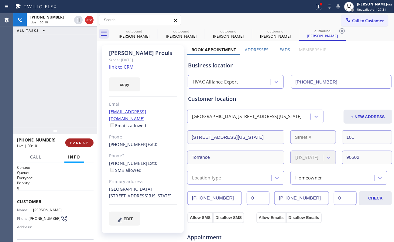
click at [76, 143] on span "HANG UP" at bounding box center [79, 143] width 19 height 4
drag, startPoint x: 69, startPoint y: 114, endPoint x: 82, endPoint y: 147, distance: 35.9
click at [69, 115] on div "[PHONE_NUMBER] Live | 00:11 ALL TASKS ALL TASKS ACTIVE TASKS TASKS IN WRAP UP" at bounding box center [55, 70] width 84 height 114
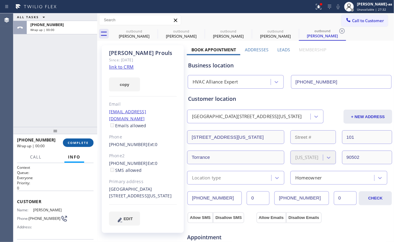
drag, startPoint x: 79, startPoint y: 141, endPoint x: 87, endPoint y: 143, distance: 8.1
click at [79, 143] on span "COMPLETE" at bounding box center [78, 143] width 21 height 4
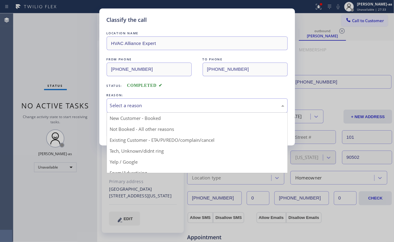
click at [150, 100] on div "Select a reason" at bounding box center [197, 105] width 181 height 14
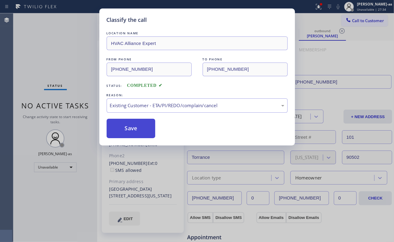
click at [139, 128] on button "Save" at bounding box center [131, 128] width 49 height 19
click at [367, 20] on div "Classify the call LOCATION NAME HVAC Alliance Expert FROM PHONE [PHONE_NUMBER] …" at bounding box center [197, 121] width 394 height 242
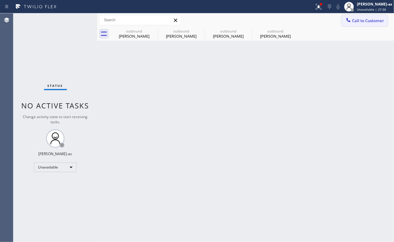
click at [351, 26] on div "Call to Customer Outbound call Location HVAC Alliance Expert Your caller id pho…" at bounding box center [245, 26] width 297 height 27
click at [283, 80] on div "Back to Dashboard Change Sender ID Customers Technicians Select a contact Outbo…" at bounding box center [245, 127] width 297 height 229
click at [363, 20] on span "Call to Customer" at bounding box center [368, 20] width 32 height 5
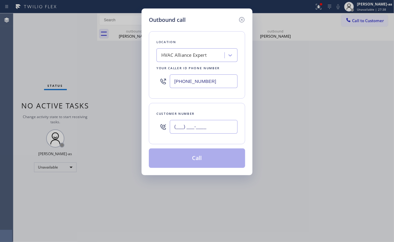
drag, startPoint x: 213, startPoint y: 123, endPoint x: 218, endPoint y: 118, distance: 6.9
click at [215, 123] on input "(___) ___-____" at bounding box center [204, 127] width 68 height 14
paste input "831) 334-9722"
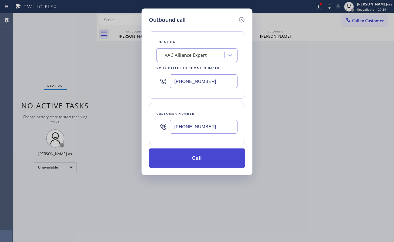
type input "[PHONE_NUMBER]"
click at [204, 161] on button "Call" at bounding box center [197, 158] width 96 height 19
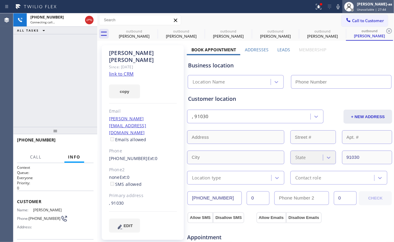
type input "[PHONE_NUMBER]"
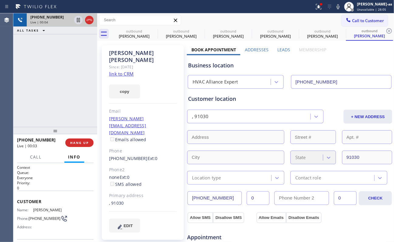
click at [82, 15] on div at bounding box center [84, 19] width 22 height 13
drag, startPoint x: 86, startPoint y: 15, endPoint x: 62, endPoint y: 105, distance: 93.5
click at [86, 15] on div at bounding box center [84, 19] width 22 height 13
drag, startPoint x: 62, startPoint y: 105, endPoint x: 116, endPoint y: 64, distance: 67.8
click at [67, 103] on div "[PHONE_NUMBER] Live | 00:04 ALL TASKS ALL TASKS ACTIVE TASKS TASKS IN WRAP UP" at bounding box center [55, 70] width 84 height 114
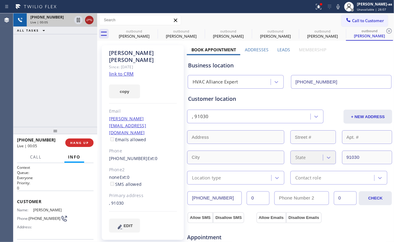
click at [86, 21] on icon at bounding box center [89, 19] width 7 height 7
drag, startPoint x: 74, startPoint y: 171, endPoint x: 74, endPoint y: 179, distance: 8.5
click at [74, 177] on div "Context Queue: Everyone Priority: 0" at bounding box center [55, 178] width 77 height 26
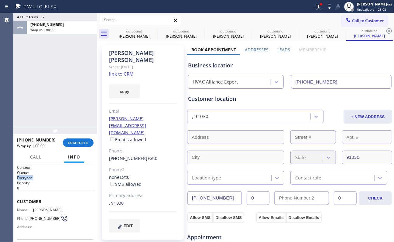
click at [77, 148] on div "[PHONE_NUMBER] Wrap up | 00:00 COMPLETE" at bounding box center [55, 143] width 77 height 16
click at [77, 147] on div "[PHONE_NUMBER] Wrap up | 00:00 COMPLETE" at bounding box center [55, 143] width 77 height 16
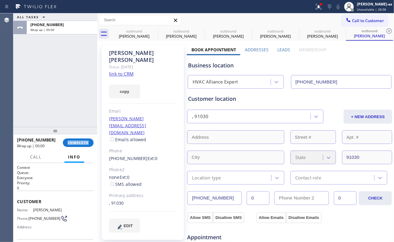
click at [77, 147] on div "[PHONE_NUMBER] Wrap up | 00:00 COMPLETE" at bounding box center [55, 143] width 77 height 16
click at [60, 77] on div "ALL TASKS ALL TASKS ACTIVE TASKS TASKS IN WRAP UP [PHONE_NUMBER] Wrap up | 00:00" at bounding box center [55, 70] width 84 height 114
click at [49, 128] on div at bounding box center [55, 130] width 84 height 7
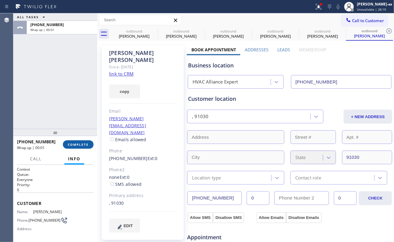
click at [77, 145] on span "COMPLETE" at bounding box center [78, 145] width 21 height 4
drag, startPoint x: 52, startPoint y: 89, endPoint x: 55, endPoint y: 96, distance: 8.2
click at [55, 96] on div "ALL TASKS ALL TASKS ACTIVE TASKS TASKS IN WRAP UP [PHONE_NUMBER] Wrap up | 00:01" at bounding box center [55, 70] width 84 height 115
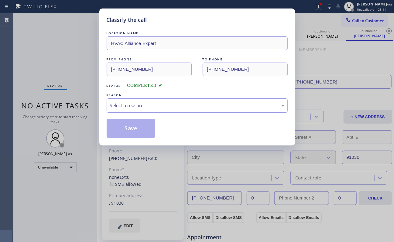
click at [154, 109] on div "Select a reason" at bounding box center [197, 105] width 174 height 7
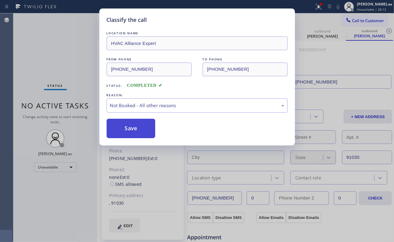
drag, startPoint x: 137, startPoint y: 131, endPoint x: 183, endPoint y: 126, distance: 46.1
click at [138, 131] on button "Save" at bounding box center [131, 128] width 49 height 19
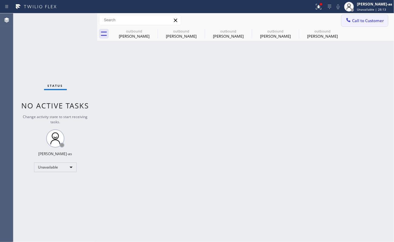
click at [353, 21] on span "Call to Customer" at bounding box center [368, 20] width 32 height 5
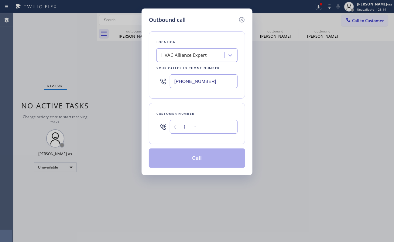
click at [198, 133] on input "(___) ___-____" at bounding box center [204, 127] width 68 height 14
paste input "424) 346-4252"
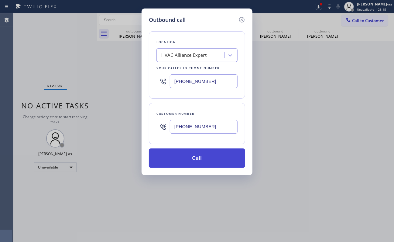
type input "[PHONE_NUMBER]"
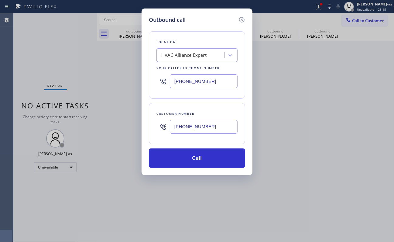
drag, startPoint x: 192, startPoint y: 157, endPoint x: 351, endPoint y: 232, distance: 175.4
click at [192, 158] on button "Call" at bounding box center [197, 158] width 96 height 19
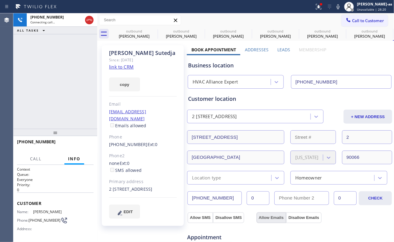
type input "[PHONE_NUMBER]"
click at [79, 146] on span "HANG UP" at bounding box center [79, 145] width 19 height 4
click at [79, 145] on span "HANG UP" at bounding box center [79, 145] width 19 height 4
click at [79, 145] on span "COMPLETE" at bounding box center [78, 145] width 21 height 4
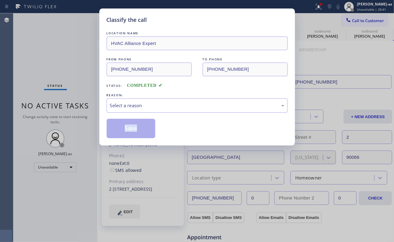
click at [80, 145] on div "Classify the call LOCATION NAME HVAC Alliance Expert FROM PHONE [PHONE_NUMBER] …" at bounding box center [197, 121] width 394 height 242
click at [152, 108] on div "Select a reason" at bounding box center [197, 105] width 174 height 7
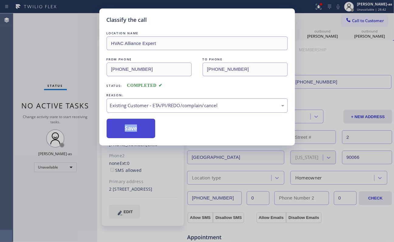
click at [134, 123] on button "Save" at bounding box center [131, 128] width 49 height 19
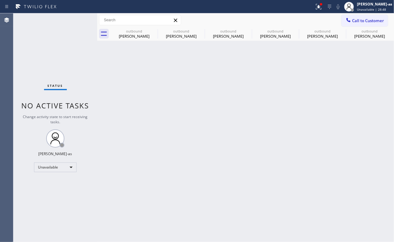
drag, startPoint x: 74, startPoint y: 70, endPoint x: 257, endPoint y: 58, distance: 183.0
click at [79, 70] on div "Status No active tasks Change activity state to start receiving tasks. [PERSON_…" at bounding box center [55, 127] width 84 height 229
click at [134, 34] on div "[PERSON_NAME]" at bounding box center [134, 35] width 46 height 5
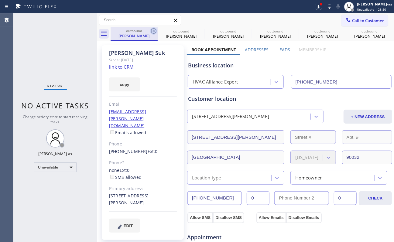
click at [153, 31] on icon at bounding box center [153, 30] width 7 height 7
click at [0, 0] on icon at bounding box center [0, 0] width 0 height 0
click at [339, 32] on icon at bounding box center [342, 30] width 7 height 7
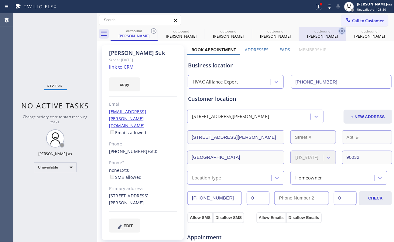
click at [0, 0] on icon at bounding box center [0, 0] width 0 height 0
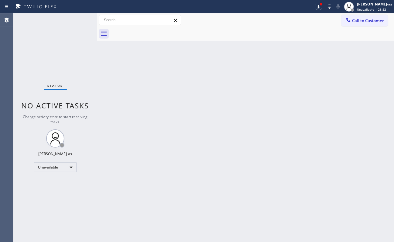
click at [153, 32] on div at bounding box center [253, 34] width 284 height 14
click at [361, 21] on span "Call to Customer" at bounding box center [368, 20] width 32 height 5
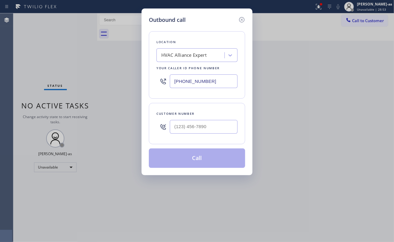
drag, startPoint x: 229, startPoint y: 109, endPoint x: 224, endPoint y: 112, distance: 6.6
click at [225, 111] on div "Customer number" at bounding box center [197, 123] width 96 height 41
click at [207, 130] on input "(___) ___-____" at bounding box center [204, 127] width 68 height 14
paste input "978) 766-7892"
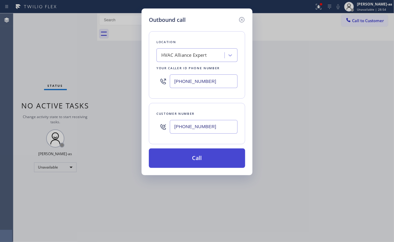
type input "[PHONE_NUMBER]"
click at [183, 163] on button "Call" at bounding box center [197, 158] width 96 height 19
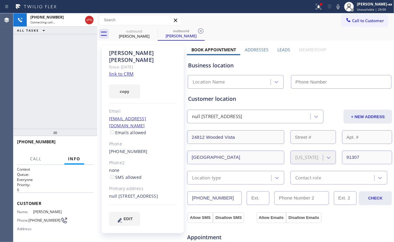
type input "[PHONE_NUMBER]"
drag, startPoint x: 65, startPoint y: 109, endPoint x: 72, endPoint y: 136, distance: 27.1
click at [64, 111] on div "[PHONE_NUMBER] Live | 00:01 ALL TASKS ALL TASKS ACTIVE TASKS TASKS IN WRAP UP" at bounding box center [55, 70] width 84 height 115
click at [72, 145] on span "HANG UP" at bounding box center [79, 145] width 19 height 4
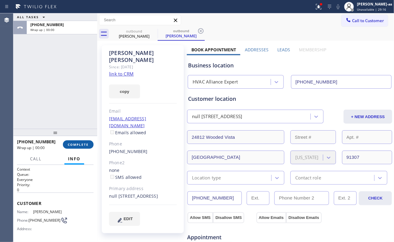
click at [72, 144] on span "COMPLETE" at bounding box center [78, 145] width 21 height 4
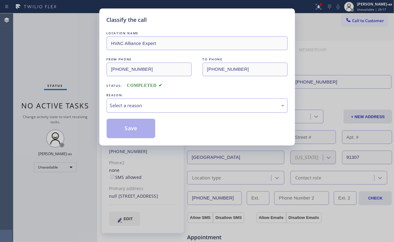
click at [145, 104] on div "Select a reason" at bounding box center [197, 105] width 174 height 7
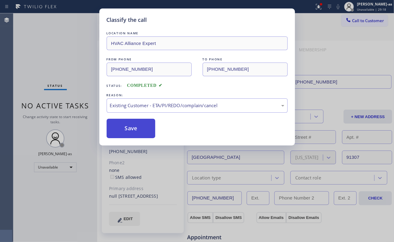
click at [125, 121] on button "Save" at bounding box center [131, 128] width 49 height 19
click at [133, 127] on button "Save" at bounding box center [131, 128] width 49 height 19
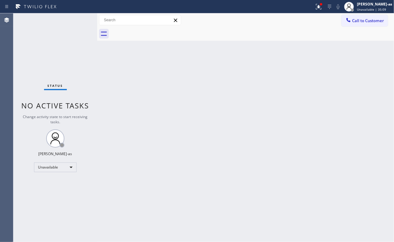
click at [212, 110] on div "Back to Dashboard Change Sender ID Customers Technicians Select a contact Outbo…" at bounding box center [245, 127] width 297 height 229
drag, startPoint x: 114, startPoint y: 119, endPoint x: 369, endPoint y: 83, distance: 257.3
click at [118, 119] on div "Back to Dashboard Change Sender ID Customers Technicians Select a contact Outbo…" at bounding box center [245, 127] width 297 height 229
drag, startPoint x: 219, startPoint y: 115, endPoint x: 169, endPoint y: 4, distance: 121.5
click at [220, 115] on div "Back to Dashboard Change Sender ID Customers Technicians Select a contact Outbo…" at bounding box center [245, 127] width 297 height 229
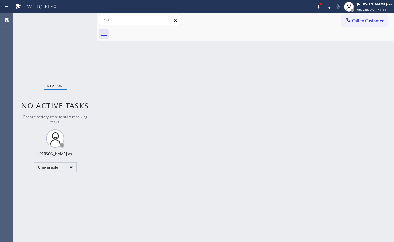
drag, startPoint x: 120, startPoint y: 126, endPoint x: 126, endPoint y: 124, distance: 6.3
click at [121, 125] on div "Back to Dashboard Change Sender ID Customers Technicians Select a contact Outbo…" at bounding box center [245, 127] width 297 height 229
click at [236, 144] on div "Back to Dashboard Change Sender ID Customers Technicians Select a contact Outbo…" at bounding box center [245, 127] width 297 height 229
click at [174, 114] on div "Back to Dashboard Change Sender ID Customers Technicians Select a contact Outbo…" at bounding box center [245, 127] width 297 height 229
click at [360, 21] on span "Call to Customer" at bounding box center [368, 20] width 32 height 5
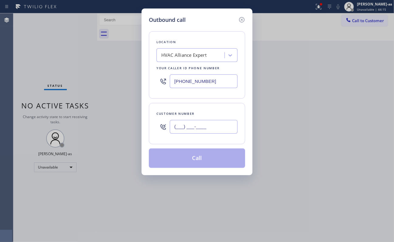
click at [212, 124] on input "(___) ___-____" at bounding box center [204, 127] width 68 height 14
paste input "978) 766-7892"
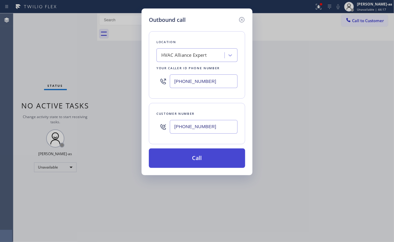
type input "[PHONE_NUMBER]"
click at [205, 160] on button "Call" at bounding box center [197, 158] width 96 height 19
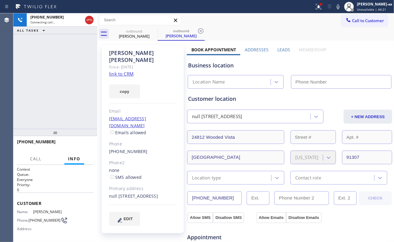
type input "[PHONE_NUMBER]"
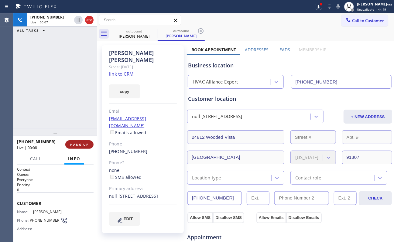
click at [77, 143] on span "HANG UP" at bounding box center [79, 145] width 19 height 4
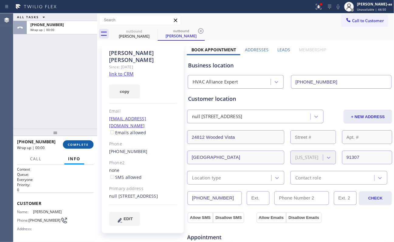
click at [77, 144] on span "COMPLETE" at bounding box center [78, 145] width 21 height 4
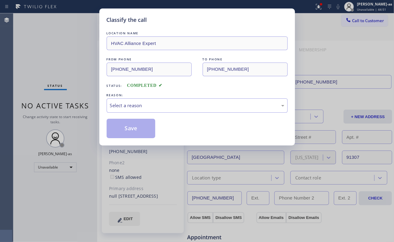
click at [69, 115] on div "Classify the call LOCATION NAME HVAC Alliance Expert FROM PHONE [PHONE_NUMBER] …" at bounding box center [197, 121] width 394 height 242
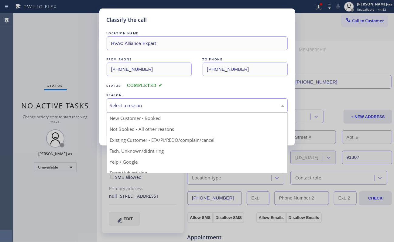
click at [168, 107] on div "Select a reason" at bounding box center [197, 105] width 174 height 7
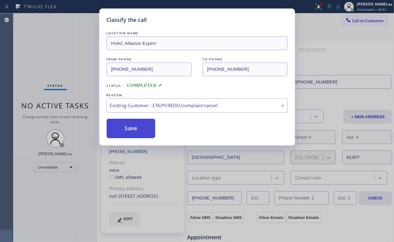
drag, startPoint x: 127, startPoint y: 124, endPoint x: 138, endPoint y: 128, distance: 11.3
click at [128, 124] on button "Save" at bounding box center [131, 128] width 49 height 19
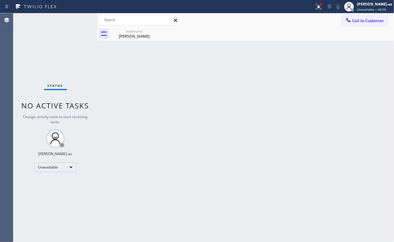
drag, startPoint x: 105, startPoint y: 61, endPoint x: 256, endPoint y: 51, distance: 151.4
click at [106, 61] on div "Back to Dashboard Change Sender ID Customers Technicians Select a contact Outbo…" at bounding box center [245, 127] width 297 height 229
click at [346, 15] on button "Call to Customer" at bounding box center [365, 21] width 46 height 12
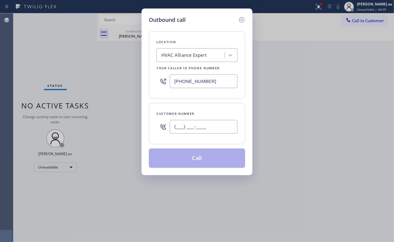
click at [210, 125] on input "(___) ___-____" at bounding box center [204, 127] width 68 height 14
paste input "949) 872-8909"
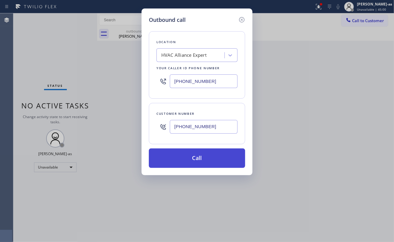
type input "[PHONE_NUMBER]"
click at [209, 160] on button "Call" at bounding box center [197, 158] width 96 height 19
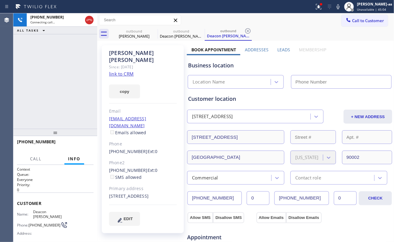
type input "[PHONE_NUMBER]"
drag, startPoint x: 47, startPoint y: 77, endPoint x: 165, endPoint y: 61, distance: 119.6
click at [49, 77] on div "[PHONE_NUMBER] Connecting call… ALL TASKS ALL TASKS ACTIVE TASKS TASKS IN WRAP …" at bounding box center [55, 70] width 84 height 115
click at [133, 30] on div "outbound" at bounding box center [134, 31] width 46 height 5
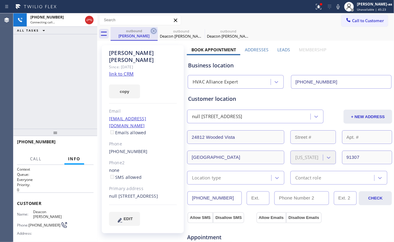
click at [151, 31] on icon at bounding box center [153, 30] width 5 height 5
click at [0, 0] on icon at bounding box center [0, 0] width 0 height 0
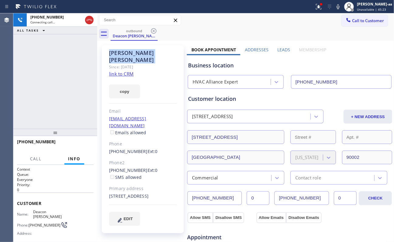
click at [151, 31] on icon at bounding box center [153, 30] width 5 height 5
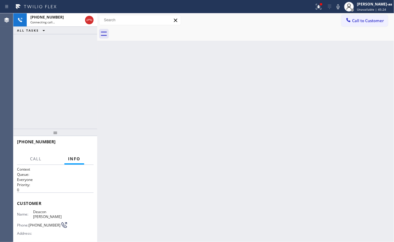
drag, startPoint x: 79, startPoint y: 64, endPoint x: 89, endPoint y: 71, distance: 11.7
click at [82, 66] on div "[PHONE_NUMBER] Connecting call… ALL TASKS ALL TASKS ACTIVE TASKS TASKS IN WRAP …" at bounding box center [55, 70] width 84 height 115
drag, startPoint x: 89, startPoint y: 16, endPoint x: 64, endPoint y: 73, distance: 62.7
click at [90, 16] on icon at bounding box center [89, 19] width 7 height 7
drag, startPoint x: 64, startPoint y: 74, endPoint x: 92, endPoint y: 81, distance: 29.8
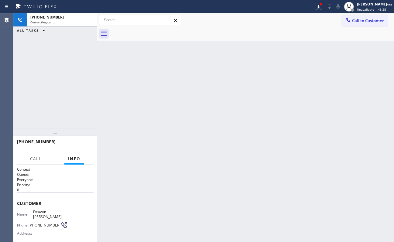
click at [65, 76] on div "[PHONE_NUMBER] Connecting call… ALL TASKS ALL TASKS ACTIVE TASKS TASKS IN WRAP …" at bounding box center [55, 70] width 84 height 115
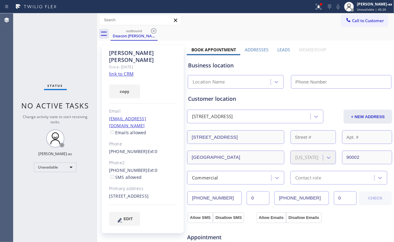
type input "[PHONE_NUMBER]"
click at [104, 40] on div "outbound Deacon [PERSON_NAME] Call to Customer Outbound call Location HVAC Alli…" at bounding box center [245, 231] width 297 height 436
click at [155, 29] on icon at bounding box center [153, 30] width 5 height 5
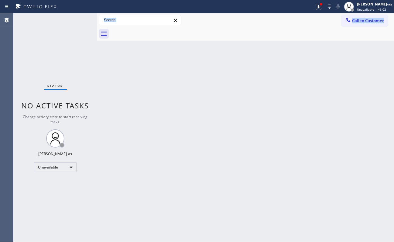
drag, startPoint x: 123, startPoint y: 68, endPoint x: 135, endPoint y: 64, distance: 13.0
click at [123, 68] on div "Back to Dashboard Change Sender ID Customers Technicians Select a contact Outbo…" at bounding box center [245, 127] width 297 height 229
click at [353, 19] on span "Call to Customer" at bounding box center [368, 20] width 32 height 5
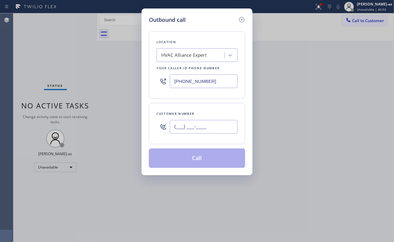
click at [205, 128] on input "(___) ___-____" at bounding box center [204, 127] width 68 height 14
paste input "213) 820-9773"
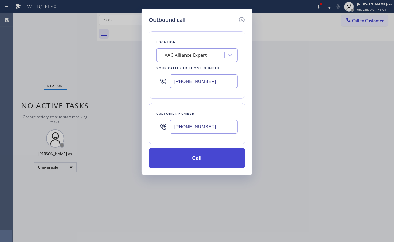
type input "[PHONE_NUMBER]"
drag, startPoint x: 207, startPoint y: 161, endPoint x: 258, endPoint y: 2, distance: 167.1
click at [210, 159] on button "Call" at bounding box center [197, 158] width 96 height 19
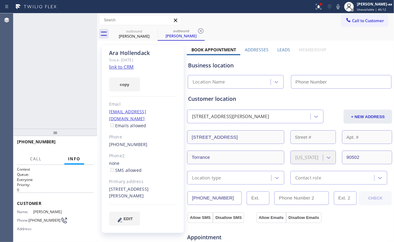
type input "[PHONE_NUMBER]"
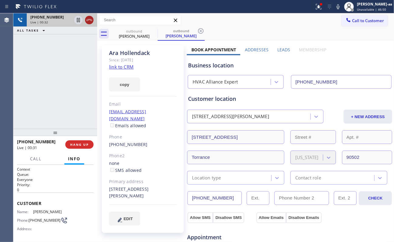
click at [89, 20] on icon at bounding box center [89, 19] width 7 height 7
drag, startPoint x: 57, startPoint y: 115, endPoint x: 73, endPoint y: 135, distance: 25.8
click at [60, 115] on div "[PHONE_NUMBER] Live | 00:32 ALL TASKS ALL TASKS ACTIVE TASKS TASKS IN WRAP UP" at bounding box center [55, 70] width 84 height 115
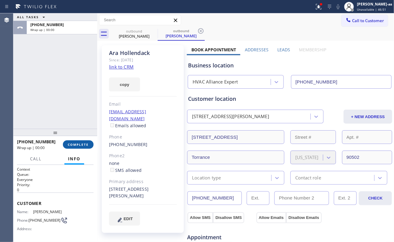
click at [81, 145] on span "COMPLETE" at bounding box center [78, 145] width 21 height 4
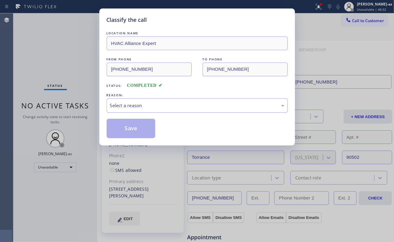
drag, startPoint x: 62, startPoint y: 82, endPoint x: 78, endPoint y: 88, distance: 16.9
click at [69, 86] on div "Classify the call LOCATION NAME HVAC Alliance Expert FROM PHONE [PHONE_NUMBER] …" at bounding box center [197, 121] width 394 height 242
click at [163, 109] on div "Select a reason" at bounding box center [197, 105] width 174 height 7
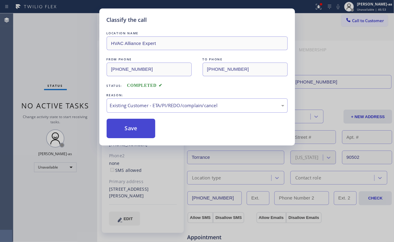
click at [129, 132] on button "Save" at bounding box center [131, 128] width 49 height 19
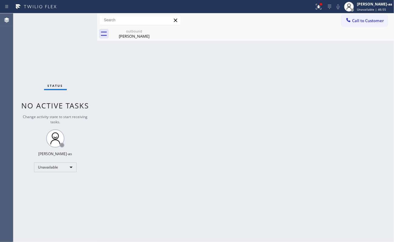
click at [113, 79] on div "Back to Dashboard Change Sender ID Customers Technicians Select a contact Outbo…" at bounding box center [245, 127] width 297 height 229
drag, startPoint x: 198, startPoint y: 117, endPoint x: 212, endPoint y: 126, distance: 15.9
click at [208, 125] on div "Back to Dashboard Change Sender ID Customers Technicians Select a contact Outbo…" at bounding box center [245, 127] width 297 height 229
drag, startPoint x: 136, startPoint y: 64, endPoint x: 140, endPoint y: 65, distance: 4.6
click at [138, 65] on div "Back to Dashboard Change Sender ID Customers Technicians Select a contact Outbo…" at bounding box center [245, 127] width 297 height 229
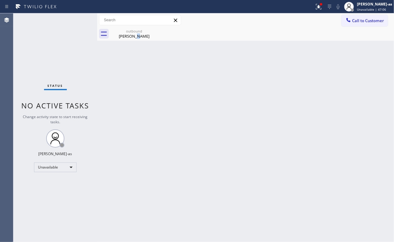
click at [357, 19] on span "Call to Customer" at bounding box center [368, 20] width 32 height 5
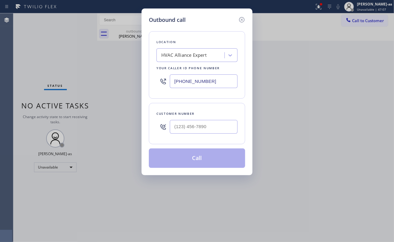
drag, startPoint x: 153, startPoint y: 145, endPoint x: 209, endPoint y: 129, distance: 59.0
click at [155, 144] on div "Customer number" at bounding box center [197, 123] width 96 height 41
click at [209, 129] on input "(___) ___-____" at bounding box center [204, 127] width 68 height 14
paste input "909) 964-6679"
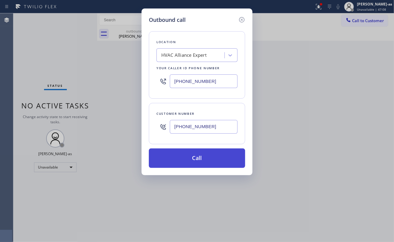
type input "[PHONE_NUMBER]"
drag, startPoint x: 194, startPoint y: 159, endPoint x: 186, endPoint y: 165, distance: 9.5
click at [194, 159] on button "Call" at bounding box center [197, 158] width 96 height 19
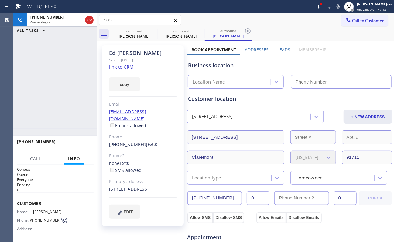
type input "[PHONE_NUMBER]"
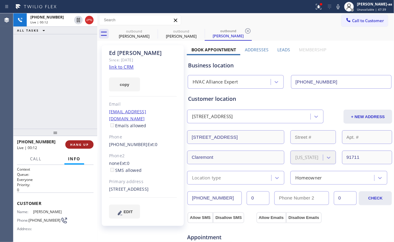
click at [77, 144] on span "HANG UP" at bounding box center [79, 145] width 19 height 4
click at [78, 143] on span "HANG UP" at bounding box center [79, 145] width 19 height 4
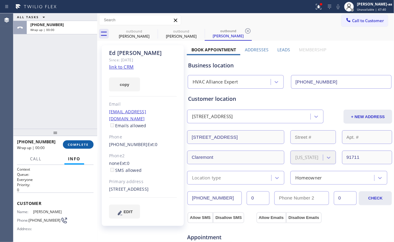
click at [78, 142] on button "COMPLETE" at bounding box center [78, 144] width 31 height 9
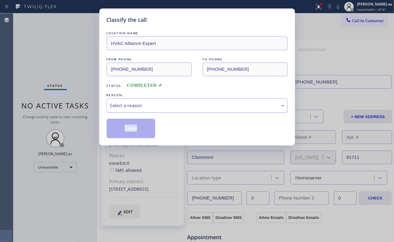
drag, startPoint x: 154, startPoint y: 104, endPoint x: 156, endPoint y: 108, distance: 5.2
click at [155, 106] on div "Select a reason" at bounding box center [197, 105] width 174 height 7
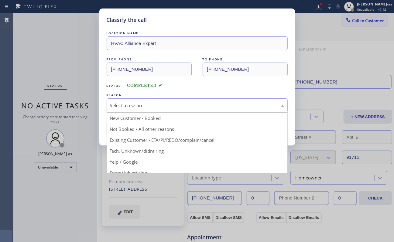
drag, startPoint x: 178, startPoint y: 138, endPoint x: 156, endPoint y: 136, distance: 22.5
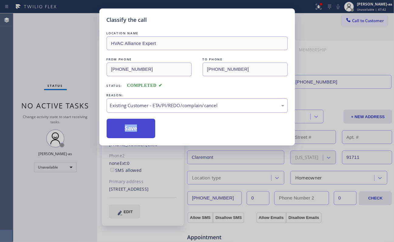
click at [135, 134] on button "Save" at bounding box center [131, 128] width 49 height 19
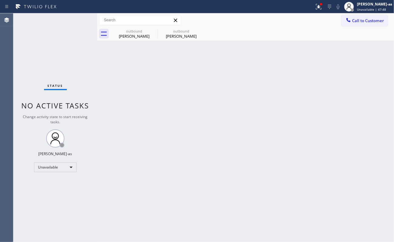
click at [131, 68] on div "Back to Dashboard Change Sender ID Customers Technicians Select a contact Outbo…" at bounding box center [245, 127] width 297 height 229
click at [361, 19] on span "Call to Customer" at bounding box center [368, 20] width 32 height 5
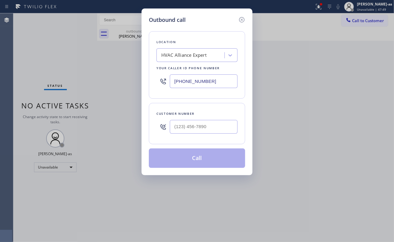
drag, startPoint x: 208, startPoint y: 116, endPoint x: 207, endPoint y: 121, distance: 4.9
click at [207, 120] on div "Customer number" at bounding box center [197, 123] width 96 height 41
click at [214, 123] on input "(___) ___-____" at bounding box center [204, 127] width 68 height 14
paste input "310) 469-2544"
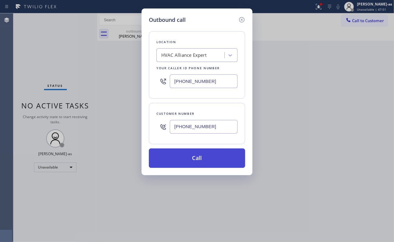
type input "[PHONE_NUMBER]"
click at [201, 162] on button "Call" at bounding box center [197, 158] width 96 height 19
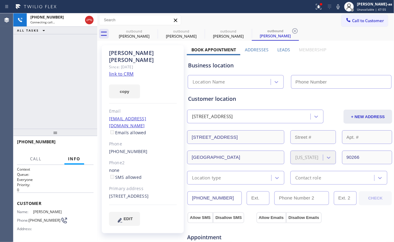
type input "[PHONE_NUMBER]"
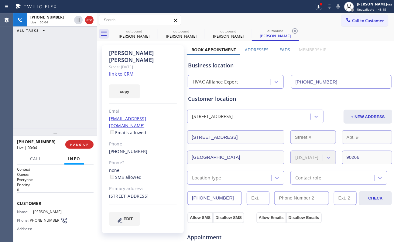
click at [48, 81] on div "[PHONE_NUMBER] Live | 00:04 ALL TASKS ALL TASKS ACTIVE TASKS TASKS IN WRAP UP" at bounding box center [55, 70] width 84 height 115
drag, startPoint x: 82, startPoint y: 141, endPoint x: 68, endPoint y: 118, distance: 26.8
click at [82, 140] on button "HANG UP" at bounding box center [79, 144] width 28 height 9
click at [65, 115] on div "[PHONE_NUMBER] Live | 00:05 ALL TASKS ALL TASKS ACTIVE TASKS TASKS IN WRAP UP" at bounding box center [55, 70] width 84 height 115
click at [70, 147] on button "HANG UP" at bounding box center [79, 144] width 28 height 9
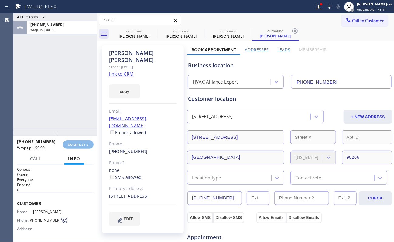
click at [59, 112] on div "ALL TASKS ALL TASKS ACTIVE TASKS TASKS IN WRAP UP [PHONE_NUMBER] Wrap up | 00:00" at bounding box center [55, 70] width 84 height 115
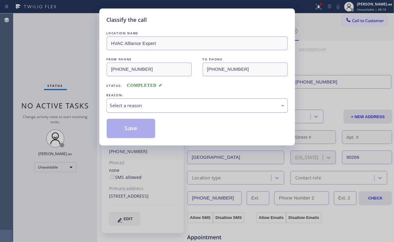
drag, startPoint x: 128, startPoint y: 103, endPoint x: 130, endPoint y: 107, distance: 4.1
click at [129, 106] on div "Select a reason" at bounding box center [197, 105] width 174 height 7
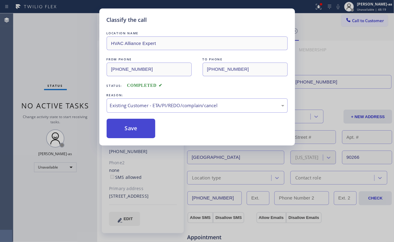
click at [128, 133] on button "Save" at bounding box center [131, 128] width 49 height 19
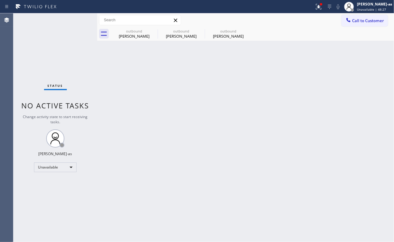
drag, startPoint x: 76, startPoint y: 54, endPoint x: 344, endPoint y: 46, distance: 268.5
click at [80, 54] on div "Status No active tasks Change activity state to start receiving tasks. [PERSON_…" at bounding box center [55, 127] width 84 height 229
click at [370, 19] on span "Call to Customer" at bounding box center [368, 20] width 32 height 5
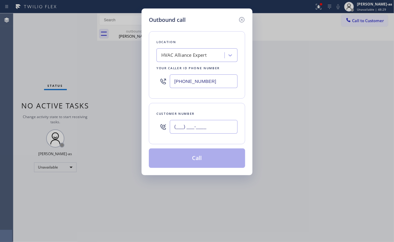
click at [200, 123] on input "(___) ___-____" at bounding box center [204, 127] width 68 height 14
paste input "866) 830-4413"
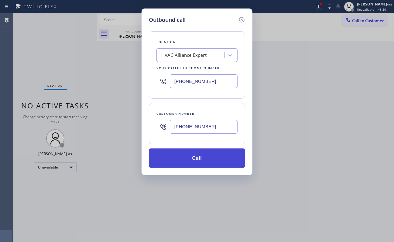
type input "[PHONE_NUMBER]"
click at [212, 160] on button "Call" at bounding box center [197, 158] width 96 height 19
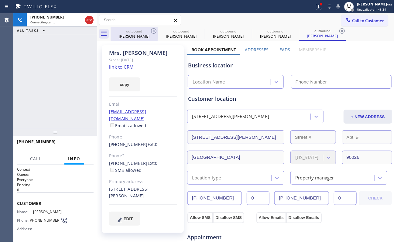
type input "[PHONE_NUMBER]"
click at [133, 32] on div "outbound" at bounding box center [134, 31] width 46 height 5
click at [151, 32] on icon at bounding box center [153, 30] width 5 height 5
click at [0, 0] on icon at bounding box center [0, 0] width 0 height 0
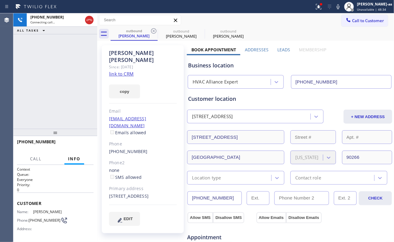
click at [151, 32] on icon at bounding box center [153, 30] width 5 height 5
click at [69, 90] on div "[PHONE_NUMBER] Connecting call… ALL TASKS ALL TASKS ACTIVE TASKS TASKS IN WRAP …" at bounding box center [55, 70] width 84 height 115
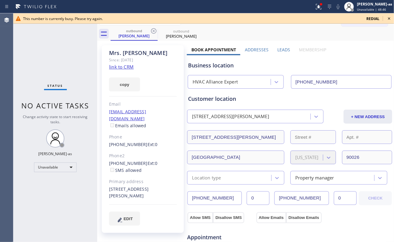
click at [58, 58] on div "Status No active tasks Change activity state to start receiving tasks. [PERSON_…" at bounding box center [55, 127] width 84 height 229
click at [389, 16] on icon at bounding box center [389, 18] width 7 height 7
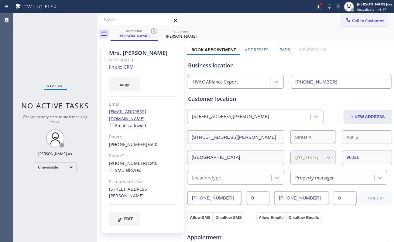
click at [374, 20] on span "Call to Customer" at bounding box center [368, 20] width 32 height 5
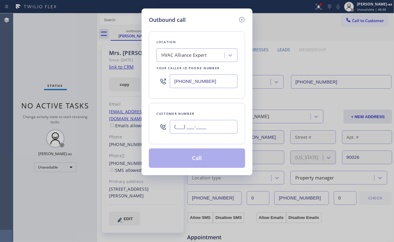
click at [202, 132] on input "(___) ___-____" at bounding box center [204, 127] width 68 height 14
paste input "626) 627-5291"
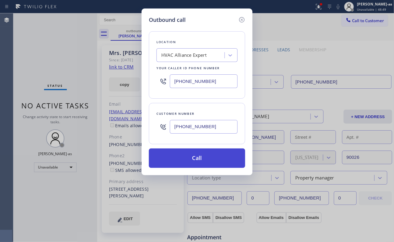
type input "[PHONE_NUMBER]"
click at [209, 161] on button "Call" at bounding box center [197, 158] width 96 height 19
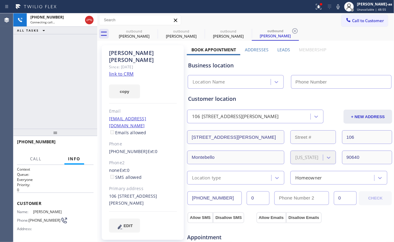
type input "[PHONE_NUMBER]"
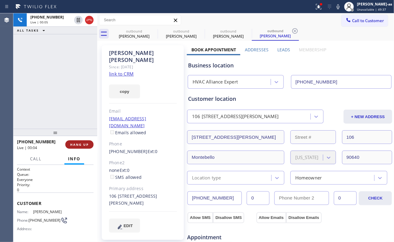
click at [80, 140] on button "HANG UP" at bounding box center [79, 144] width 28 height 9
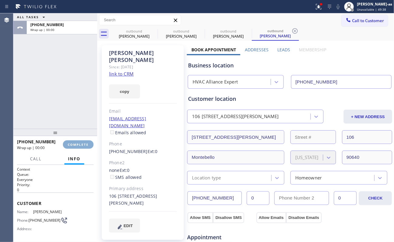
click at [79, 142] on button "COMPLETE" at bounding box center [78, 144] width 31 height 9
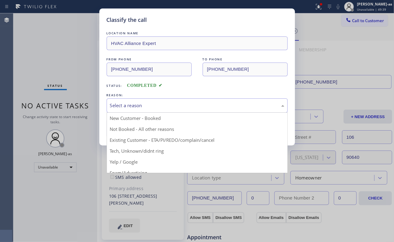
click at [158, 109] on div "Select a reason" at bounding box center [197, 105] width 181 height 14
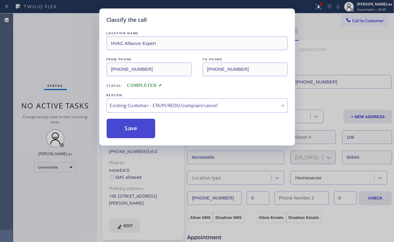
click at [131, 127] on button "Save" at bounding box center [131, 128] width 49 height 19
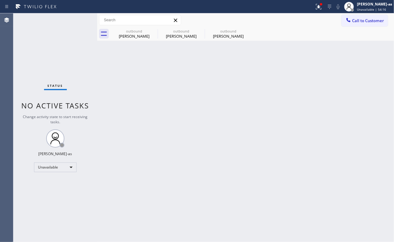
click at [67, 40] on div "Status No active tasks Change activity state to start receiving tasks. [PERSON_…" at bounding box center [55, 127] width 84 height 229
drag, startPoint x: 189, startPoint y: 111, endPoint x: 197, endPoint y: 96, distance: 16.7
click at [193, 104] on div "Back to Dashboard Change Sender ID Customers Technicians Select a contact Outbo…" at bounding box center [245, 127] width 297 height 229
click at [133, 34] on div "[PERSON_NAME]" at bounding box center [134, 35] width 46 height 5
click at [153, 29] on icon at bounding box center [153, 30] width 7 height 7
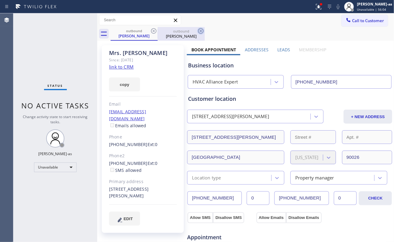
click at [153, 30] on icon at bounding box center [153, 30] width 7 height 7
click at [198, 30] on icon at bounding box center [200, 30] width 5 height 5
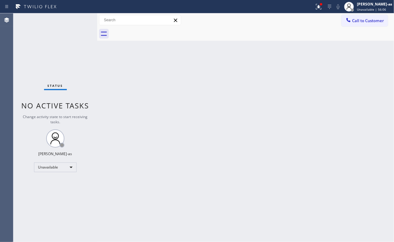
click at [153, 30] on div at bounding box center [253, 34] width 284 height 14
drag, startPoint x: 133, startPoint y: 92, endPoint x: 238, endPoint y: 100, distance: 105.1
click at [133, 92] on div "Back to Dashboard Change Sender ID Customers Technicians Select a contact Outbo…" at bounding box center [245, 127] width 297 height 229
drag, startPoint x: 365, startPoint y: 24, endPoint x: 322, endPoint y: 42, distance: 46.6
click at [365, 24] on button "Call to Customer" at bounding box center [365, 21] width 46 height 12
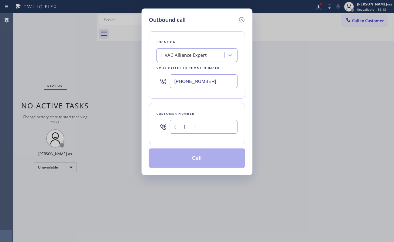
click at [215, 132] on input "(___) ___-____" at bounding box center [204, 127] width 68 height 14
paste input "626) 627-5291"
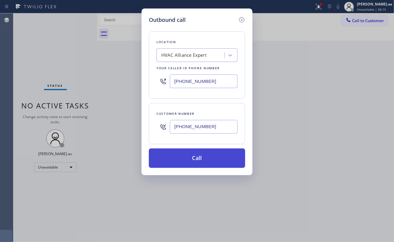
type input "[PHONE_NUMBER]"
click at [200, 163] on button "Call" at bounding box center [197, 158] width 96 height 19
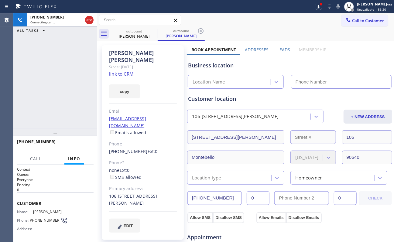
type input "[PHONE_NUMBER]"
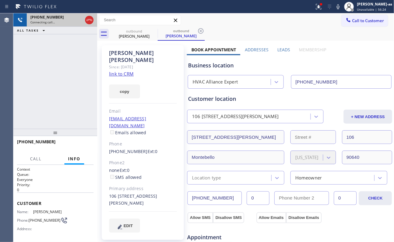
click at [91, 19] on div "[PHONE_NUMBER] Connecting call… ALL TASKS ALL TASKS ACTIVE TASKS TASKS IN WRAP …" at bounding box center [203, 127] width 381 height 229
click at [80, 18] on div "[PHONE_NUMBER]" at bounding box center [56, 17] width 52 height 5
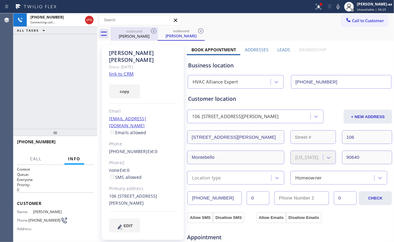
drag, startPoint x: 88, startPoint y: 18, endPoint x: 127, endPoint y: 32, distance: 41.7
click at [88, 18] on icon at bounding box center [89, 19] width 7 height 7
click at [129, 31] on div "outbound" at bounding box center [134, 31] width 46 height 5
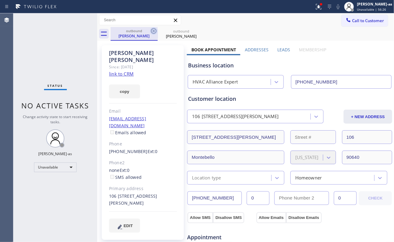
click at [154, 29] on icon at bounding box center [153, 30] width 5 height 5
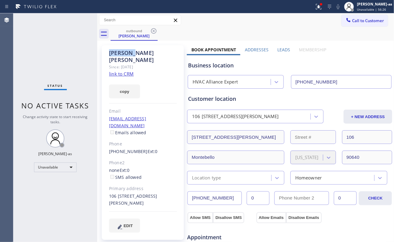
click at [154, 29] on icon at bounding box center [153, 30] width 5 height 5
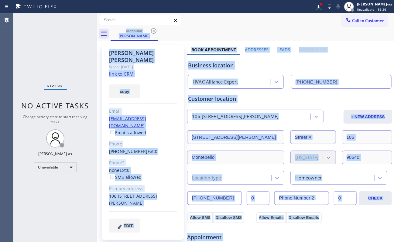
click at [154, 28] on div "outbound [PERSON_NAME]" at bounding box center [253, 34] width 284 height 14
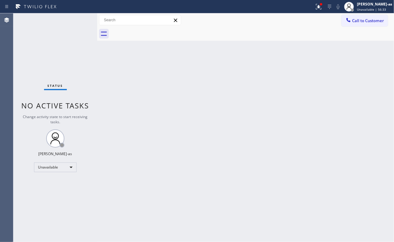
drag, startPoint x: 92, startPoint y: 81, endPoint x: 99, endPoint y: 80, distance: 7.0
click at [94, 81] on div "Status No active tasks Change activity state to start receiving tasks. [PERSON_…" at bounding box center [55, 127] width 84 height 229
click at [365, 18] on span "Call to Customer" at bounding box center [368, 20] width 32 height 5
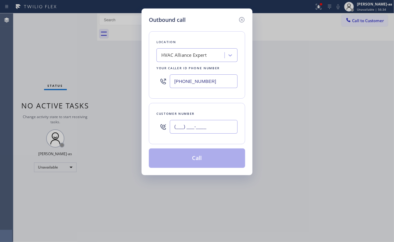
click at [208, 121] on input "(___) ___-____" at bounding box center [204, 127] width 68 height 14
paste input "909) 374-9487"
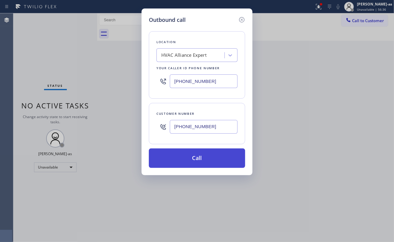
type input "[PHONE_NUMBER]"
click at [204, 158] on button "Call" at bounding box center [197, 158] width 96 height 19
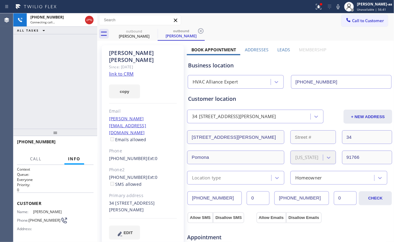
type input "[PHONE_NUMBER]"
click at [62, 90] on div "[PHONE_NUMBER] Connecting call… ALL TASKS ALL TASKS ACTIVE TASKS TASKS IN WRAP …" at bounding box center [55, 70] width 84 height 115
click at [88, 16] on icon at bounding box center [89, 19] width 7 height 7
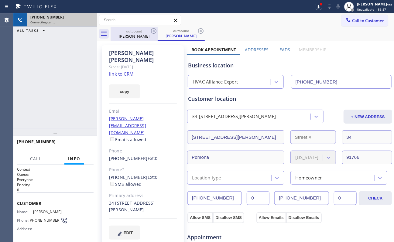
click at [129, 31] on div "outbound" at bounding box center [134, 31] width 46 height 5
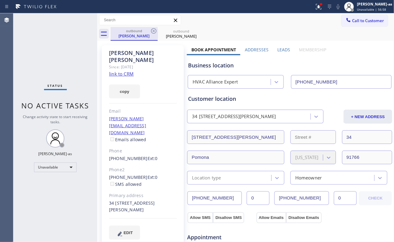
click at [150, 30] on div "outbound" at bounding box center [134, 31] width 46 height 5
click at [155, 31] on icon at bounding box center [153, 30] width 7 height 7
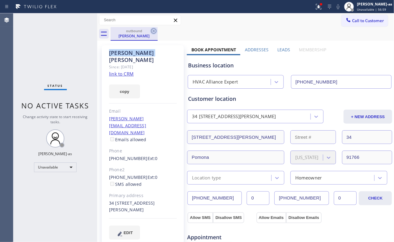
click at [155, 31] on icon at bounding box center [153, 30] width 7 height 7
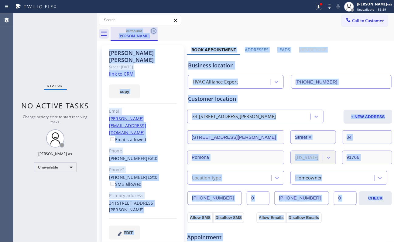
click at [155, 31] on div "outbound [PERSON_NAME]" at bounding box center [253, 34] width 284 height 14
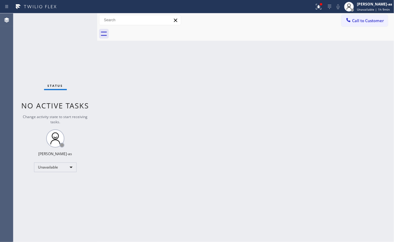
click at [184, 154] on div "Back to Dashboard Change Sender ID Customers Technicians Select a contact Outbo…" at bounding box center [245, 127] width 297 height 229
click at [370, 23] on button "Call to Customer" at bounding box center [365, 21] width 46 height 12
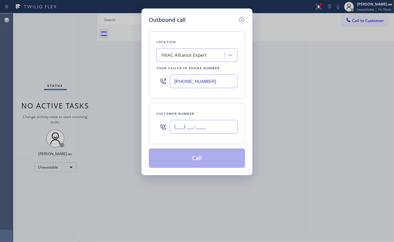
click at [212, 133] on input "(___) ___-____" at bounding box center [204, 127] width 68 height 14
paste input "650) 430-1590"
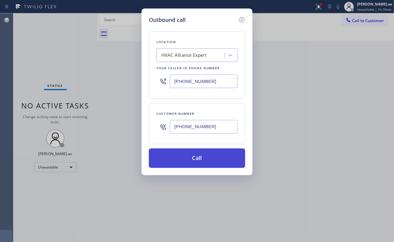
type input "[PHONE_NUMBER]"
click at [195, 160] on button "Call" at bounding box center [197, 158] width 96 height 19
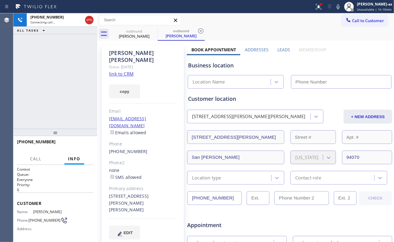
type input "[PHONE_NUMBER]"
click at [120, 64] on div "Since: [DATE]" at bounding box center [143, 67] width 68 height 7
click at [123, 71] on link "link to CRM" at bounding box center [121, 74] width 25 height 6
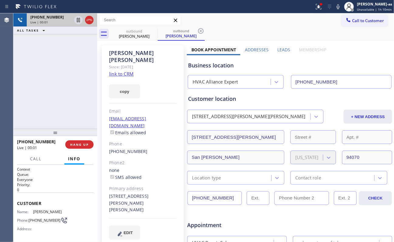
click at [92, 21] on icon at bounding box center [89, 19] width 7 height 7
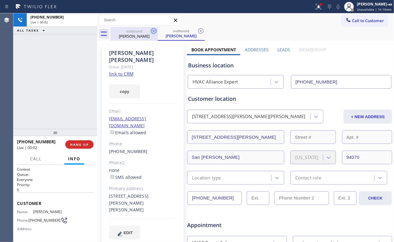
drag, startPoint x: 136, startPoint y: 35, endPoint x: 153, endPoint y: 33, distance: 17.2
click at [137, 35] on div "[PERSON_NAME]" at bounding box center [134, 35] width 46 height 5
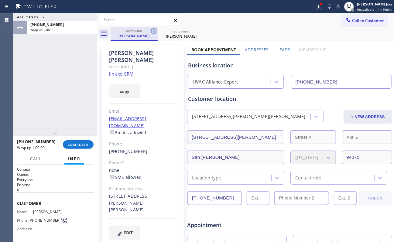
click at [153, 32] on icon at bounding box center [153, 30] width 7 height 7
click at [0, 0] on icon at bounding box center [0, 0] width 0 height 0
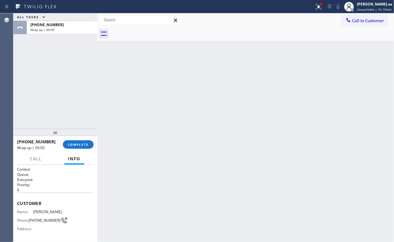
drag, startPoint x: 153, startPoint y: 32, endPoint x: 133, endPoint y: 40, distance: 22.0
click at [153, 32] on div at bounding box center [253, 34] width 284 height 14
drag, startPoint x: 78, startPoint y: 114, endPoint x: 84, endPoint y: 146, distance: 32.5
click at [82, 126] on div "ALL TASKS ALL TASKS ACTIVE TASKS TASKS IN WRAP UP [PHONE_NUMBER] Wrap up | 00:01" at bounding box center [55, 70] width 84 height 115
drag, startPoint x: 84, startPoint y: 146, endPoint x: 84, endPoint y: 136, distance: 10.4
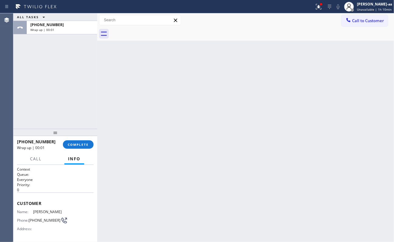
click at [84, 145] on span "COMPLETE" at bounding box center [78, 145] width 21 height 4
click at [75, 117] on div "ALL TASKS ALL TASKS ACTIVE TASKS TASKS IN WRAP UP [PHONE_NUMBER] Wrap up | 00:01" at bounding box center [55, 70] width 84 height 115
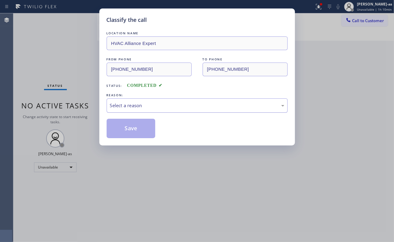
click at [141, 107] on div "Select a reason" at bounding box center [197, 105] width 174 height 7
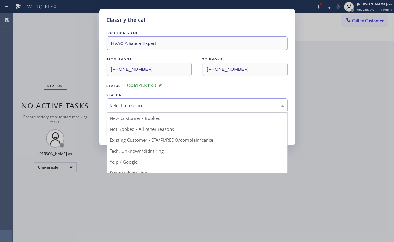
drag, startPoint x: 145, startPoint y: 130, endPoint x: 118, endPoint y: 131, distance: 26.5
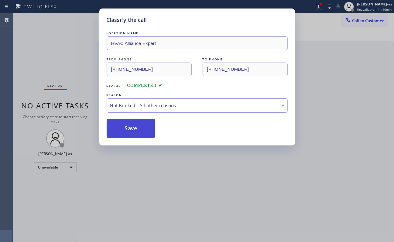
click at [118, 131] on button "Save" at bounding box center [131, 128] width 49 height 19
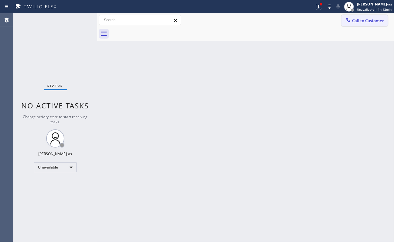
click at [354, 23] on button "Call to Customer" at bounding box center [365, 21] width 46 height 12
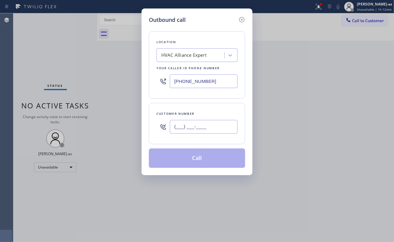
click at [231, 125] on input "(___) ___-____" at bounding box center [204, 127] width 68 height 14
paste input "818) 674-6773"
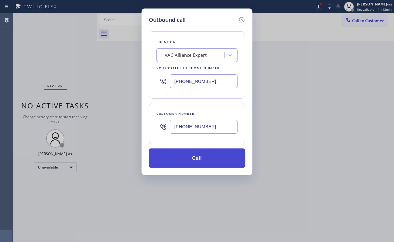
type input "[PHONE_NUMBER]"
click at [190, 159] on button "Call" at bounding box center [197, 158] width 96 height 19
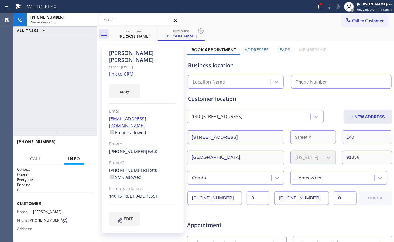
click at [123, 71] on link "link to CRM" at bounding box center [121, 74] width 25 height 6
click at [126, 71] on link "link to CRM" at bounding box center [121, 74] width 25 height 6
type input "[PHONE_NUMBER]"
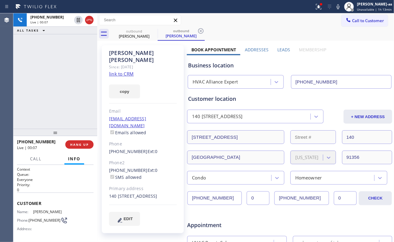
click at [75, 139] on div "[PHONE_NUMBER] Live | 00:07 HANG UP" at bounding box center [55, 145] width 77 height 16
click at [85, 144] on span "HANG UP" at bounding box center [79, 145] width 19 height 4
click at [85, 145] on span "HANG UP" at bounding box center [79, 145] width 19 height 4
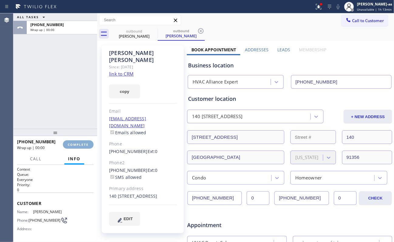
click at [85, 145] on span "COMPLETE" at bounding box center [78, 145] width 21 height 4
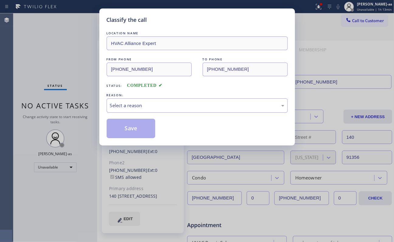
click at [84, 145] on div "Classify the call LOCATION NAME HVAC Alliance Expert FROM PHONE [PHONE_NUMBER] …" at bounding box center [197, 121] width 394 height 242
click at [68, 87] on div "Classify the call LOCATION NAME HVAC Alliance Expert FROM PHONE [PHONE_NUMBER] …" at bounding box center [197, 121] width 394 height 242
drag, startPoint x: 135, startPoint y: 105, endPoint x: 137, endPoint y: 109, distance: 4.4
click at [137, 109] on div "Select a reason" at bounding box center [197, 105] width 174 height 7
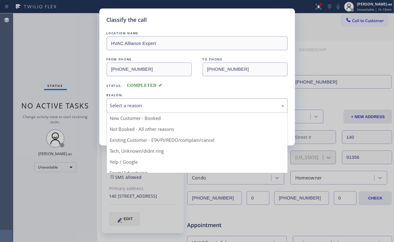
drag, startPoint x: 179, startPoint y: 143, endPoint x: 151, endPoint y: 130, distance: 31.0
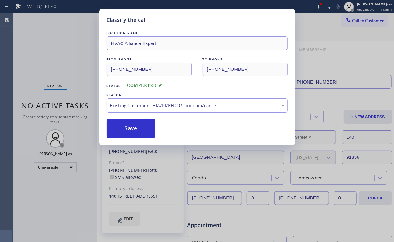
click at [142, 128] on button "Save" at bounding box center [131, 128] width 49 height 19
click at [360, 21] on div "Classify the call LOCATION NAME HVAC Alliance Expert FROM PHONE [PHONE_NUMBER] …" at bounding box center [197, 121] width 394 height 242
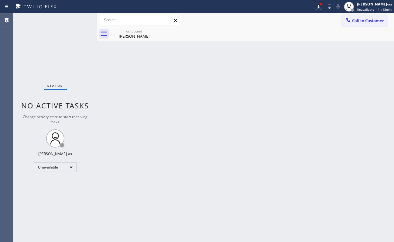
drag, startPoint x: 359, startPoint y: 21, endPoint x: 353, endPoint y: 23, distance: 7.2
click at [359, 21] on span "Call to Customer" at bounding box center [368, 20] width 32 height 5
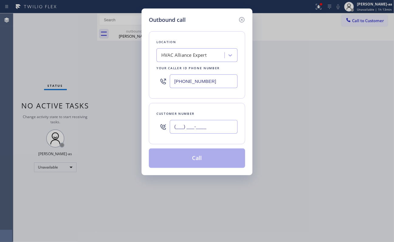
click at [215, 133] on input "(___) ___-____" at bounding box center [204, 127] width 68 height 14
paste input "907) 240-9080"
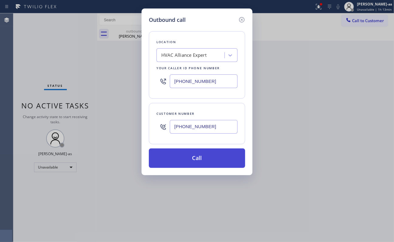
type input "[PHONE_NUMBER]"
click at [200, 157] on button "Call" at bounding box center [197, 158] width 96 height 19
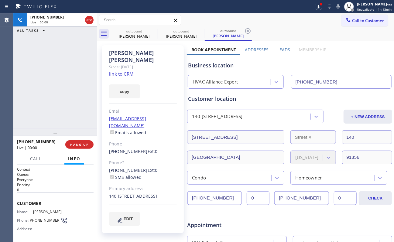
type input "[PHONE_NUMBER]"
click at [80, 141] on button "HANG UP" at bounding box center [79, 144] width 28 height 9
click at [80, 143] on span "HANG UP" at bounding box center [79, 145] width 19 height 4
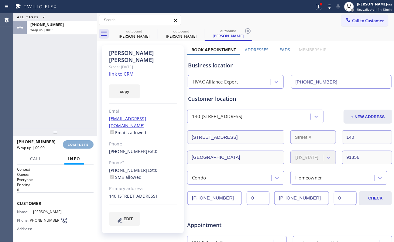
click at [80, 143] on span "COMPLETE" at bounding box center [78, 145] width 21 height 4
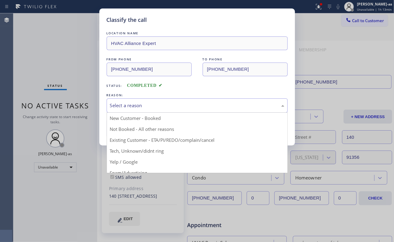
click at [140, 107] on div "Select a reason" at bounding box center [197, 105] width 174 height 7
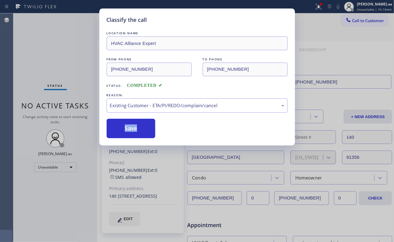
click at [135, 132] on button "Save" at bounding box center [131, 128] width 49 height 19
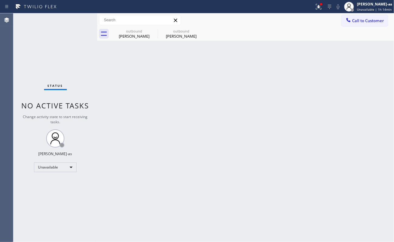
click at [46, 61] on div "Status No active tasks Change activity state to start receiving tasks. [PERSON_…" at bounding box center [55, 127] width 84 height 229
click at [219, 129] on div "Back to Dashboard Change Sender ID Customers Technicians Select a contact Outbo…" at bounding box center [245, 127] width 297 height 229
drag, startPoint x: 377, startPoint y: 22, endPoint x: 371, endPoint y: 22, distance: 6.1
click at [377, 22] on span "Call to Customer" at bounding box center [368, 20] width 32 height 5
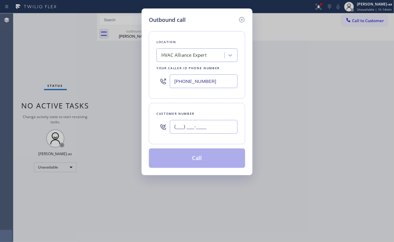
click at [211, 131] on input "(___) ___-____" at bounding box center [204, 127] width 68 height 14
paste input "626) 803-6421"
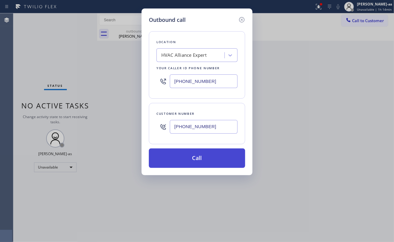
type input "[PHONE_NUMBER]"
click at [212, 159] on button "Call" at bounding box center [197, 158] width 96 height 19
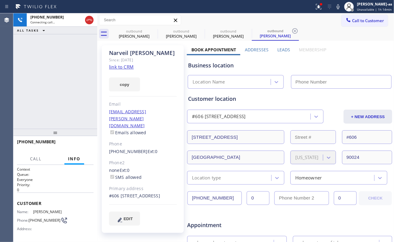
type input "[PHONE_NUMBER]"
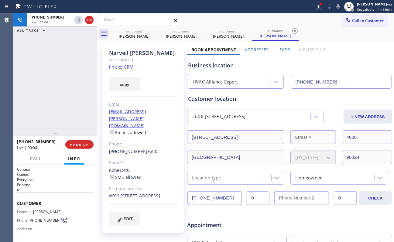
drag, startPoint x: 32, startPoint y: 106, endPoint x: 62, endPoint y: 105, distance: 29.8
click at [32, 106] on div "[PHONE_NUMBER] Live | 00:04 ALL TASKS ALL TASKS ACTIVE TASKS TASKS IN WRAP UP" at bounding box center [55, 70] width 84 height 115
click at [126, 67] on link "link to CRM" at bounding box center [121, 67] width 25 height 6
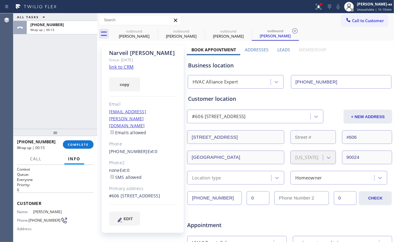
drag, startPoint x: 62, startPoint y: 86, endPoint x: 115, endPoint y: 67, distance: 56.5
click at [64, 85] on div "ALL TASKS ALL TASKS ACTIVE TASKS TASKS IN WRAP UP [PHONE_NUMBER] Wrap up | 00:15" at bounding box center [55, 70] width 84 height 115
click at [75, 142] on button "COMPLETE" at bounding box center [78, 144] width 31 height 9
drag, startPoint x: 71, startPoint y: 120, endPoint x: 79, endPoint y: 149, distance: 30.0
click at [72, 126] on div "ALL TASKS ALL TASKS ACTIVE TASKS TASKS IN WRAP UP [PHONE_NUMBER] Wrap up | 00:16" at bounding box center [55, 70] width 84 height 115
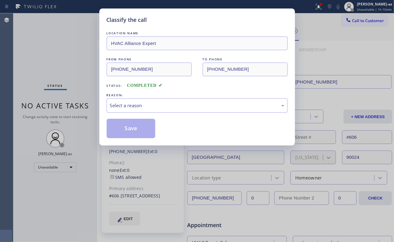
drag, startPoint x: 78, startPoint y: 147, endPoint x: 81, endPoint y: 145, distance: 3.4
click at [78, 146] on div "Classify the call LOCATION NAME HVAC Alliance Expert FROM PHONE [PHONE_NUMBER] …" at bounding box center [197, 121] width 394 height 242
drag, startPoint x: 162, startPoint y: 105, endPoint x: 167, endPoint y: 111, distance: 7.8
click at [162, 105] on div "Select a reason" at bounding box center [197, 105] width 174 height 7
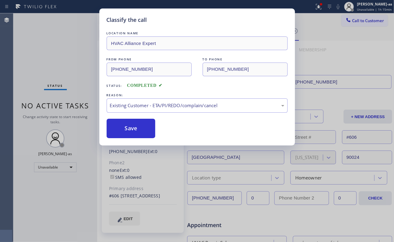
click at [136, 132] on button "Save" at bounding box center [131, 128] width 49 height 19
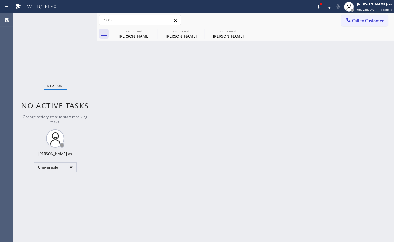
drag, startPoint x: 368, startPoint y: 21, endPoint x: 205, endPoint y: 104, distance: 183.5
click at [368, 21] on span "Call to Customer" at bounding box center [368, 20] width 32 height 5
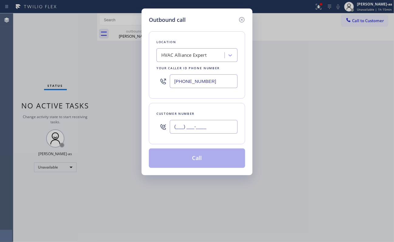
click at [210, 132] on input "(___) ___-____" at bounding box center [204, 127] width 68 height 14
paste input "714) 866-7766"
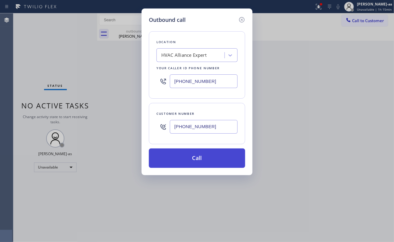
type input "[PHONE_NUMBER]"
click at [200, 156] on button "Call" at bounding box center [197, 158] width 96 height 19
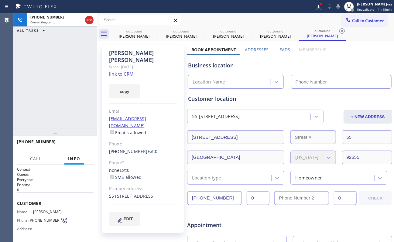
click at [117, 71] on link "link to CRM" at bounding box center [121, 74] width 25 height 6
type input "[PHONE_NUMBER]"
click at [144, 89] on div "copy" at bounding box center [143, 87] width 68 height 21
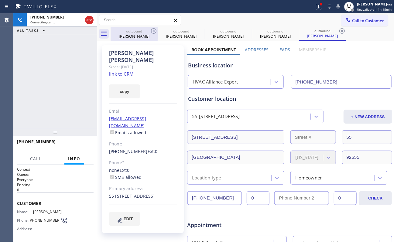
click at [134, 27] on div "outbound [PERSON_NAME]" at bounding box center [134, 34] width 46 height 14
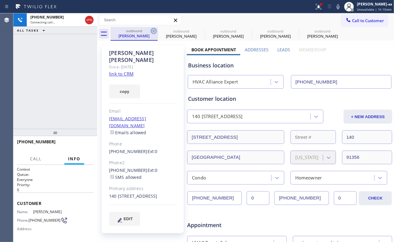
click at [150, 30] on icon at bounding box center [153, 30] width 7 height 7
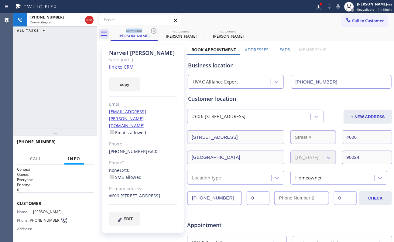
click at [150, 30] on icon at bounding box center [153, 30] width 7 height 7
click at [0, 0] on icon at bounding box center [0, 0] width 0 height 0
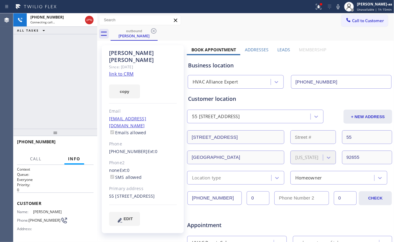
drag, startPoint x: 75, startPoint y: 75, endPoint x: 78, endPoint y: 80, distance: 6.1
click at [77, 78] on div "[PHONE_NUMBER] Connecting call… ALL TASKS ALL TASKS ACTIVE TASKS TASKS IN WRAP …" at bounding box center [55, 70] width 84 height 115
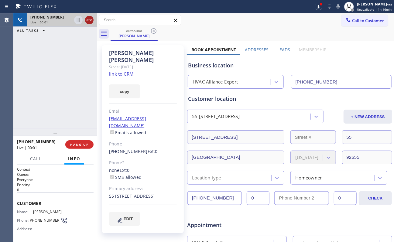
click at [90, 17] on icon at bounding box center [89, 19] width 7 height 7
click at [71, 100] on div "[PHONE_NUMBER] Live | 00:02 ALL TASKS ALL TASKS ACTIVE TASKS TASKS IN WRAP UP" at bounding box center [55, 70] width 84 height 115
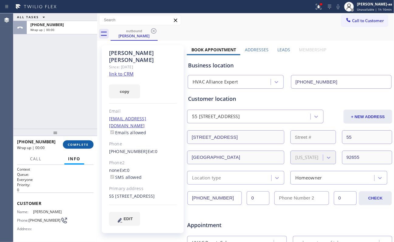
click at [77, 146] on button "COMPLETE" at bounding box center [78, 144] width 31 height 9
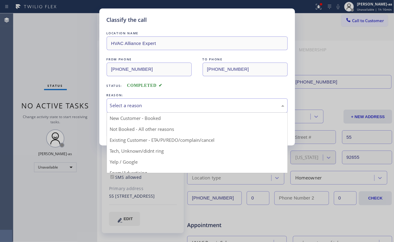
drag, startPoint x: 172, startPoint y: 103, endPoint x: 189, endPoint y: 149, distance: 48.4
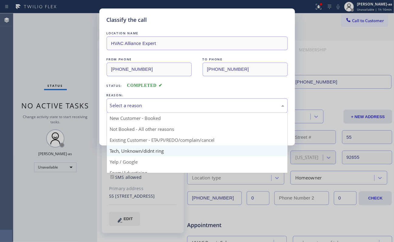
click at [173, 104] on div "Select a reason" at bounding box center [197, 105] width 174 height 7
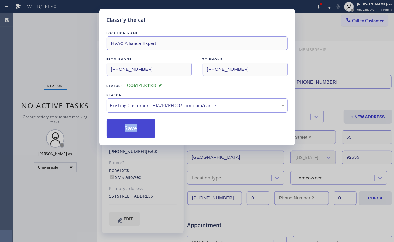
click at [144, 132] on button "Save" at bounding box center [131, 128] width 49 height 19
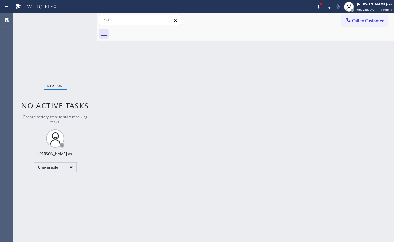
click at [136, 43] on div "Back to Dashboard Change Sender ID Customers Technicians Select a contact Outbo…" at bounding box center [245, 127] width 297 height 229
drag, startPoint x: 356, startPoint y: 22, endPoint x: 241, endPoint y: 91, distance: 134.8
click at [357, 22] on span "Call to Customer" at bounding box center [368, 20] width 32 height 5
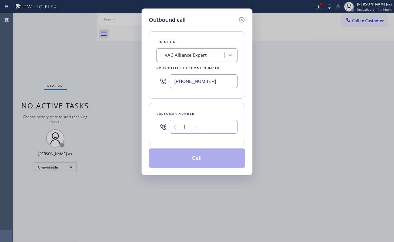
click at [194, 133] on input "(___) ___-____" at bounding box center [204, 127] width 68 height 14
paste input "619) 227-6338"
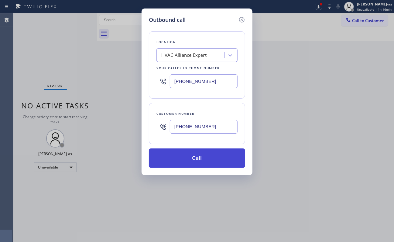
type input "[PHONE_NUMBER]"
click at [199, 155] on button "Call" at bounding box center [197, 158] width 96 height 19
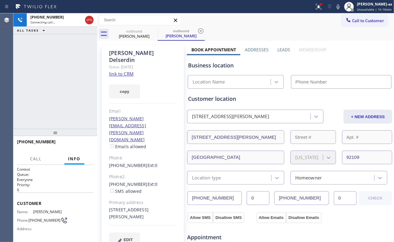
type input "[PHONE_NUMBER]"
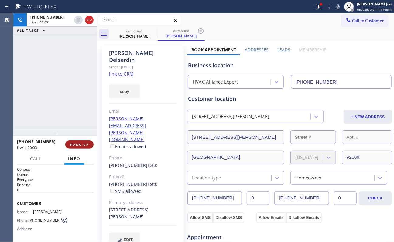
drag, startPoint x: 62, startPoint y: 137, endPoint x: 71, endPoint y: 140, distance: 9.4
click at [63, 136] on div at bounding box center [55, 132] width 84 height 7
click at [71, 141] on button "HANG UP" at bounding box center [79, 144] width 28 height 9
click at [72, 142] on button "HANG UP" at bounding box center [79, 144] width 28 height 9
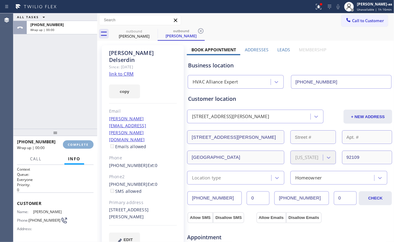
click at [72, 142] on button "COMPLETE" at bounding box center [78, 144] width 31 height 9
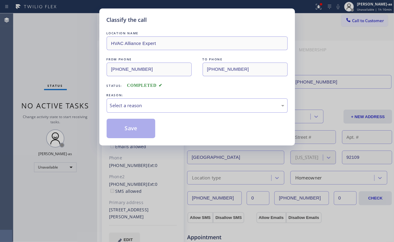
drag, startPoint x: 49, startPoint y: 88, endPoint x: 141, endPoint y: 123, distance: 99.1
click at [51, 91] on div "Classify the call LOCATION NAME HVAC Alliance Expert FROM PHONE [PHONE_NUMBER] …" at bounding box center [197, 121] width 394 height 242
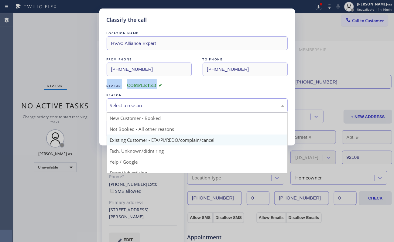
drag, startPoint x: 143, startPoint y: 106, endPoint x: 177, endPoint y: 137, distance: 46.3
click at [145, 108] on div "Select a reason" at bounding box center [197, 105] width 174 height 7
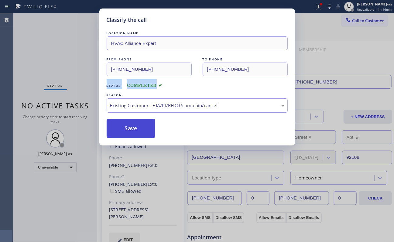
click at [136, 134] on button "Save" at bounding box center [131, 128] width 49 height 19
click at [135, 133] on button "Save" at bounding box center [131, 128] width 49 height 19
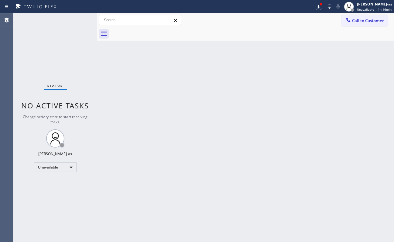
click at [112, 68] on div "Back to Dashboard Change Sender ID Customers Technicians Select a contact Outbo…" at bounding box center [245, 127] width 297 height 229
click at [356, 19] on span "Call to Customer" at bounding box center [368, 20] width 32 height 5
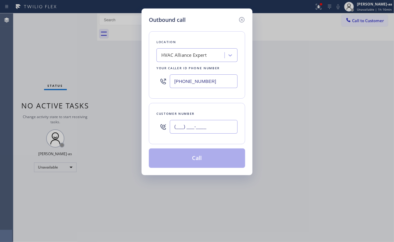
click at [209, 133] on input "(___) ___-____" at bounding box center [204, 127] width 68 height 14
paste input "858) 281-3347"
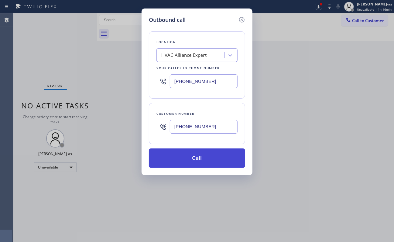
type input "[PHONE_NUMBER]"
click at [190, 162] on button "Call" at bounding box center [197, 158] width 96 height 19
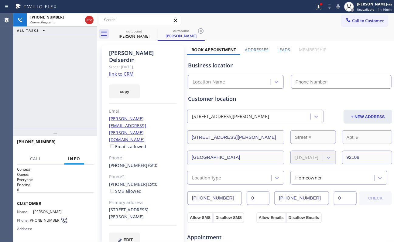
type input "[PHONE_NUMBER]"
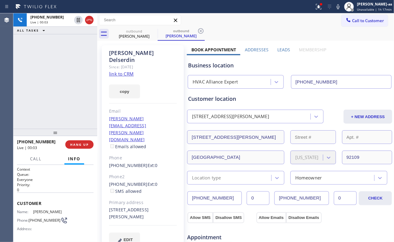
click at [78, 139] on div "[PHONE_NUMBER] Live | 00:03 HANG UP" at bounding box center [55, 145] width 77 height 16
click at [78, 143] on div "[PHONE_NUMBER] Live | 00:03 HANG UP" at bounding box center [55, 145] width 77 height 16
click at [77, 146] on button "HANG UP" at bounding box center [79, 144] width 28 height 9
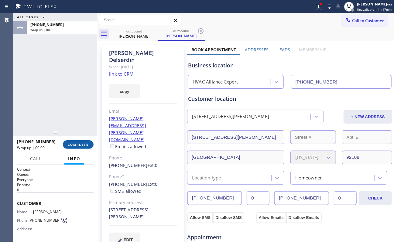
click at [77, 146] on button "COMPLETE" at bounding box center [78, 144] width 31 height 9
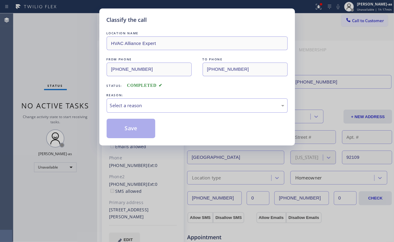
click at [77, 146] on div "Classify the call LOCATION NAME HVAC Alliance Expert FROM PHONE [PHONE_NUMBER] …" at bounding box center [197, 121] width 394 height 242
click at [163, 106] on div "Select a reason" at bounding box center [197, 105] width 174 height 7
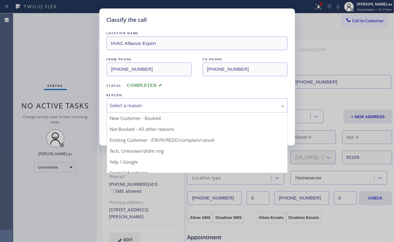
drag, startPoint x: 201, startPoint y: 141, endPoint x: 148, endPoint y: 131, distance: 54.1
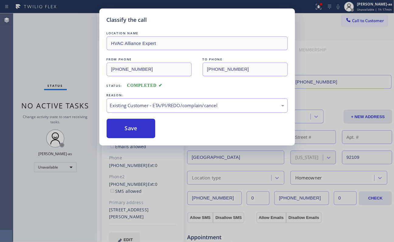
click at [135, 128] on button "Save" at bounding box center [131, 128] width 49 height 19
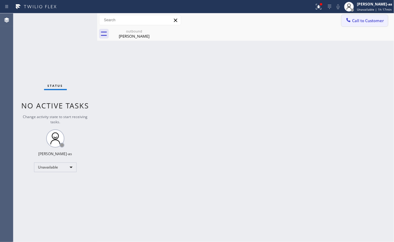
click at [356, 18] on span "Call to Customer" at bounding box center [368, 20] width 32 height 5
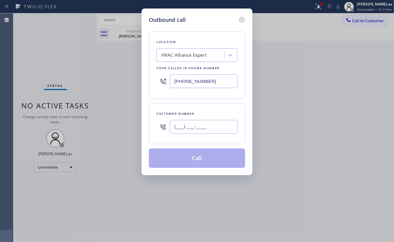
click at [204, 122] on input "(___) ___-____" at bounding box center [204, 127] width 68 height 14
paste input "310) 924-4106"
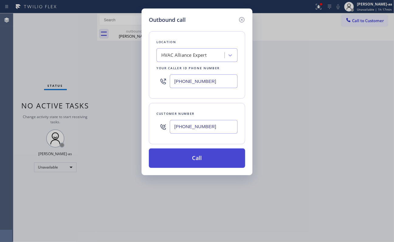
type input "[PHONE_NUMBER]"
click at [201, 162] on button "Call" at bounding box center [197, 158] width 96 height 19
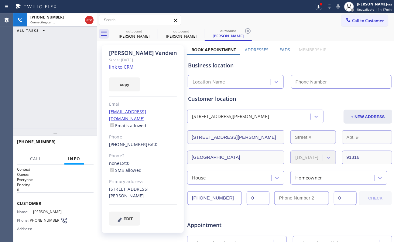
type input "[PHONE_NUMBER]"
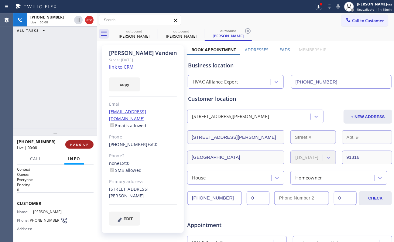
click at [83, 145] on span "HANG UP" at bounding box center [79, 145] width 19 height 4
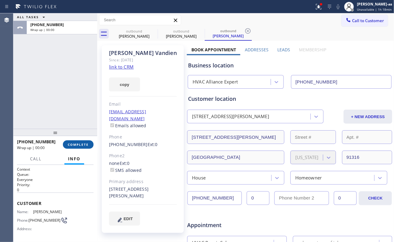
click at [83, 145] on span "COMPLETE" at bounding box center [78, 145] width 21 height 4
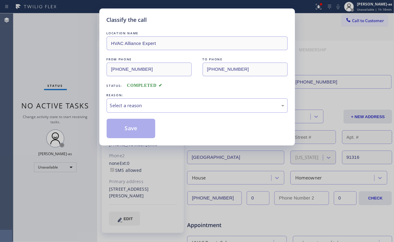
click at [51, 76] on div "Classify the call LOCATION NAME HVAC Alliance Expert FROM PHONE [PHONE_NUMBER] …" at bounding box center [197, 121] width 394 height 242
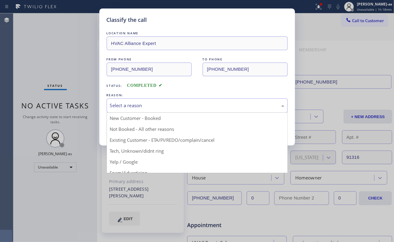
click at [162, 110] on div "Select a reason" at bounding box center [197, 105] width 181 height 14
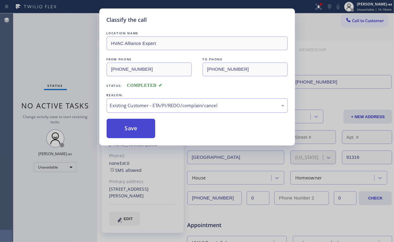
click at [150, 134] on button "Save" at bounding box center [131, 128] width 49 height 19
click at [144, 132] on button "Save" at bounding box center [131, 128] width 49 height 19
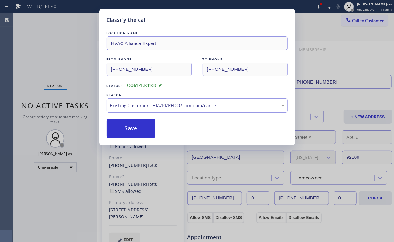
drag, startPoint x: 49, startPoint y: 32, endPoint x: 93, endPoint y: 1, distance: 54.2
click at [53, 29] on div "Classify the call LOCATION NAME HVAC Alliance Expert FROM PHONE [PHONE_NUMBER] …" at bounding box center [197, 121] width 394 height 242
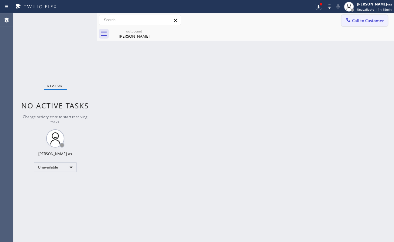
click at [360, 22] on span "Call to Customer" at bounding box center [368, 20] width 32 height 5
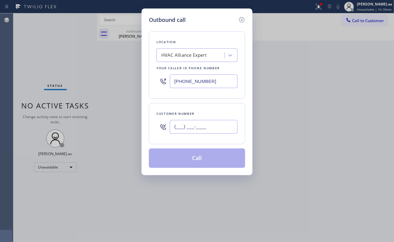
click at [207, 128] on input "(___) ___-____" at bounding box center [204, 127] width 68 height 14
paste input "310) 775-7055"
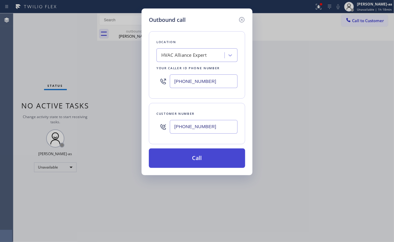
type input "[PHONE_NUMBER]"
click at [200, 156] on button "Call" at bounding box center [197, 158] width 96 height 19
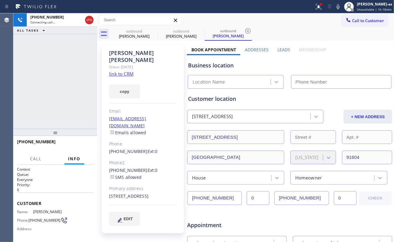
type input "[PHONE_NUMBER]"
click at [85, 55] on div "[PHONE_NUMBER] Connecting call… ALL TASKS ALL TASKS ACTIVE TASKS TASKS IN WRAP …" at bounding box center [55, 70] width 84 height 115
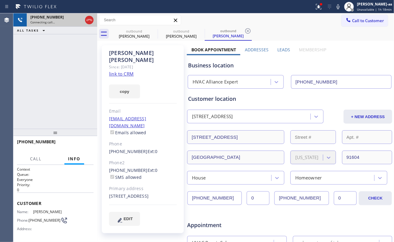
click at [91, 15] on div at bounding box center [89, 19] width 11 height 13
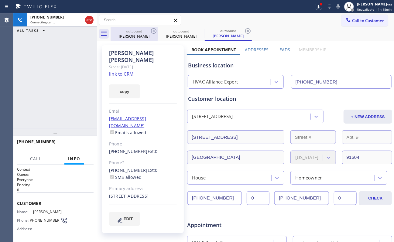
click at [133, 34] on div "[PERSON_NAME]" at bounding box center [134, 35] width 46 height 5
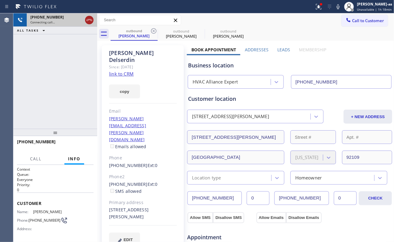
click at [88, 22] on icon at bounding box center [89, 19] width 7 height 7
click at [141, 29] on div "outbound" at bounding box center [134, 31] width 46 height 5
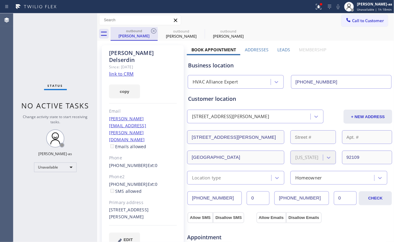
click at [148, 30] on div "outbound" at bounding box center [134, 31] width 46 height 5
click at [154, 31] on icon at bounding box center [153, 30] width 5 height 5
click at [0, 0] on icon at bounding box center [0, 0] width 0 height 0
click at [154, 31] on div "outbound [PERSON_NAME] outbound [PERSON_NAME] outbound [PERSON_NAME]" at bounding box center [253, 34] width 284 height 14
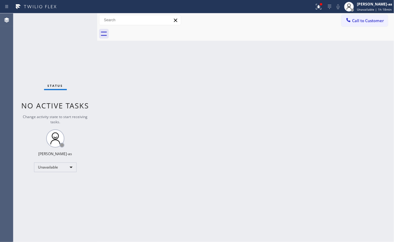
click at [154, 31] on div at bounding box center [253, 34] width 284 height 14
click at [369, 19] on span "Call to Customer" at bounding box center [368, 20] width 32 height 5
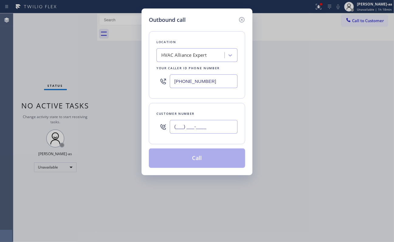
click at [185, 131] on input "(___) ___-____" at bounding box center [204, 127] width 68 height 14
paste input "949) 878-7392"
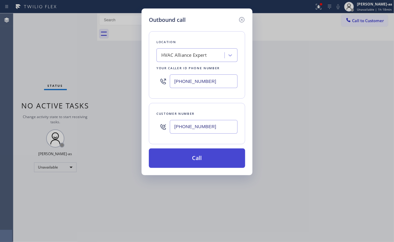
type input "[PHONE_NUMBER]"
click at [205, 159] on button "Call" at bounding box center [197, 158] width 96 height 19
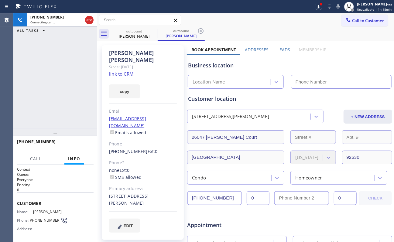
type input "[PHONE_NUMBER]"
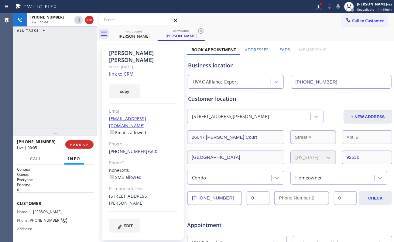
click at [128, 71] on link "link to CRM" at bounding box center [121, 74] width 25 height 6
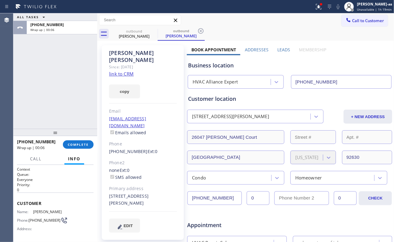
click at [69, 75] on div "ALL TASKS ALL TASKS ACTIVE TASKS TASKS IN WRAP UP [PHONE_NUMBER] Wrap up | 00:06" at bounding box center [55, 70] width 84 height 115
drag, startPoint x: 83, startPoint y: 136, endPoint x: 84, endPoint y: 140, distance: 4.0
click at [83, 136] on div at bounding box center [55, 132] width 84 height 7
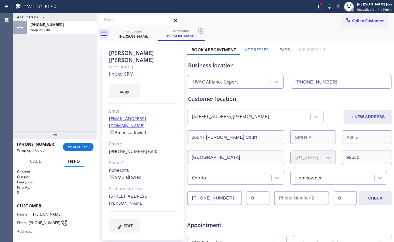
click at [88, 142] on div "+19498787392 Wrap up | 00:06 COMPLETE" at bounding box center [55, 147] width 77 height 16
click at [82, 146] on span "COMPLETE" at bounding box center [78, 147] width 21 height 4
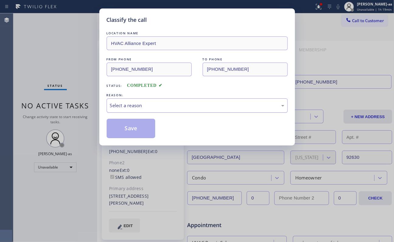
drag, startPoint x: 52, startPoint y: 99, endPoint x: 154, endPoint y: 109, distance: 102.1
click at [53, 99] on div "Classify the call LOCATION NAME HVAC Alliance Expert FROM PHONE (323) 991-9198 …" at bounding box center [197, 121] width 394 height 242
click at [153, 106] on div "Select a reason" at bounding box center [197, 105] width 174 height 7
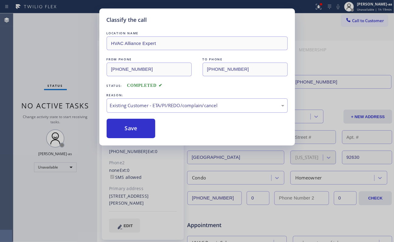
click at [141, 132] on button "Save" at bounding box center [131, 128] width 49 height 19
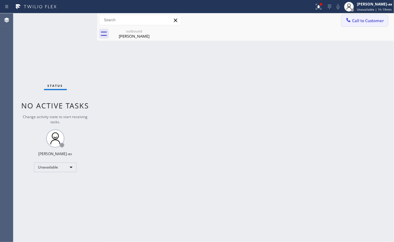
click at [366, 21] on span "Call to Customer" at bounding box center [368, 20] width 32 height 5
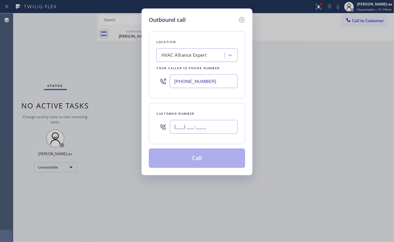
click at [198, 126] on input "(___) ___-____" at bounding box center [204, 127] width 68 height 14
paste input "949) 467-9386"
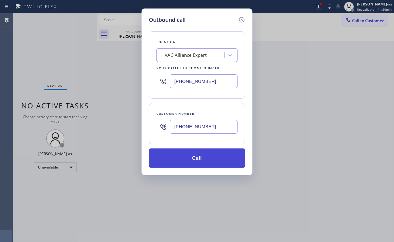
type input "(949) 467-9386"
click at [204, 160] on button "Call" at bounding box center [197, 158] width 96 height 19
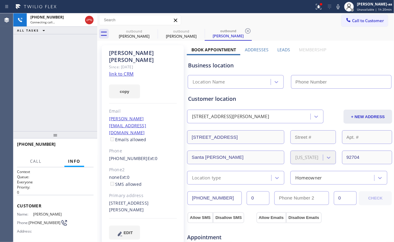
type input "[PHONE_NUMBER]"
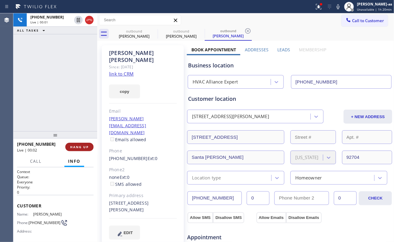
drag, startPoint x: 86, startPoint y: 142, endPoint x: 84, endPoint y: 146, distance: 4.4
click at [85, 143] on div "+19494679386 Live | 00:02 HANG UP" at bounding box center [55, 147] width 77 height 16
click at [81, 145] on span "HANG UP" at bounding box center [79, 147] width 19 height 4
click at [81, 146] on span "HANG UP" at bounding box center [79, 147] width 19 height 4
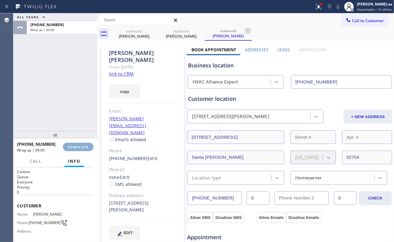
click at [80, 146] on span "COMPLETE" at bounding box center [78, 147] width 21 height 4
click at [53, 100] on div "ALL TASKS ALL TASKS ACTIVE TASKS TASKS IN WRAP UP +19494679386 Wrap up | 00:00" at bounding box center [55, 72] width 84 height 118
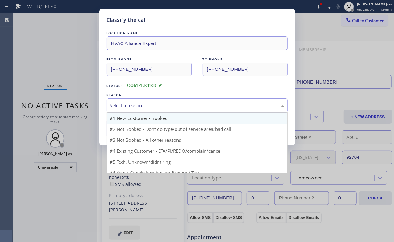
drag, startPoint x: 140, startPoint y: 106, endPoint x: 194, endPoint y: 118, distance: 55.1
click at [145, 108] on div "Select a reason" at bounding box center [197, 105] width 174 height 7
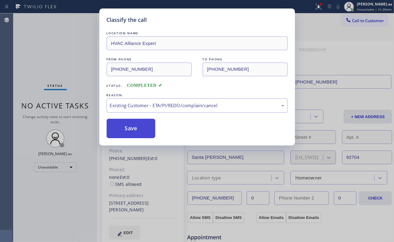
click at [129, 132] on button "Save" at bounding box center [131, 128] width 49 height 19
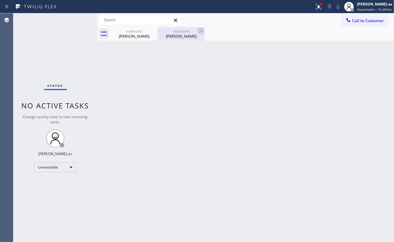
drag, startPoint x: 143, startPoint y: 38, endPoint x: 161, endPoint y: 34, distance: 18.7
click at [143, 38] on div "[PERSON_NAME]" at bounding box center [134, 35] width 46 height 5
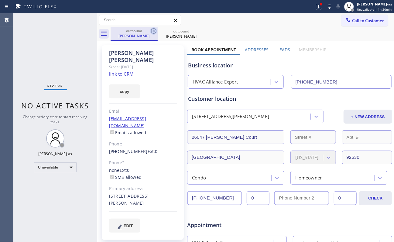
click at [153, 31] on icon at bounding box center [153, 30] width 7 height 7
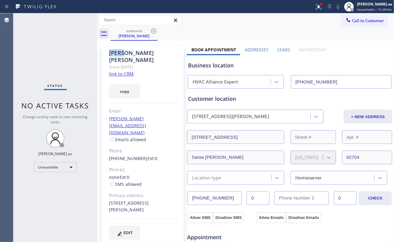
click at [153, 31] on icon at bounding box center [153, 30] width 7 height 7
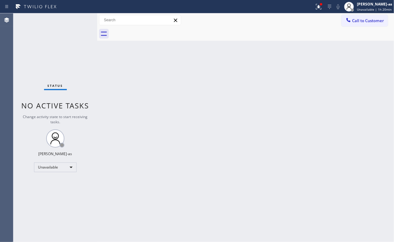
click at [153, 31] on div at bounding box center [253, 34] width 284 height 14
click at [199, 124] on div "Back to Dashboard Change Sender ID Customers Technicians Select a contact Outbo…" at bounding box center [245, 127] width 297 height 229
click at [165, 151] on div "Back to Dashboard Change Sender ID Customers Technicians Select a contact Outbo…" at bounding box center [245, 127] width 297 height 229
click at [67, 173] on div "Status No active tasks Change activity state to start receiving tasks. [PERSON_…" at bounding box center [55, 127] width 84 height 229
click at [66, 169] on div "Unavailable" at bounding box center [55, 168] width 43 height 10
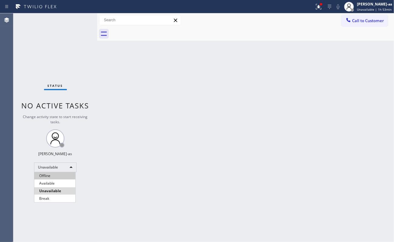
click at [51, 177] on li "Offline" at bounding box center [54, 175] width 41 height 7
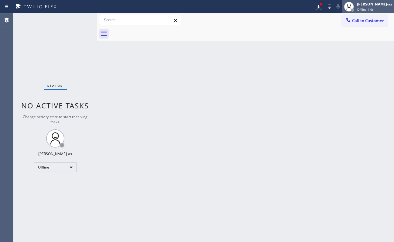
click at [369, 3] on div "[PERSON_NAME]-as" at bounding box center [374, 4] width 35 height 5
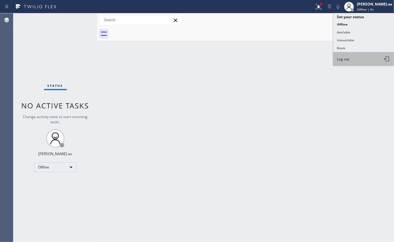
click at [336, 60] on button "Log out" at bounding box center [363, 58] width 61 height 13
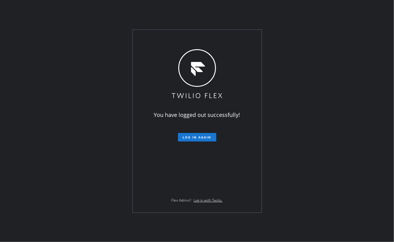
click at [339, 83] on div "You have logged out successfully! Log in again Flex Admin? Log in with Twilio." at bounding box center [197, 121] width 394 height 242
